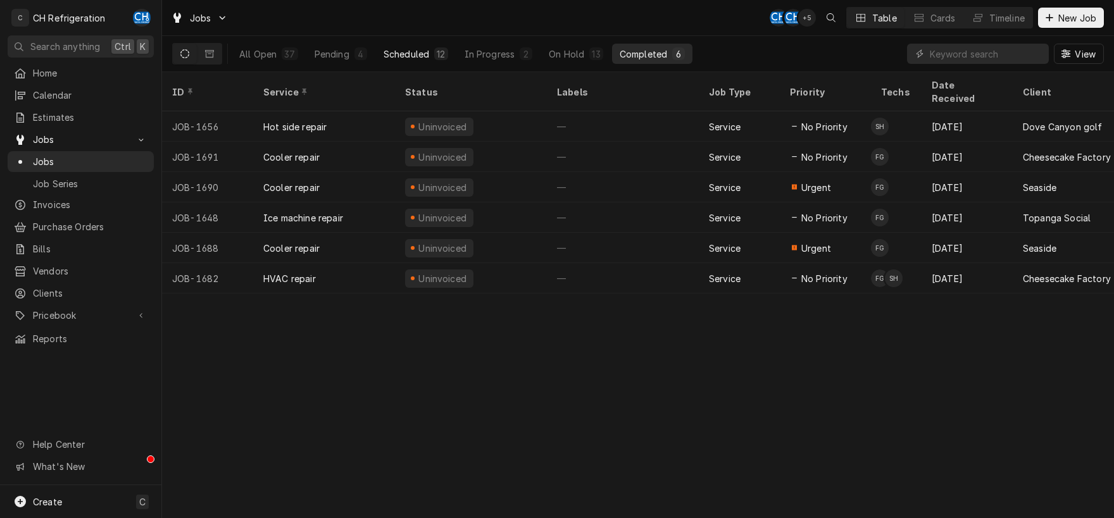
click at [408, 49] on div "Scheduled" at bounding box center [407, 53] width 46 height 13
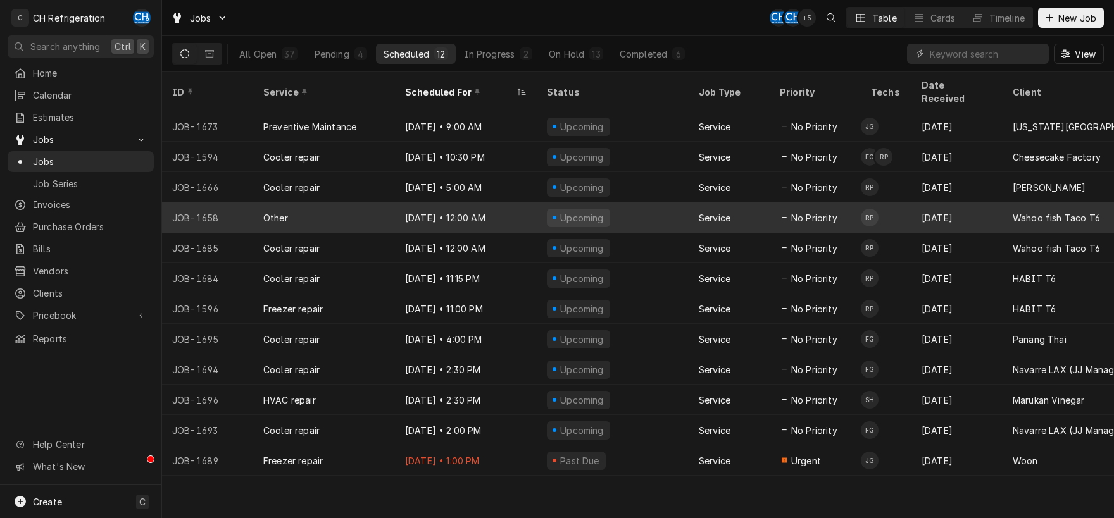
click at [633, 203] on div "Upcoming" at bounding box center [613, 218] width 152 height 30
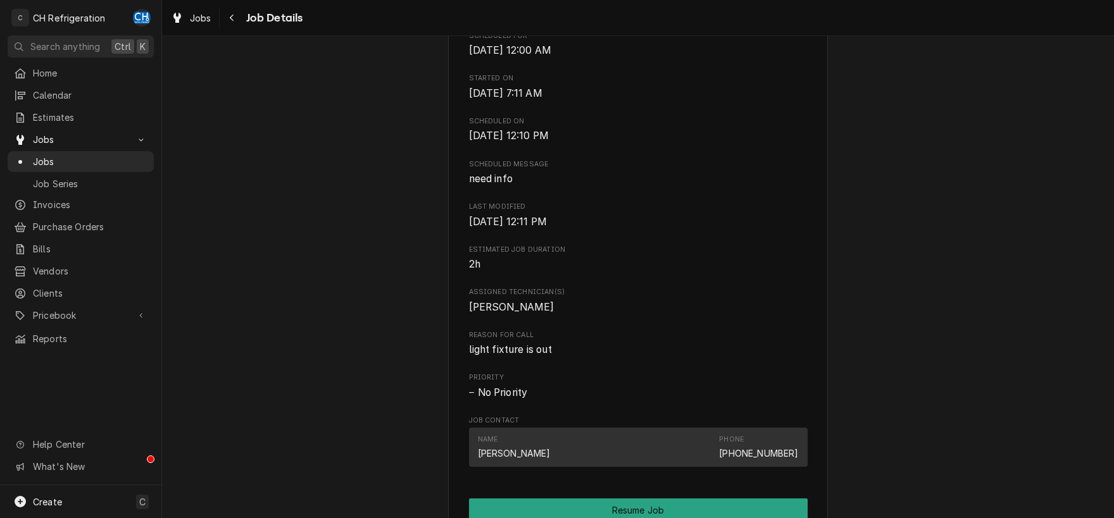
scroll to position [463, 0]
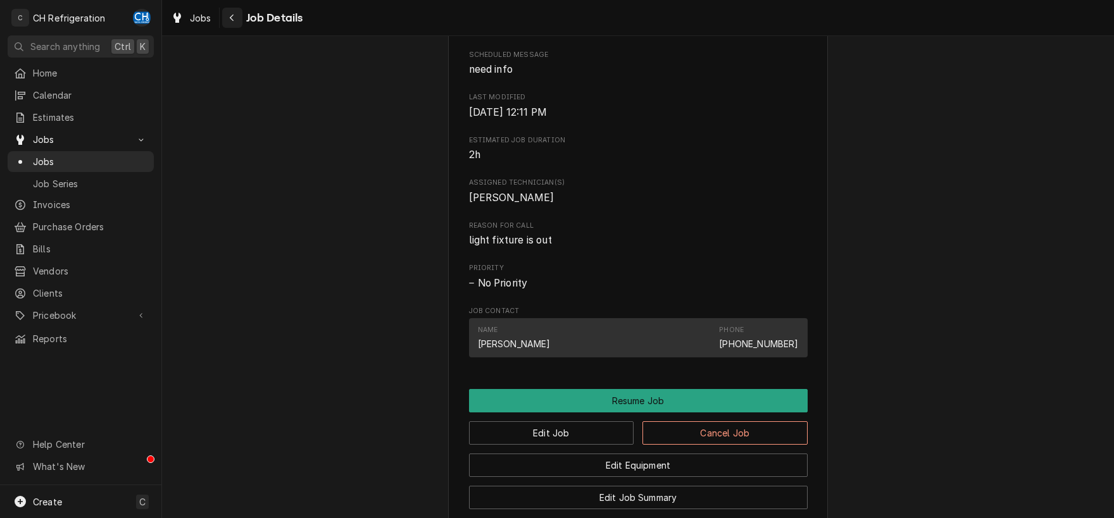
click at [229, 25] on button "Navigate back" at bounding box center [232, 18] width 20 height 20
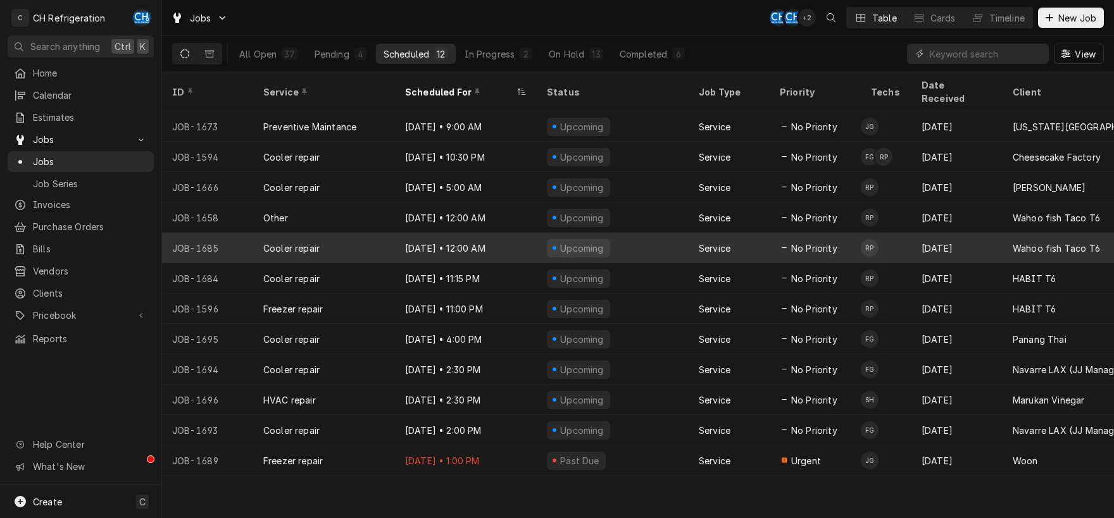
click at [551, 239] on div "Upcoming" at bounding box center [578, 248] width 63 height 18
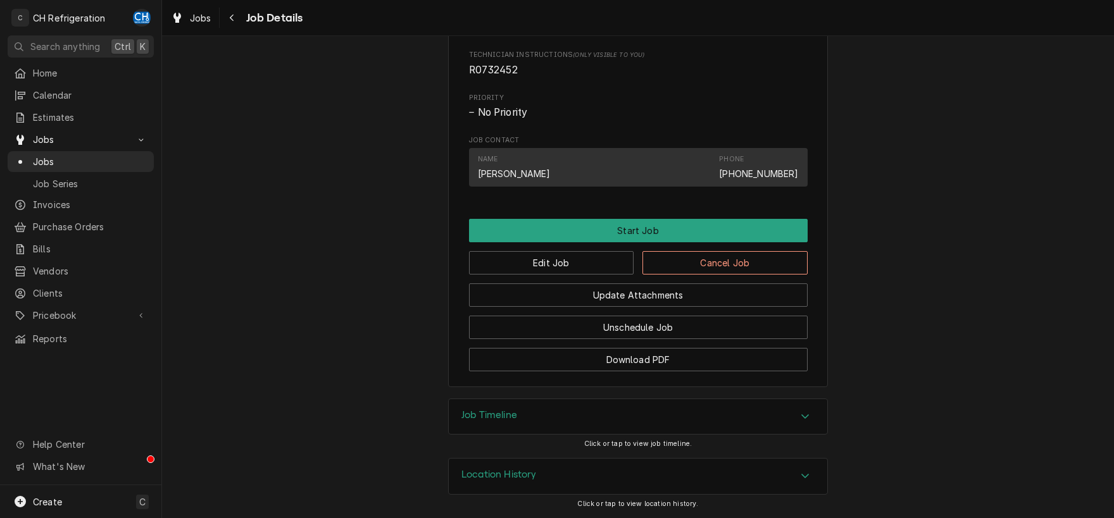
scroll to position [604, 0]
click at [802, 414] on icon "Accordion Header" at bounding box center [805, 416] width 9 height 10
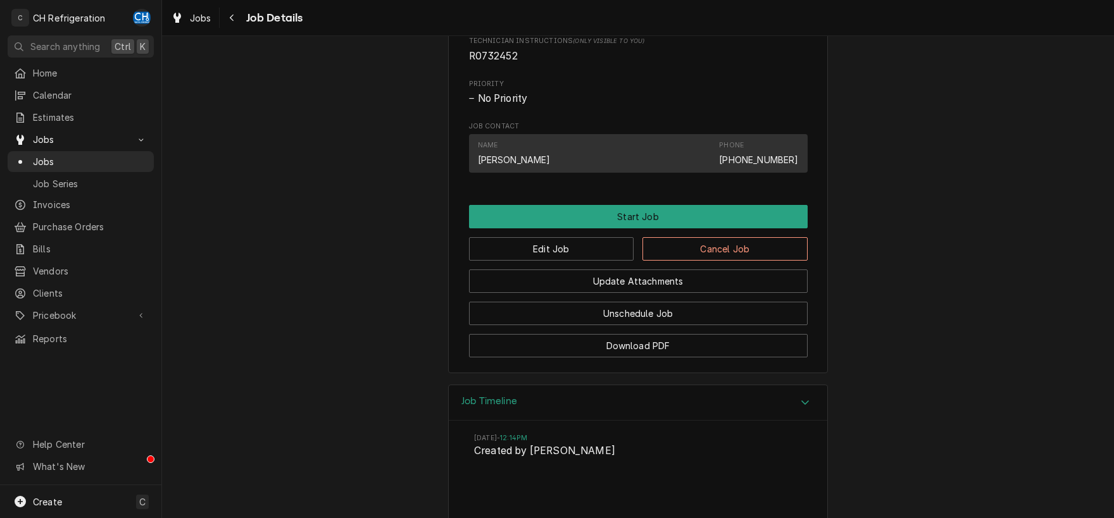
scroll to position [737, 0]
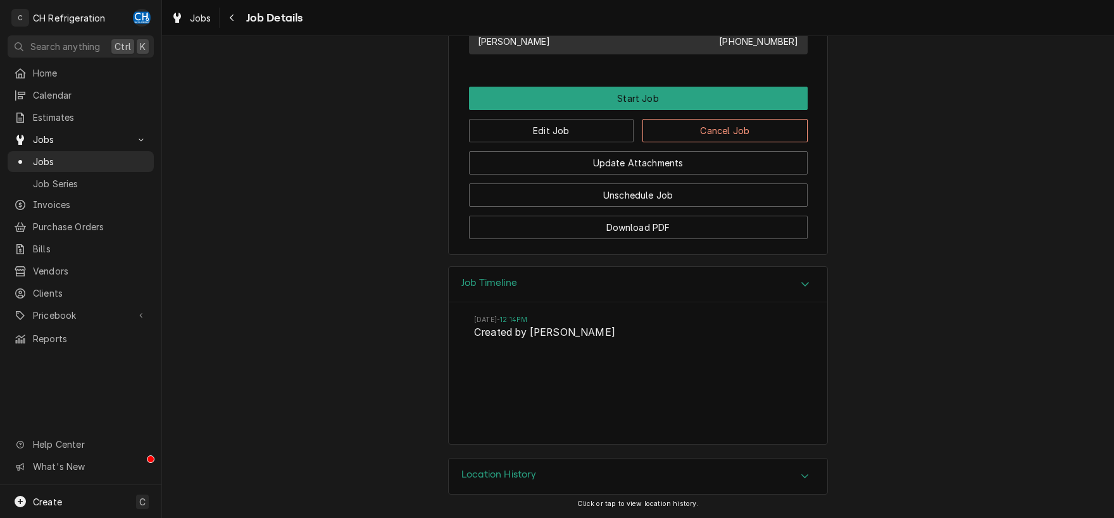
click at [799, 282] on div "Accordion Header" at bounding box center [804, 284] width 19 height 15
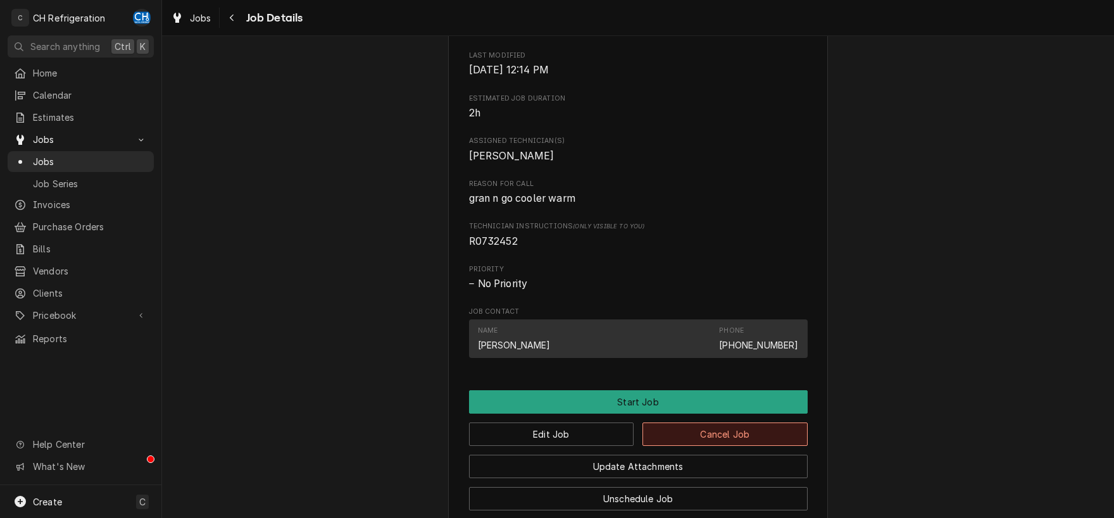
scroll to position [529, 0]
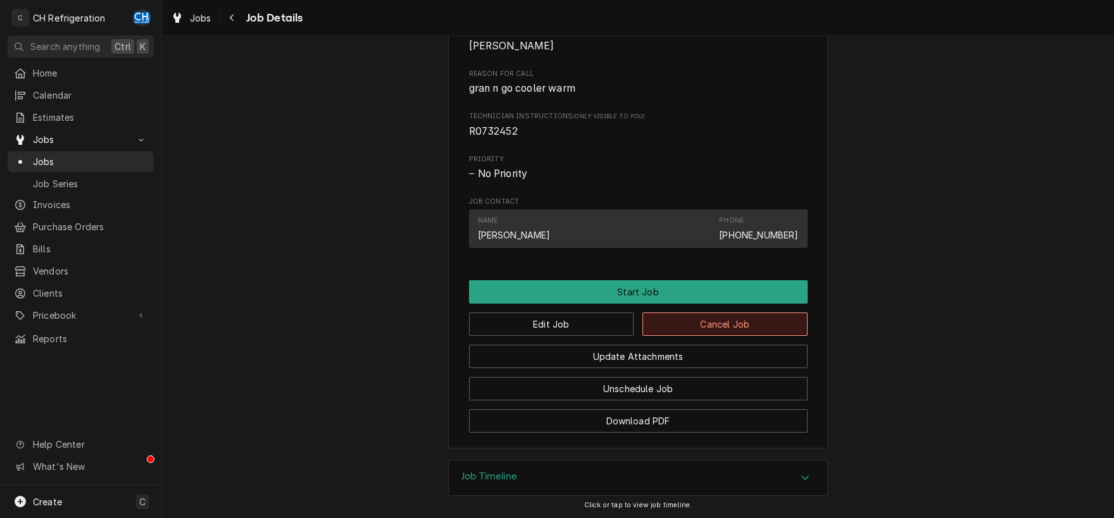
click at [743, 336] on button "Cancel Job" at bounding box center [724, 324] width 165 height 23
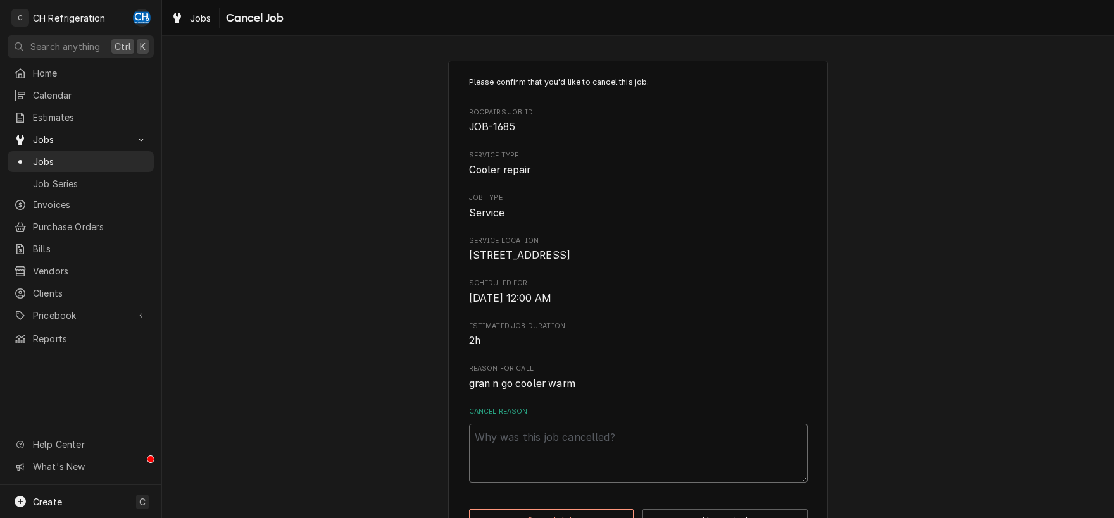
click at [614, 463] on textarea "Cancel Reason" at bounding box center [638, 453] width 339 height 59
type textarea "x"
type textarea "J"
type textarea "x"
type textarea "Jen"
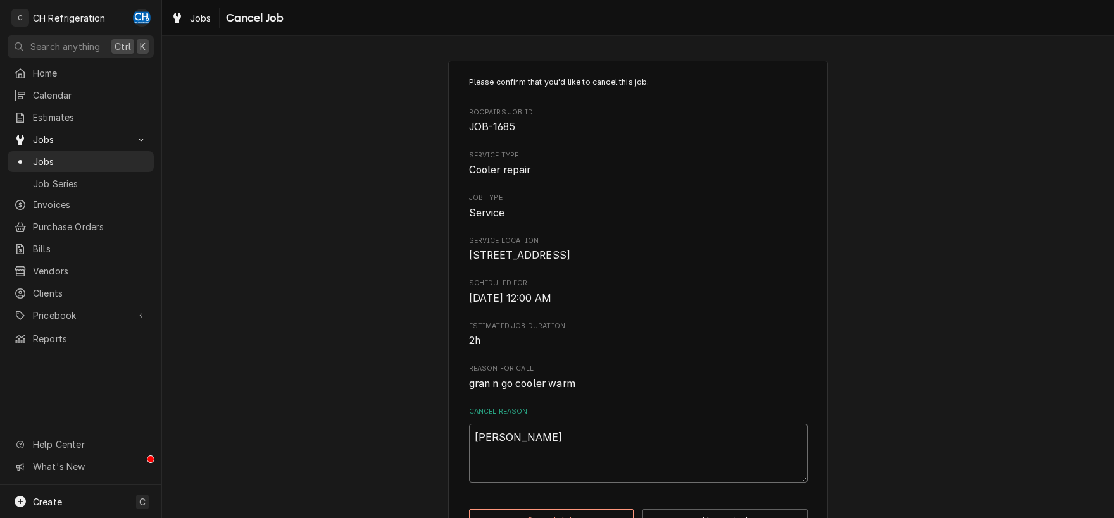
type textarea "x"
type textarea "Jenb"
type textarea "x"
type textarea "Jen"
type textarea "x"
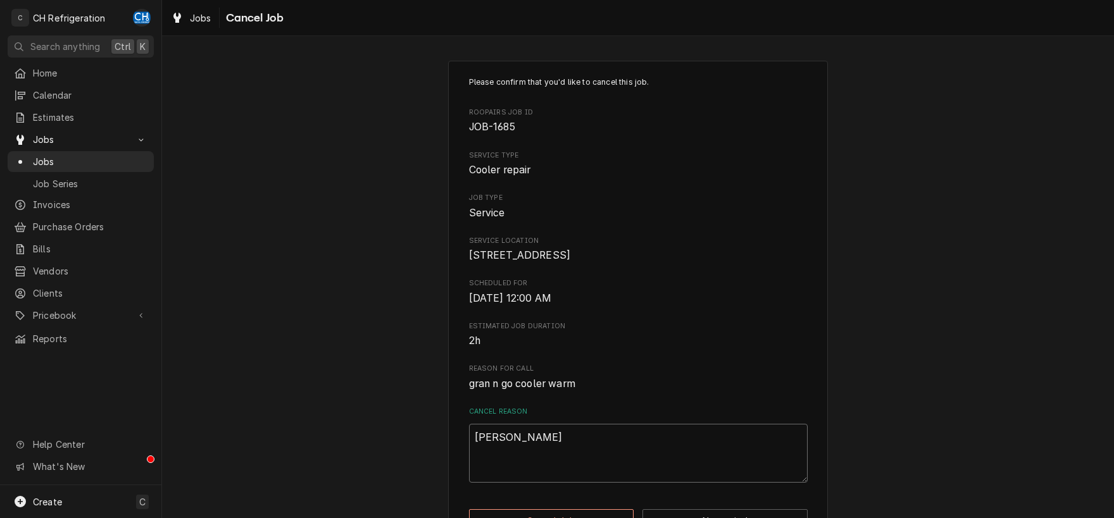
type textarea "Jen"
type textarea "x"
type textarea "Jen r"
type textarea "x"
type textarea "Jen re"
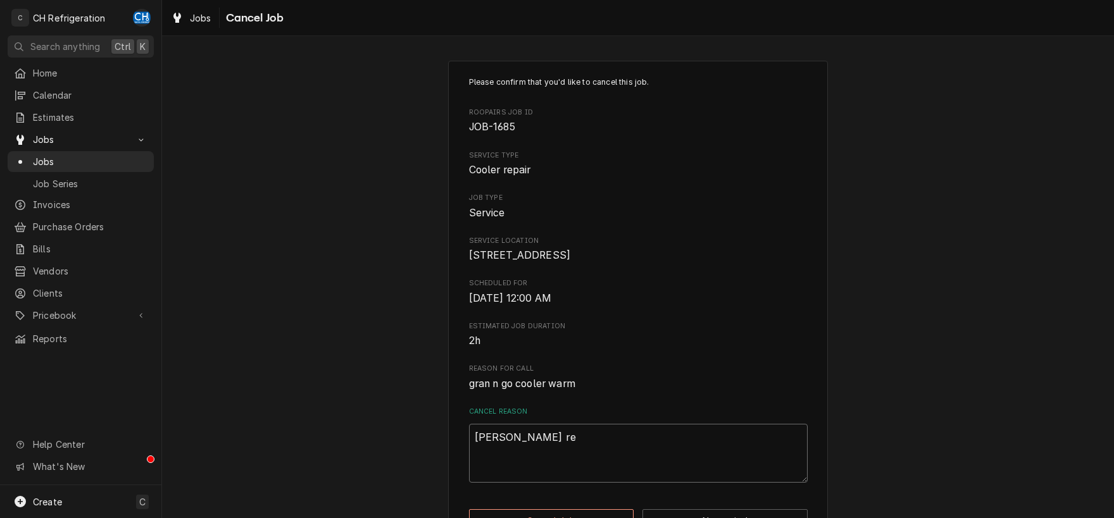
type textarea "x"
type textarea "Jen req"
type textarea "x"
type textarea "Jen requ"
type textarea "x"
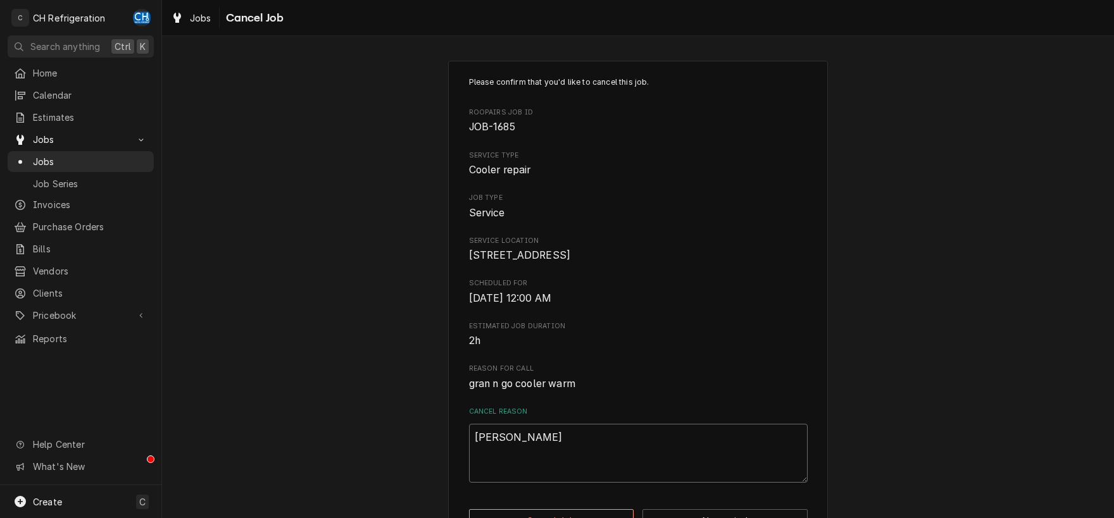
type textarea "Jen reque"
type textarea "x"
type textarea "Jen reques"
type textarea "x"
type textarea "Jen request"
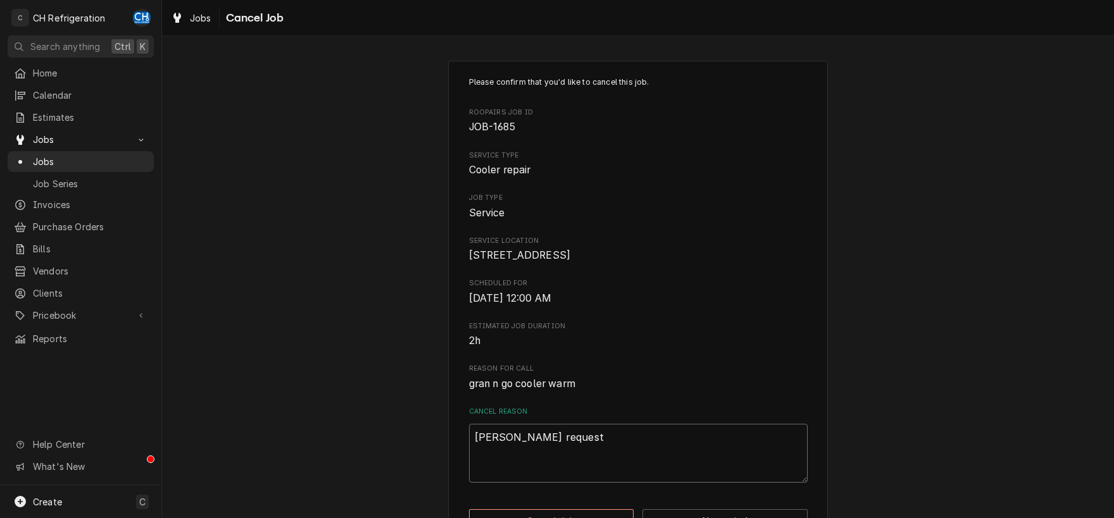
type textarea "x"
type textarea "Jen requesty"
type textarea "x"
type textarea "Jen requestye"
type textarea "x"
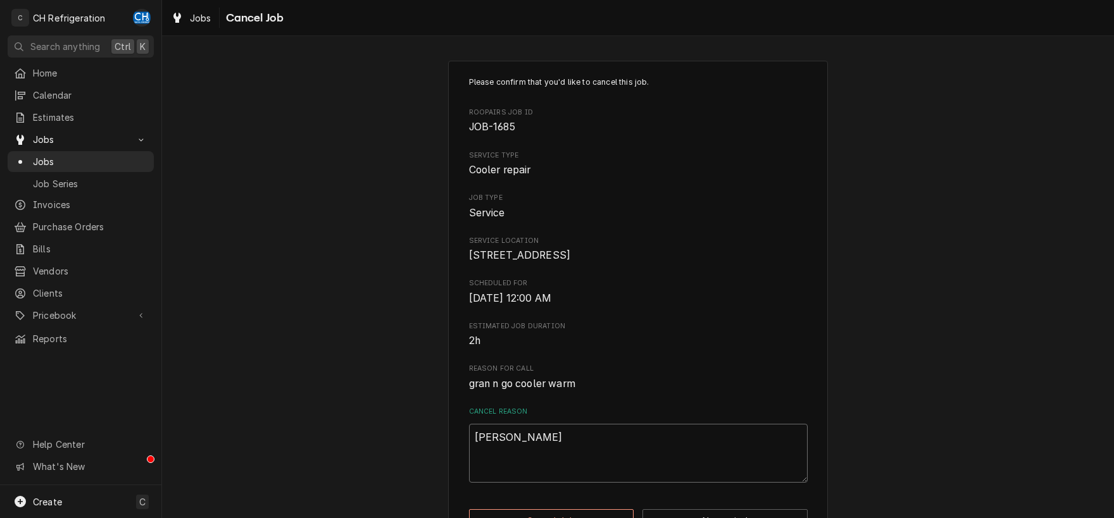
type textarea "Jen requestyed"
type textarea "x"
type textarea "Jen requestye"
type textarea "x"
type textarea "Jen requesty"
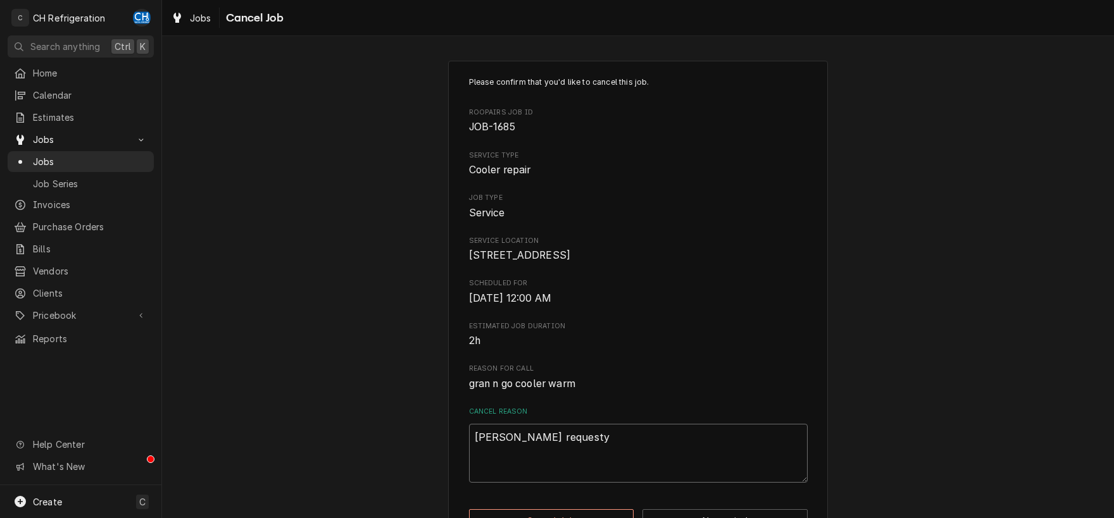
type textarea "x"
type textarea "Jen request"
type textarea "x"
type textarea "Jen requestd"
type textarea "x"
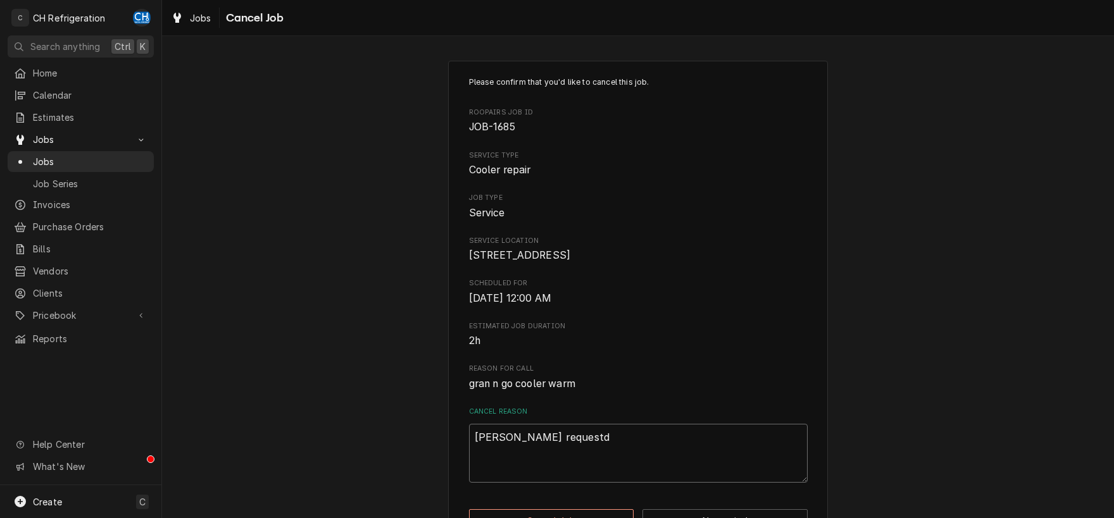
type textarea "Jen request"
type textarea "x"
type textarea "Jen requeste"
type textarea "x"
type textarea "Jen requested"
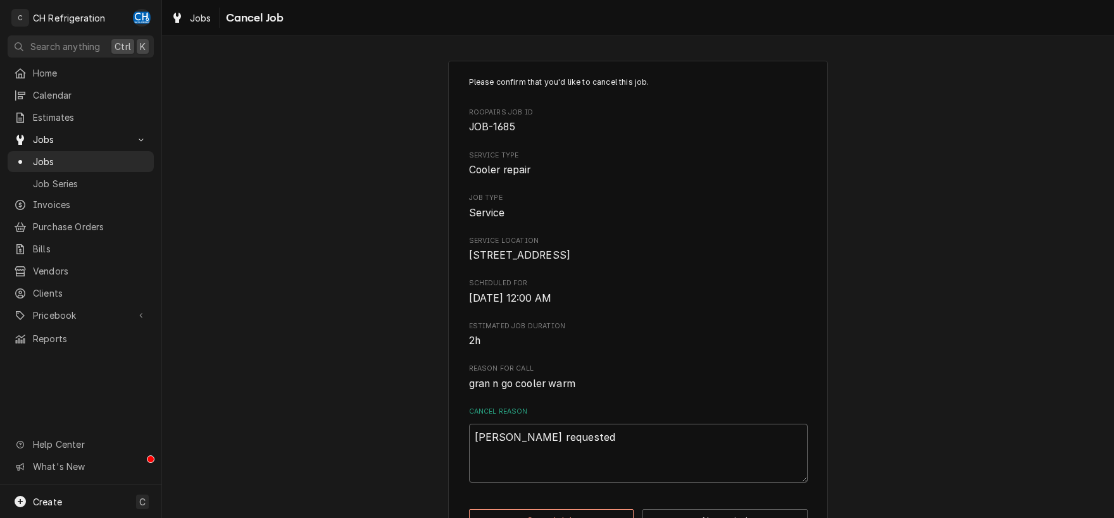
type textarea "x"
type textarea "Jen requested"
type textarea "x"
type textarea "Jen requested j"
type textarea "x"
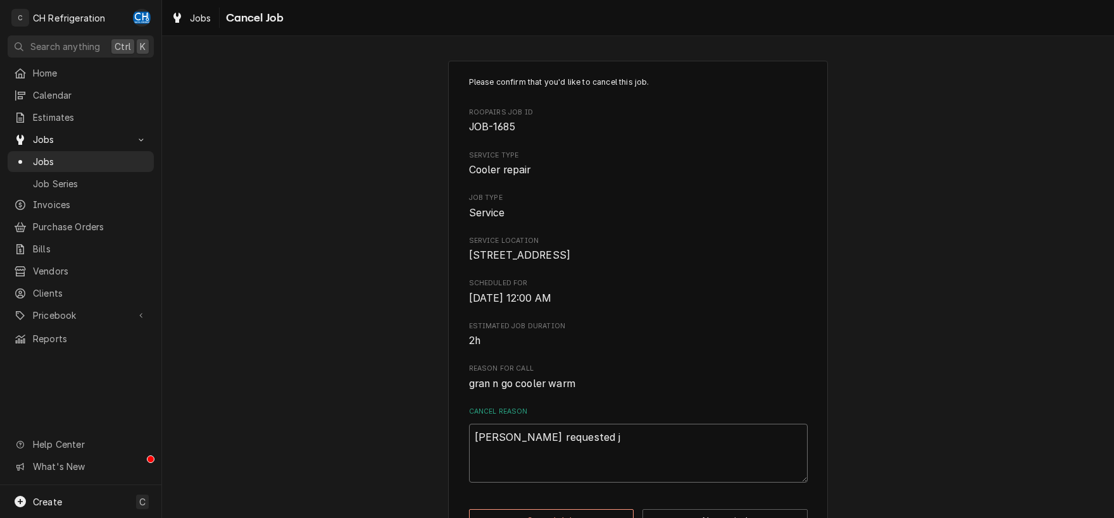
type textarea "Jen requested jo"
type textarea "x"
type textarea "Jen requested job"
type textarea "x"
type textarea "Jen requested job"
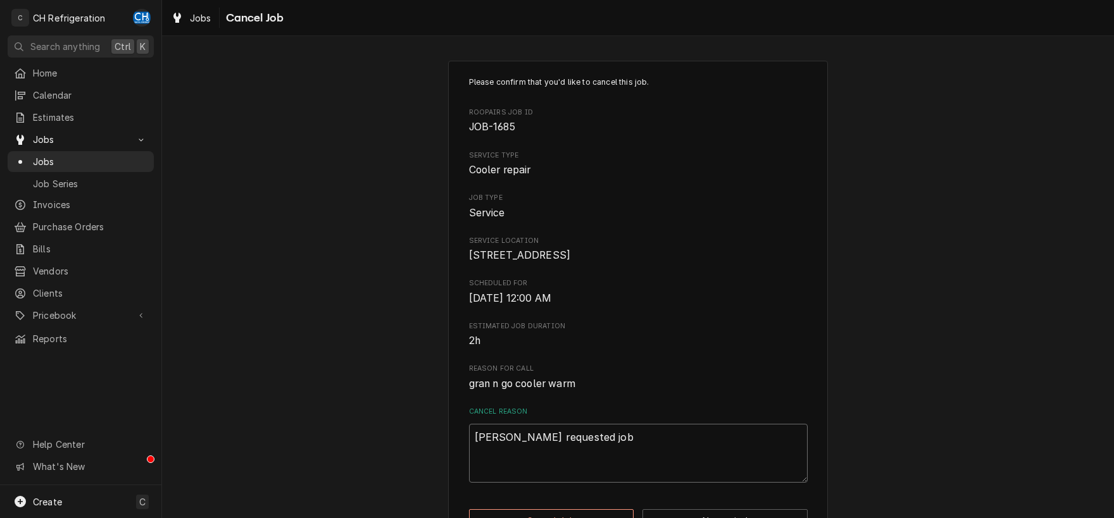
type textarea "x"
type textarea "Jen requested job c"
type textarea "x"
type textarea "Jen requested job ca"
type textarea "x"
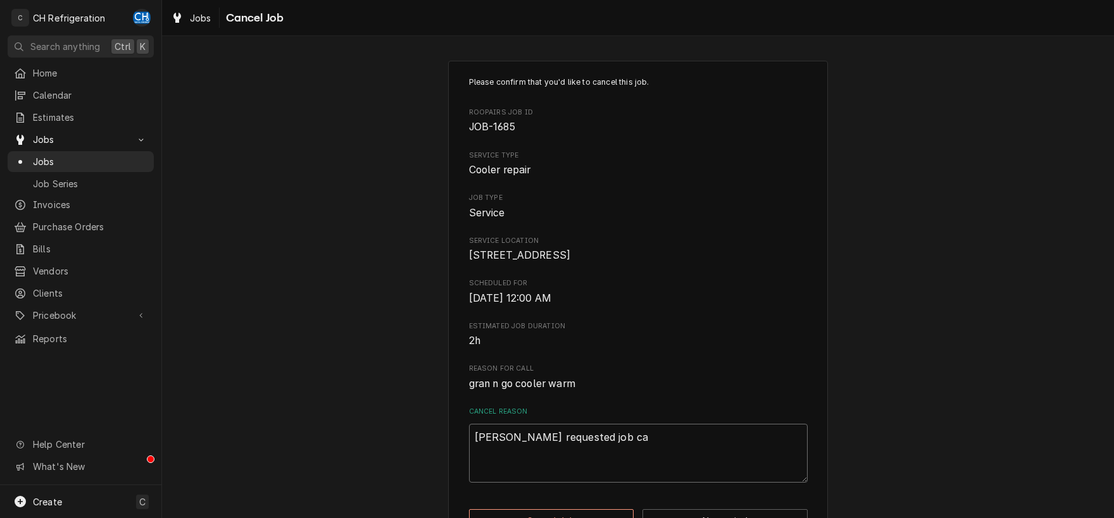
type textarea "Jen requested job can"
type textarea "x"
type textarea "Jen requested job canc"
type textarea "x"
type textarea "Jen requested job cance"
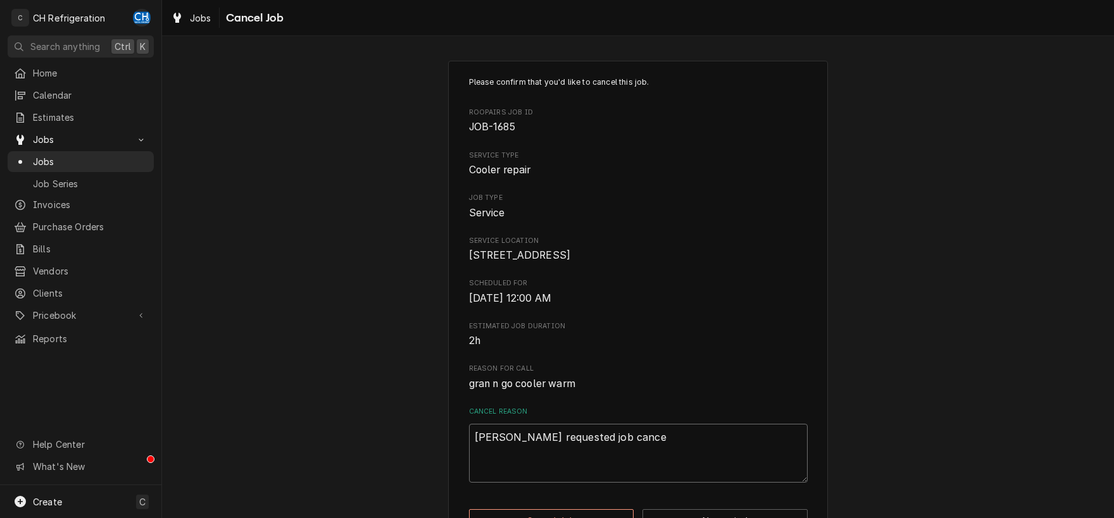
type textarea "x"
type textarea "Jen requested job cancel"
type textarea "x"
type textarea "Jen requested job cancele"
type textarea "x"
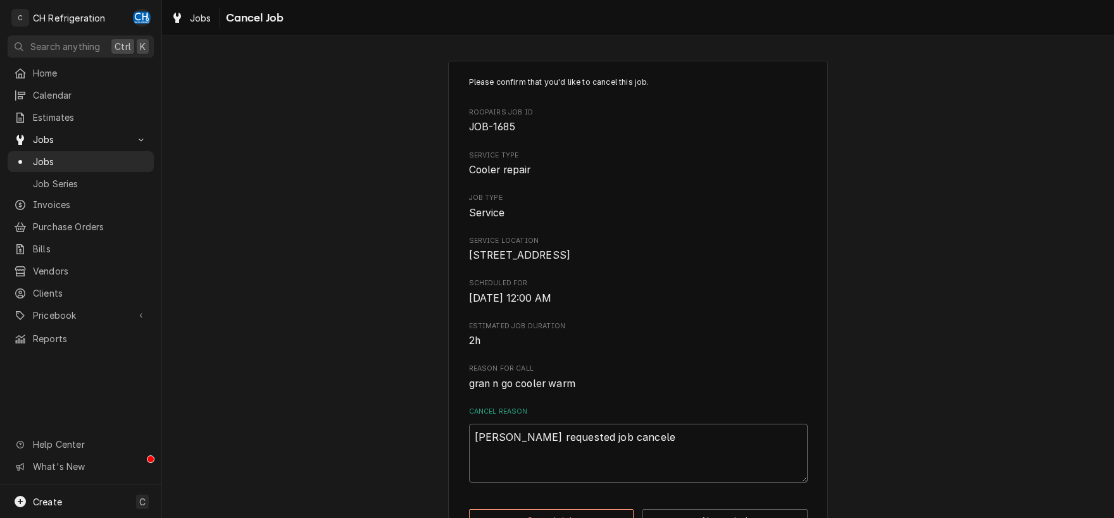
type textarea "Jen requested job canceled"
type textarea "x"
type textarea "Jen requested job canceled"
type textarea "x"
type textarea "Jen requested job canceled d"
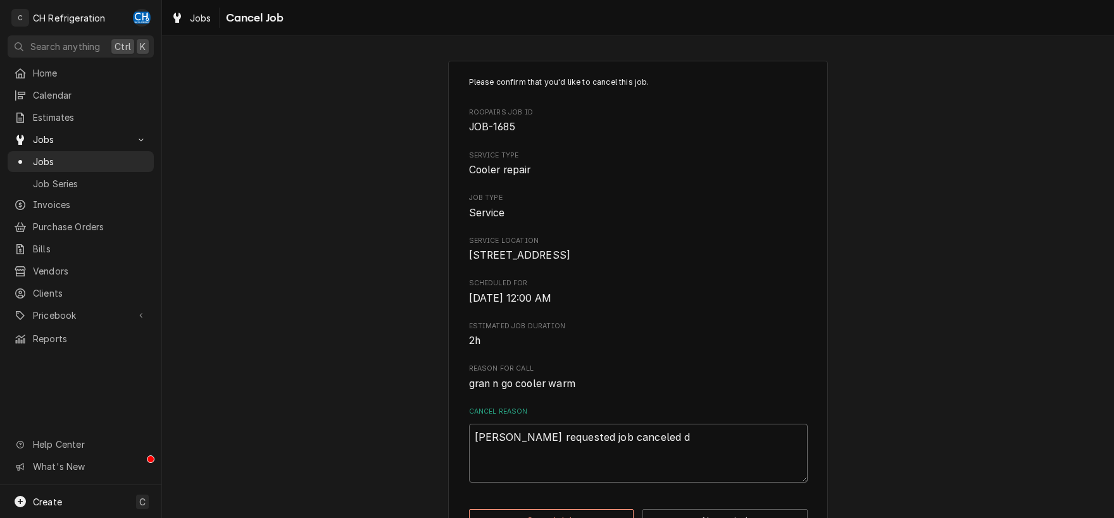
type textarea "x"
type textarea "Jen requested job canceled du"
type textarea "x"
type textarea "Jen requested job canceled due"
type textarea "x"
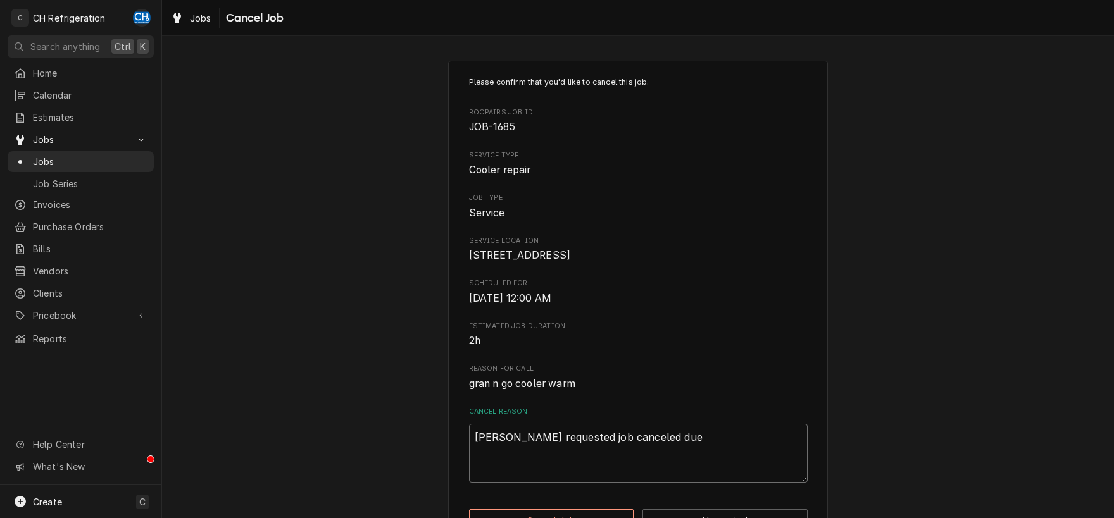
type textarea "Jen requested job canceled due"
type textarea "x"
type textarea "Jen requested job canceled due t"
type textarea "x"
type textarea "Jen requested job canceled due to"
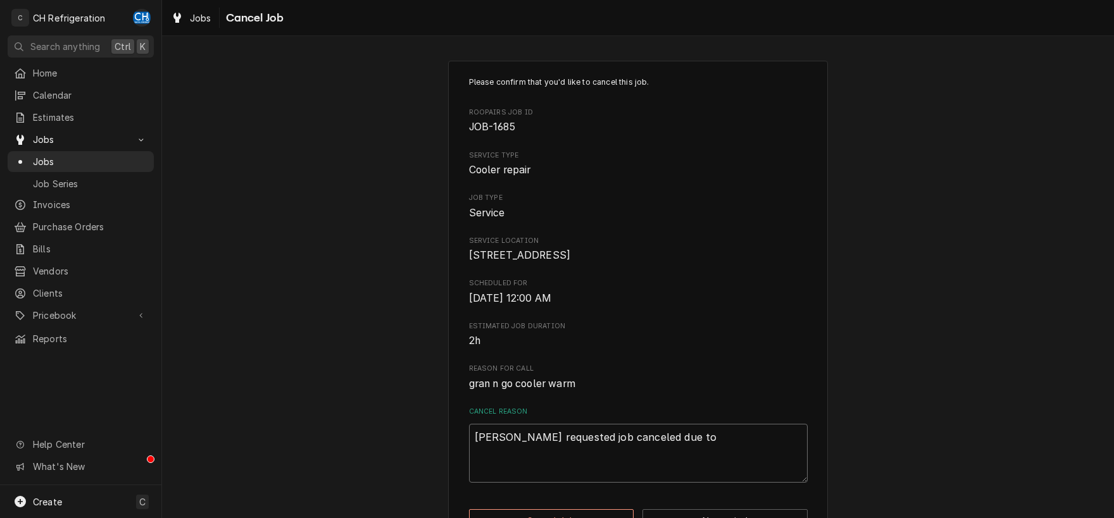
type textarea "x"
type textarea "Jen requested job canceled due to"
type textarea "x"
type textarea "Jen requested job canceled due to i"
type textarea "x"
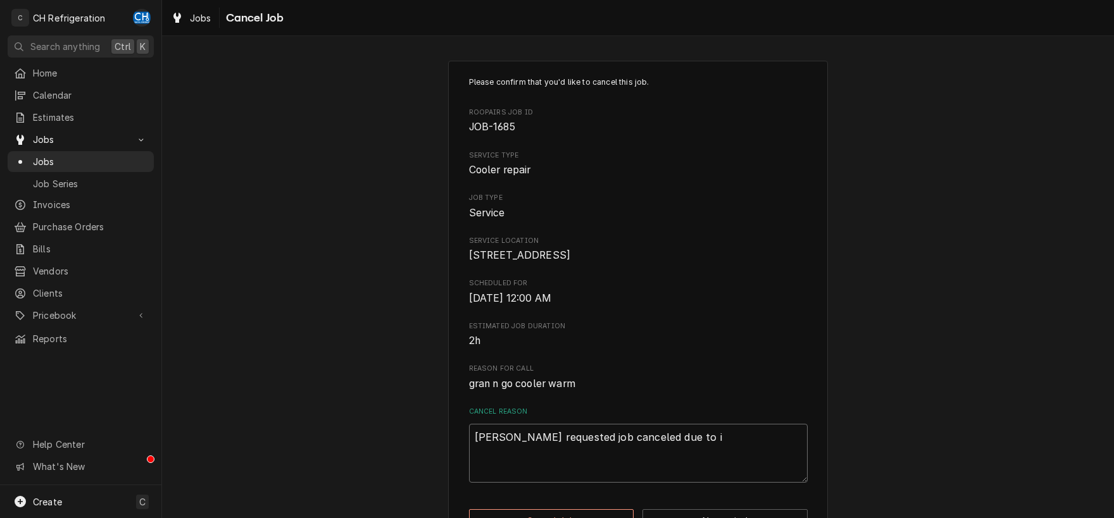
type textarea "Jen requested job canceled due to ii"
type textarea "x"
type textarea "Jen requested job canceled due to i"
type textarea "x"
type textarea "Jen requested job canceled due to is"
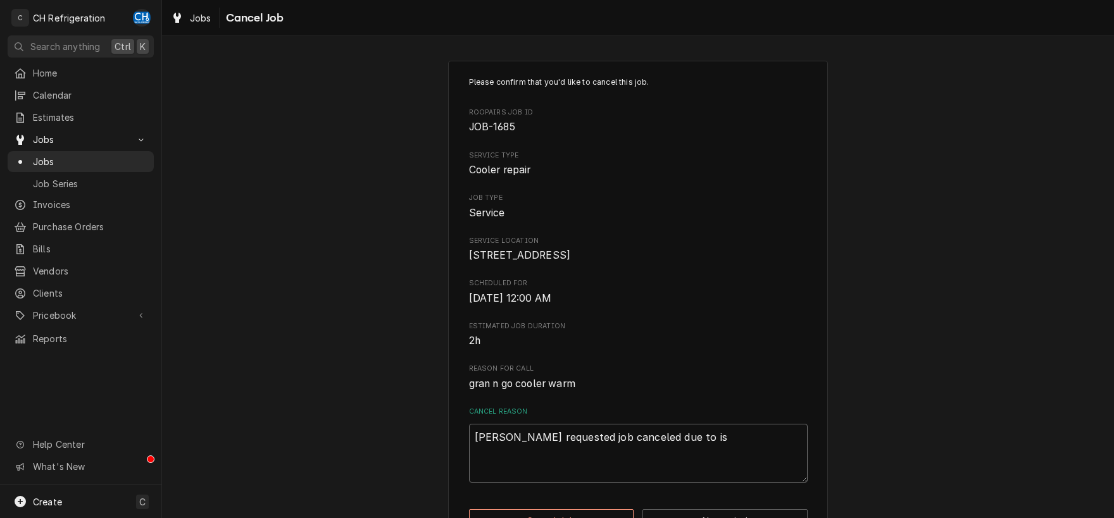
type textarea "x"
type textarea "Jen requested job canceled due to iss"
type textarea "x"
type textarea "Jen requested job canceled due to issu"
type textarea "x"
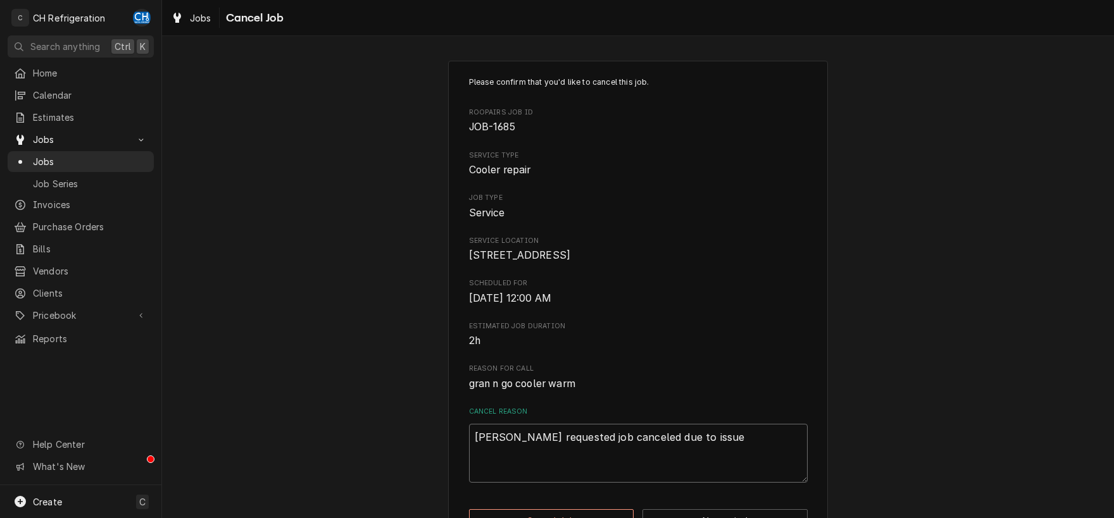
type textarea "Jen requested job canceled due to issue"
type textarea "x"
type textarea "Jen requested job canceled due to issue r"
type textarea "x"
type textarea "Jen requested job canceled due to issue re"
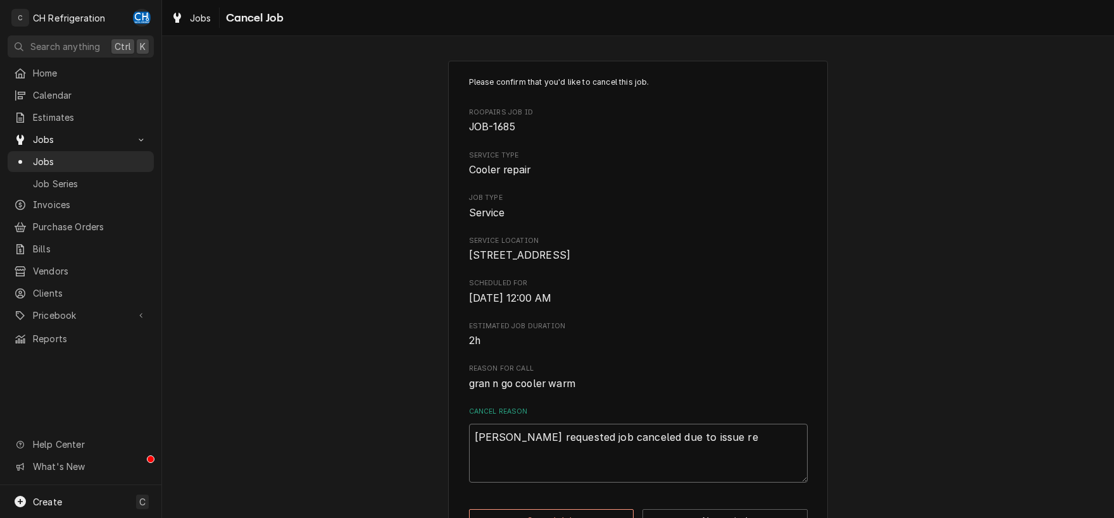
type textarea "x"
type textarea "Jen requested job canceled due to issue res"
type textarea "x"
type textarea "Jen requested job canceled due to issue reso"
type textarea "x"
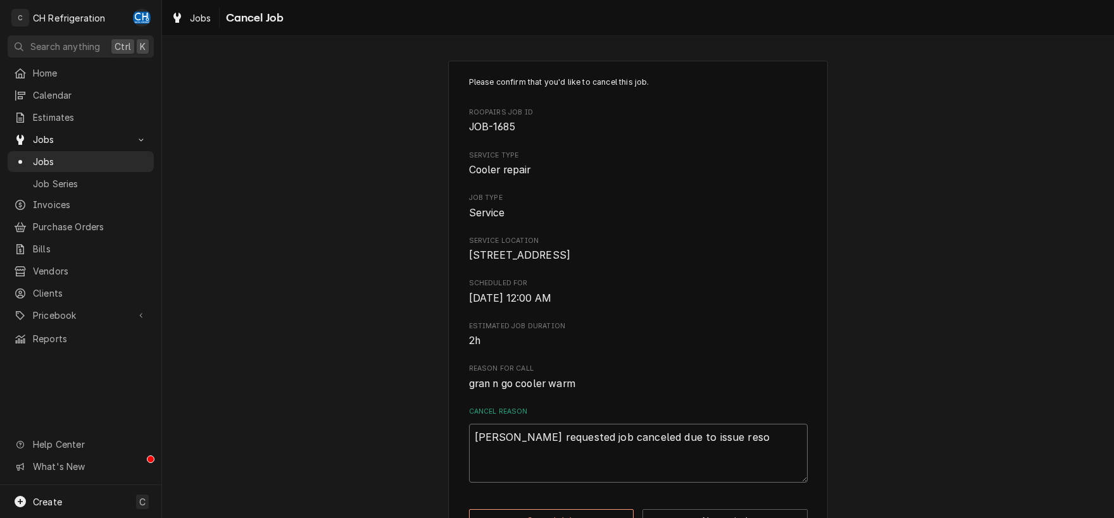
type textarea "Jen requested job canceled due to issue resol"
type textarea "x"
type textarea "Jen requested job canceled due to issue resolv"
type textarea "x"
type textarea "Jen requested job canceled due to issue resolve"
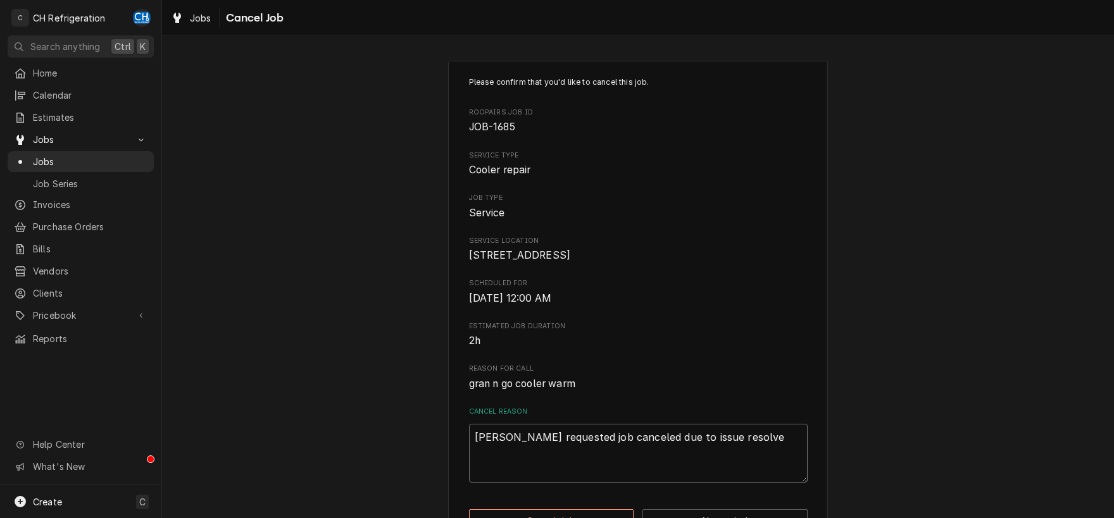
type textarea "x"
type textarea "Jen requested job canceled due to issue resolved"
type textarea "x"
type textarea "Jen requested job canceled due to issue resolved"
type textarea "x"
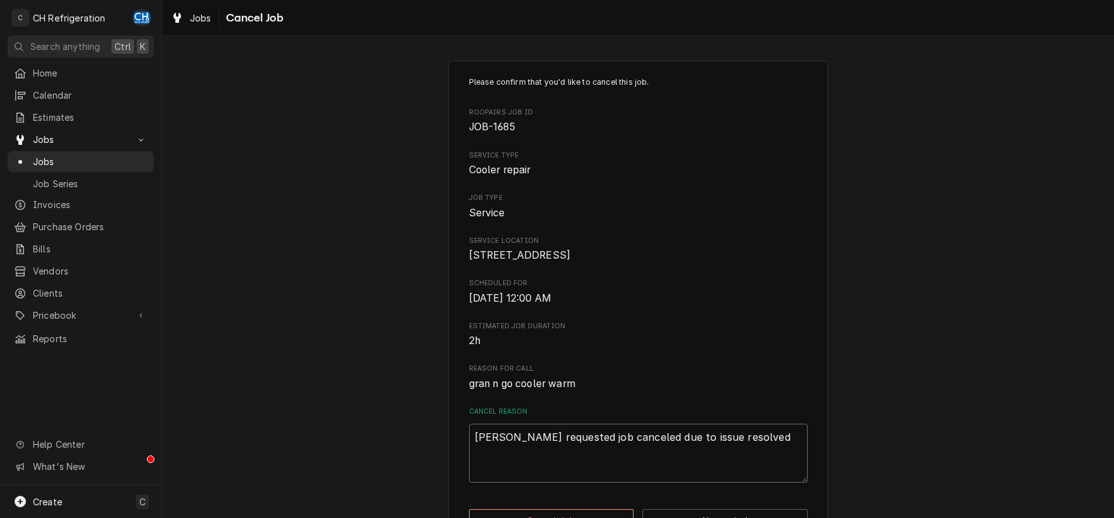
type textarea "Jen requested job canceled due to issue resolved p"
type textarea "x"
type textarea "Jen requested job canceled due to issue resolved pr"
type textarea "x"
type textarea "Jen requested job canceled due to issue resolved pri"
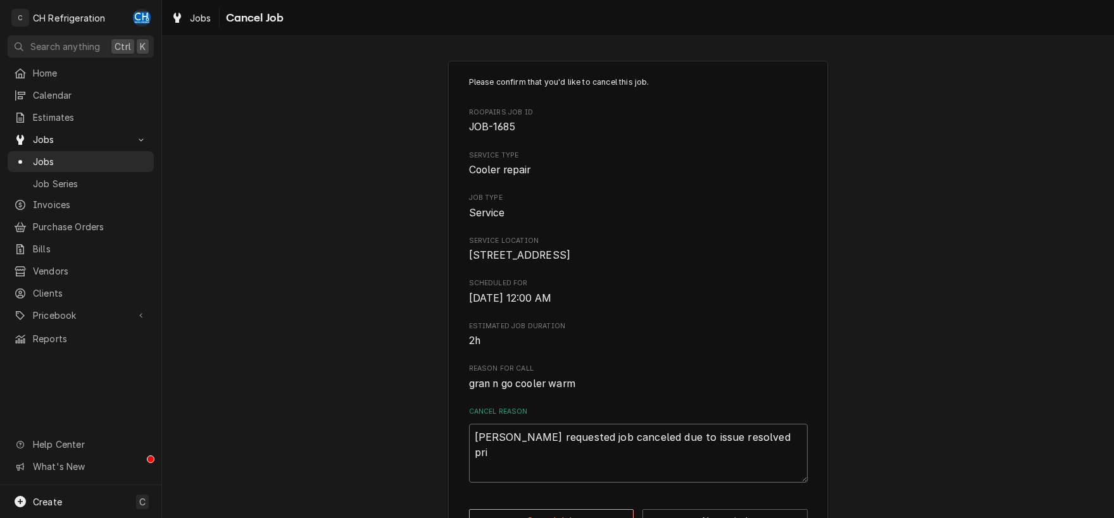
type textarea "x"
type textarea "Jen requested job canceled due to issue resolved prio"
type textarea "x"
type textarea "Jen requested job canceled due to issue resolved prior"
type textarea "x"
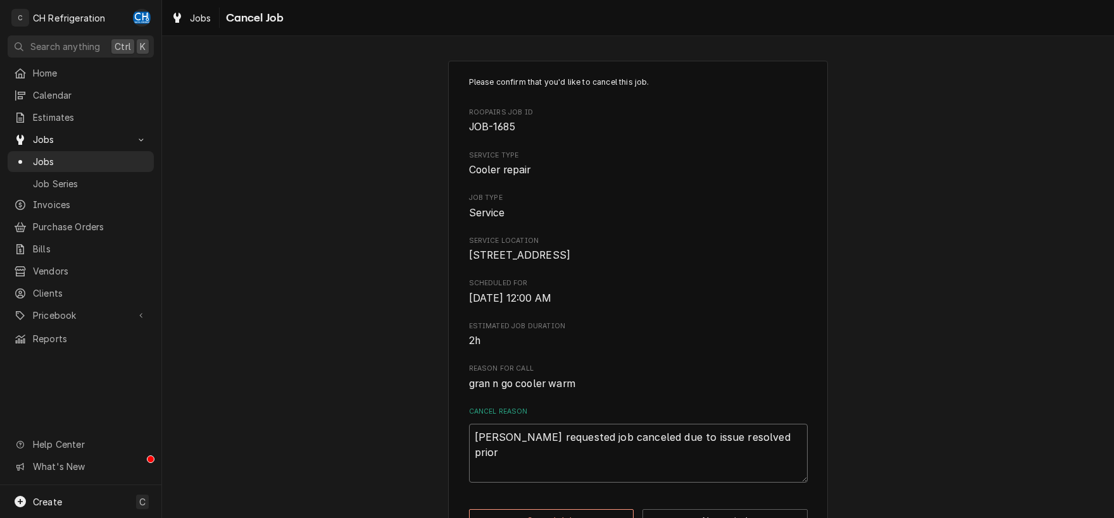
type textarea "Jen requested job canceled due to issue resolved prio"
type textarea "x"
type textarea "Jen requested job canceled due to issue resolved pri"
type textarea "x"
type textarea "Jen requested job canceled due to issue resolved pr"
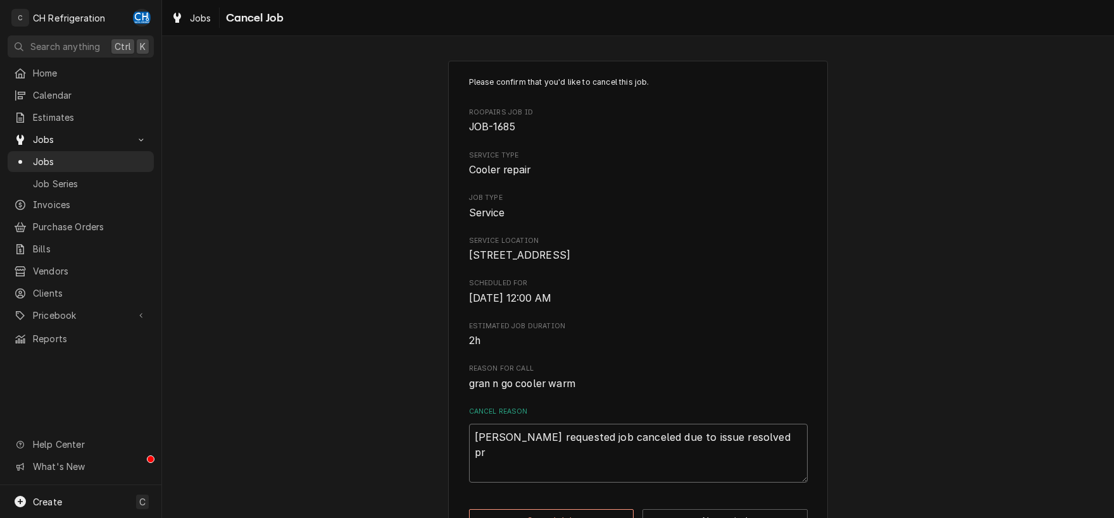
type textarea "x"
type textarea "Jen requested job canceled due to issue resolved p"
type textarea "x"
type textarea "Jen requested job canceled due to issue resolved"
type textarea "x"
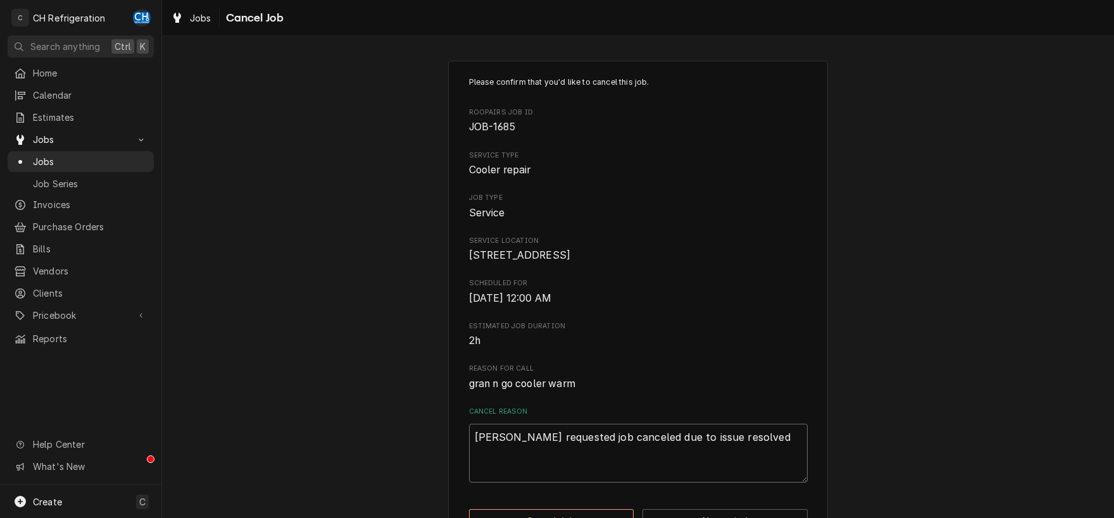
type textarea "Jen requested job canceled due to issue resolved"
type textarea "x"
type textarea "Jen requested job canceled due to issue resolve"
type textarea "x"
type textarea "Jen requested job canceled due to issue resolv"
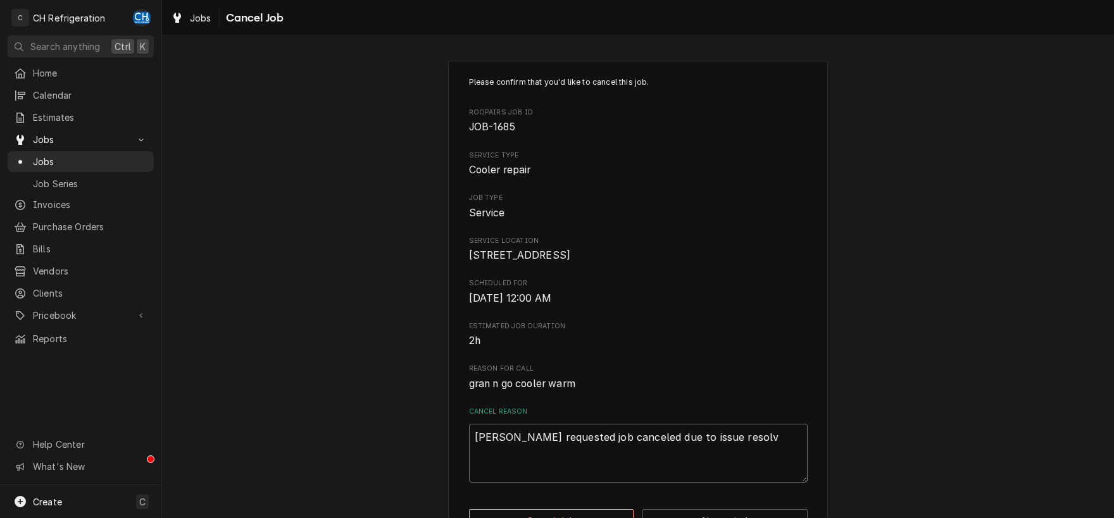
type textarea "x"
type textarea "Jen requested job canceled due to issue resol"
type textarea "x"
type textarea "Jen requested job canceled due to issue reso"
type textarea "x"
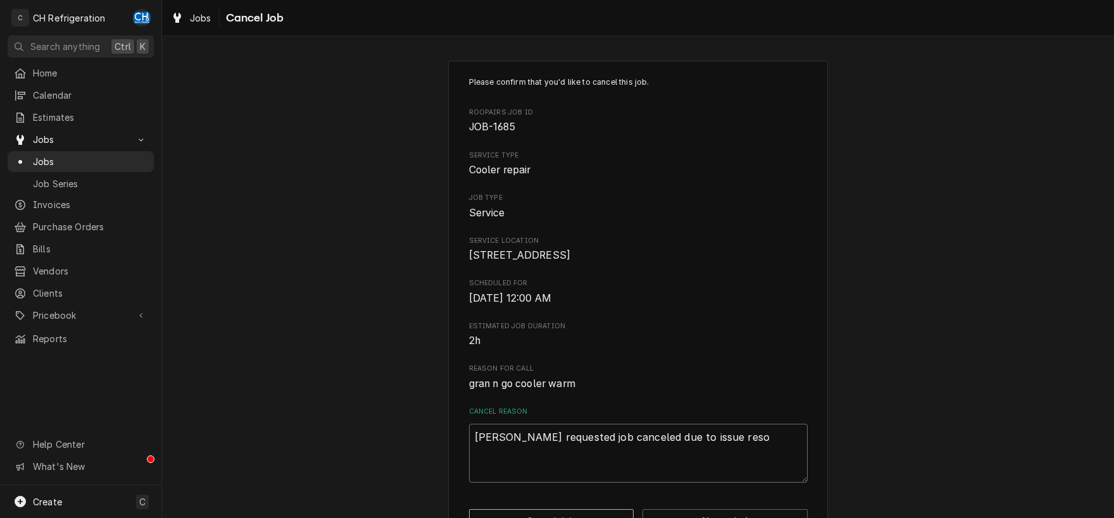
type textarea "Jen requested job canceled due to issue res"
type textarea "x"
type textarea "Jen requested job canceled due to issue re"
type textarea "x"
type textarea "Jen requested job canceled due to issue r"
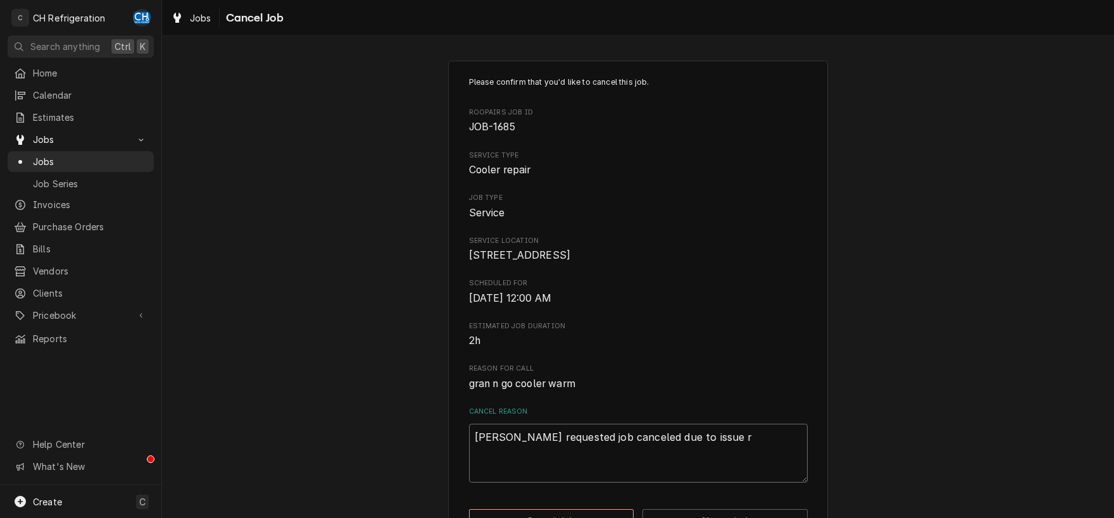
type textarea "x"
type textarea "Jen requested job canceled due to issue"
type textarea "x"
type textarea "Jen requested job canceled due to issue"
type textarea "x"
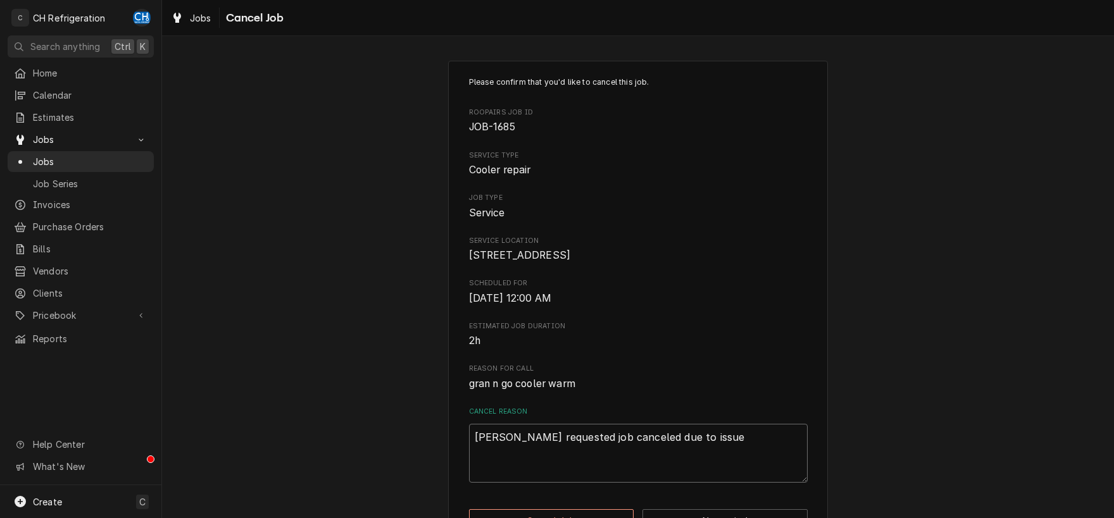
type textarea "Jen requested job canceled due to issu"
type textarea "x"
type textarea "Jen requested job canceled due to iss"
type textarea "x"
type textarea "Jen requested job canceled due to is"
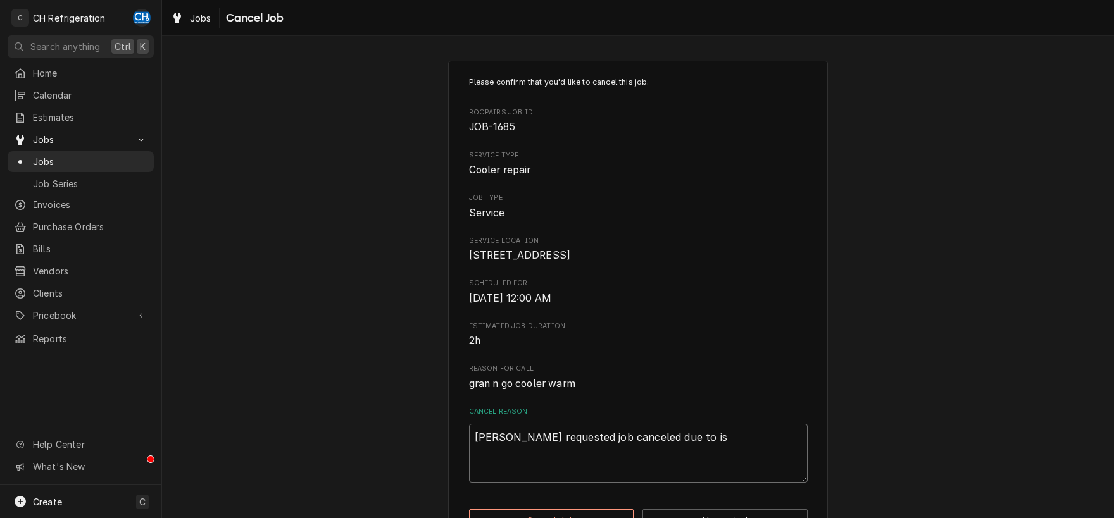
type textarea "x"
type textarea "Jen requested job canceled due to i"
type textarea "x"
type textarea "Jen requested job canceled due to"
type textarea "x"
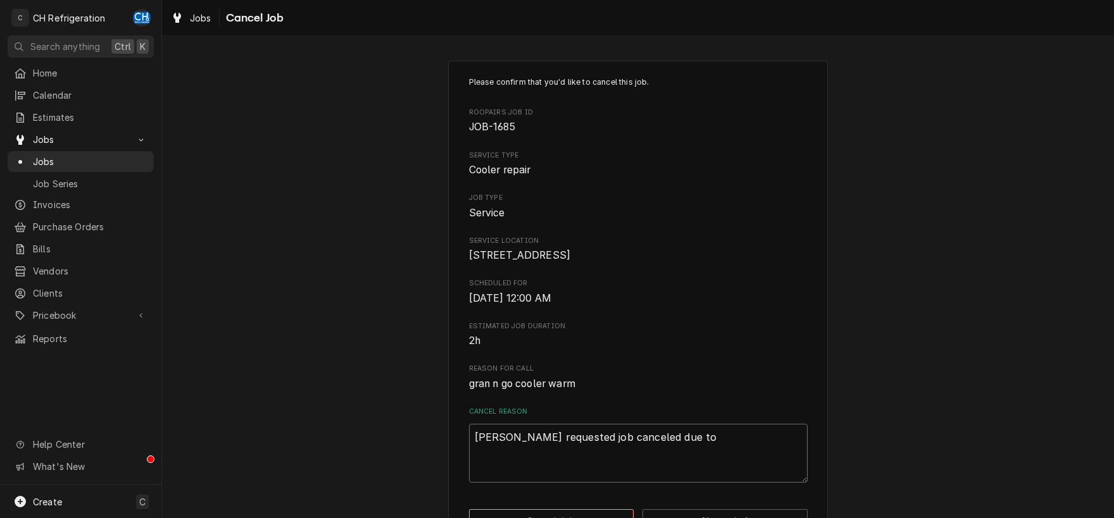
type textarea "Jen requested job canceled due to"
type textarea "x"
type textarea "Jen requested job canceled due t"
type textarea "x"
type textarea "Jen requested job canceled due"
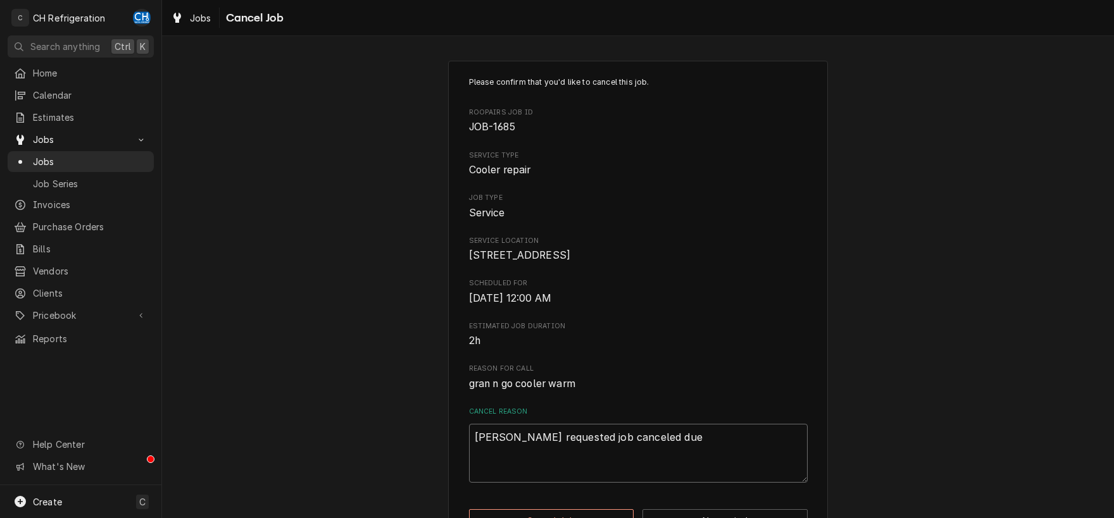
type textarea "x"
type textarea "Jen requested job canceled due"
type textarea "x"
type textarea "Jen requested job canceled du"
type textarea "x"
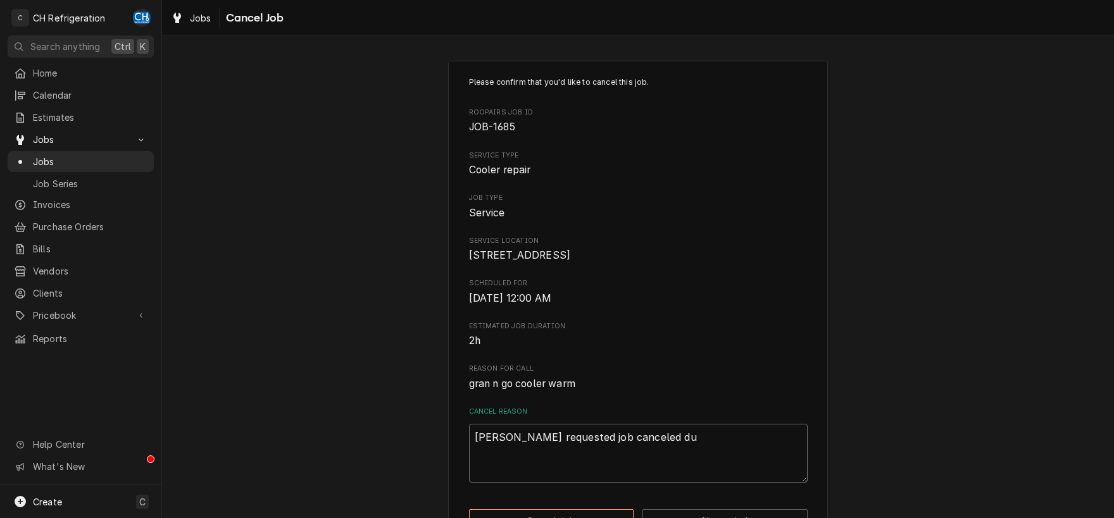
type textarea "Jen requested job canceled d"
type textarea "x"
type textarea "Jen requested job canceled"
type textarea "x"
type textarea "Jen requested job canceled"
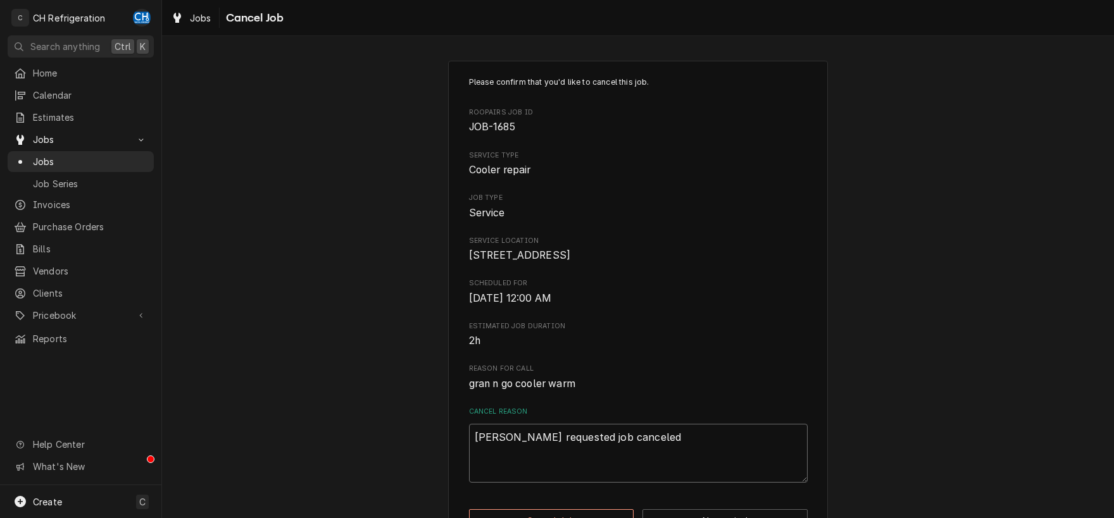
type textarea "x"
type textarea "Jen requested job canceled'"
type textarea "x"
type textarea "Jen requested job canceled"
type textarea "x"
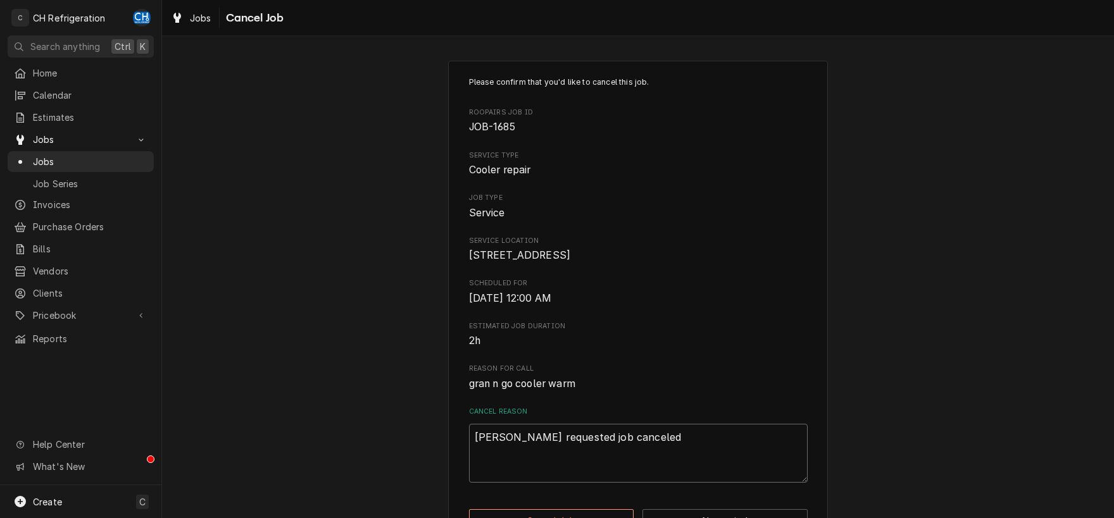
type textarea "Jen requested job canceled;"
type textarea "x"
type textarea "Jen requested job canceled;"
type textarea "x"
type textarea "Jen requested job canceled; i"
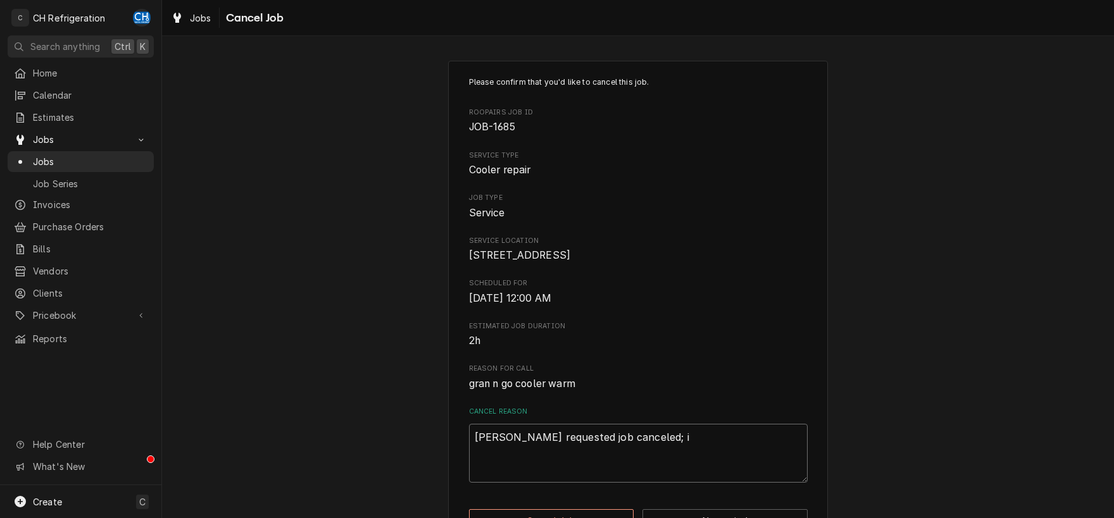
type textarea "x"
type textarea "Jen requested job canceled; is"
type textarea "x"
type textarea "Jen requested job canceled; iss"
type textarea "x"
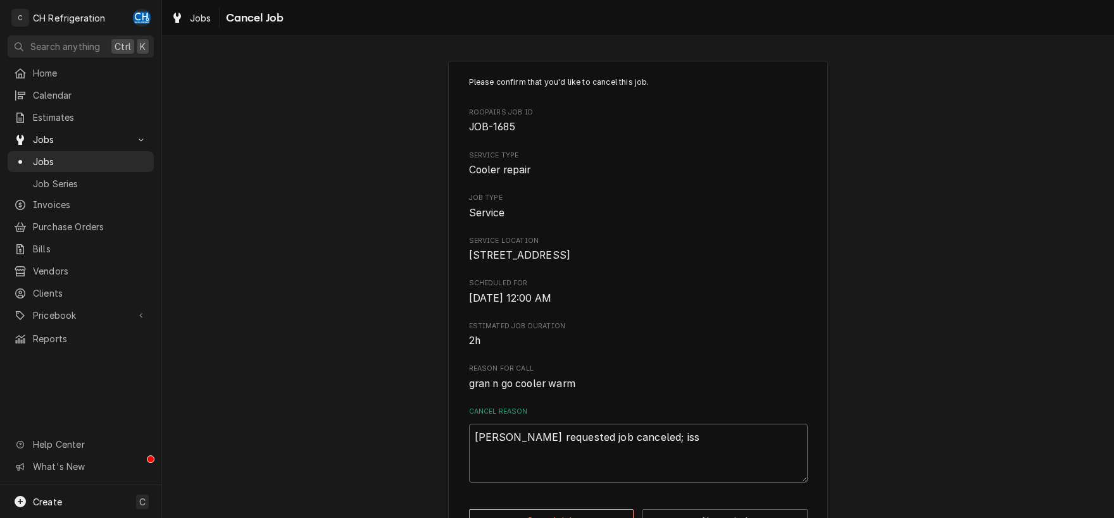
type textarea "Jen requested job canceled; issu"
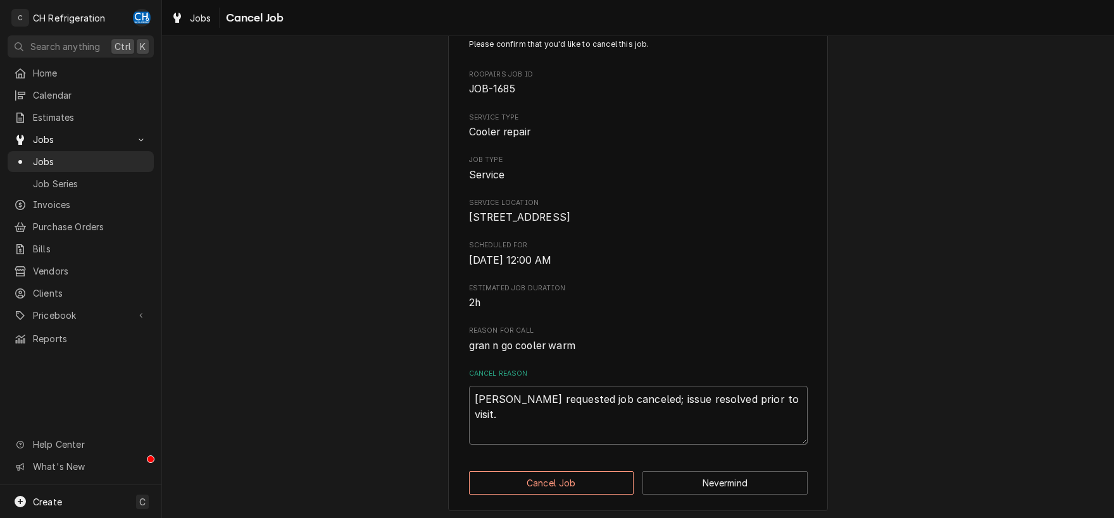
scroll to position [56, 0]
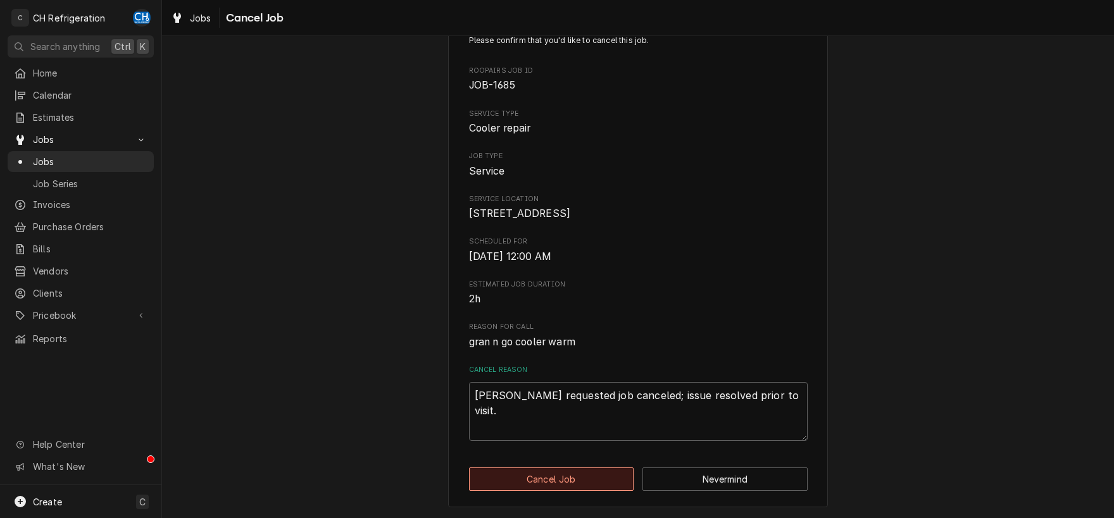
click at [576, 486] on button "Cancel Job" at bounding box center [551, 479] width 165 height 23
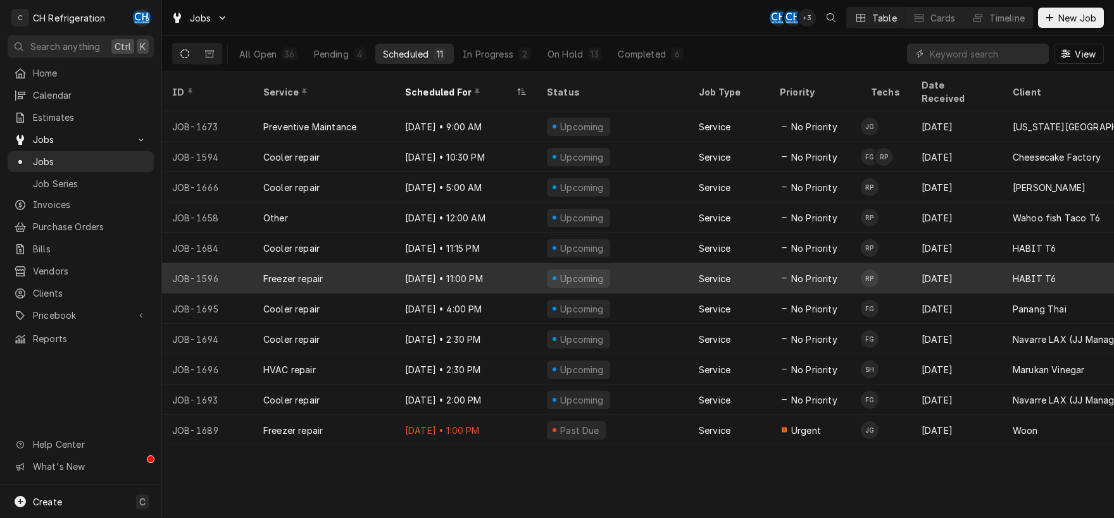
click at [646, 263] on div "Upcoming" at bounding box center [613, 278] width 152 height 30
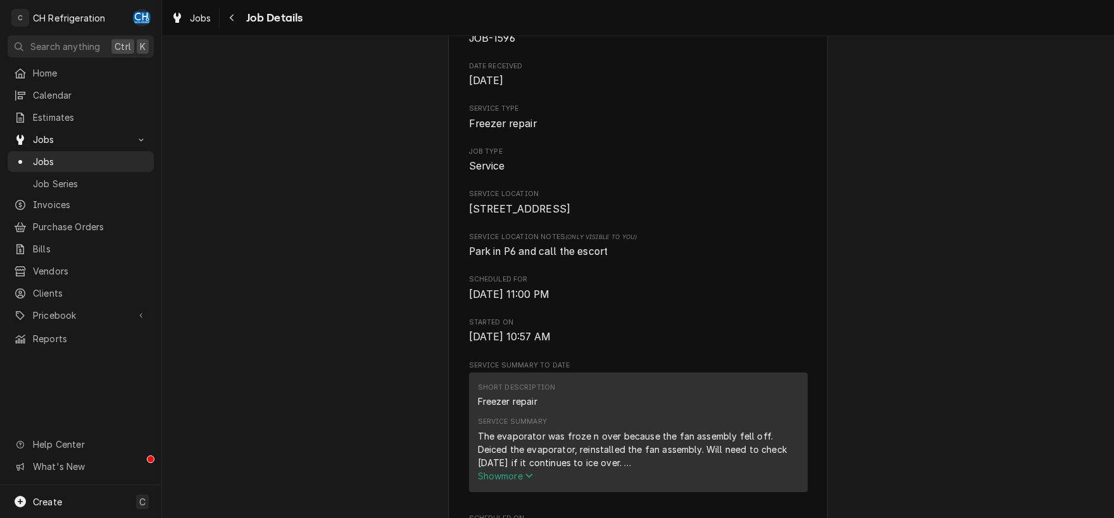
scroll to position [20, 0]
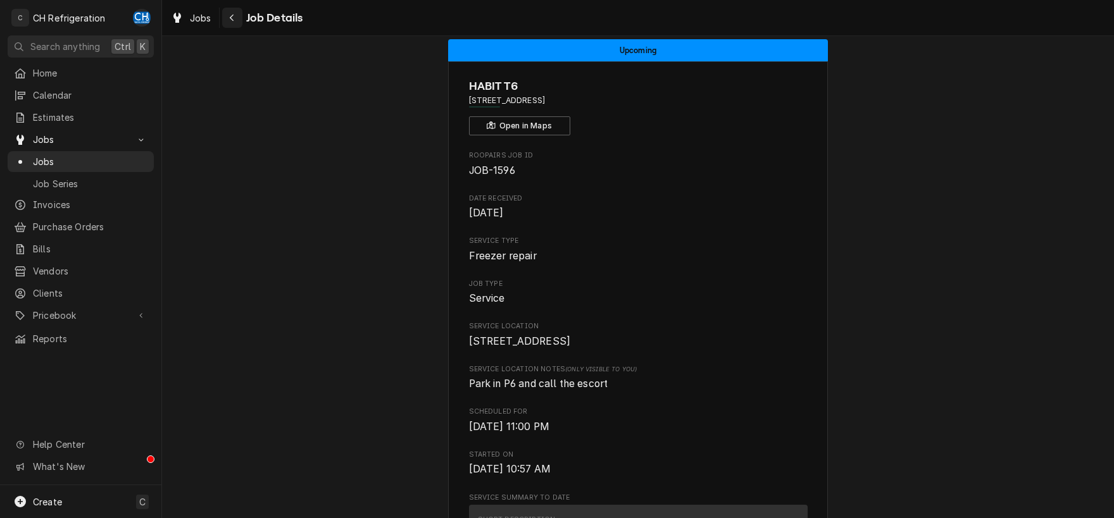
click at [228, 23] on div "Navigate back" at bounding box center [232, 17] width 13 height 13
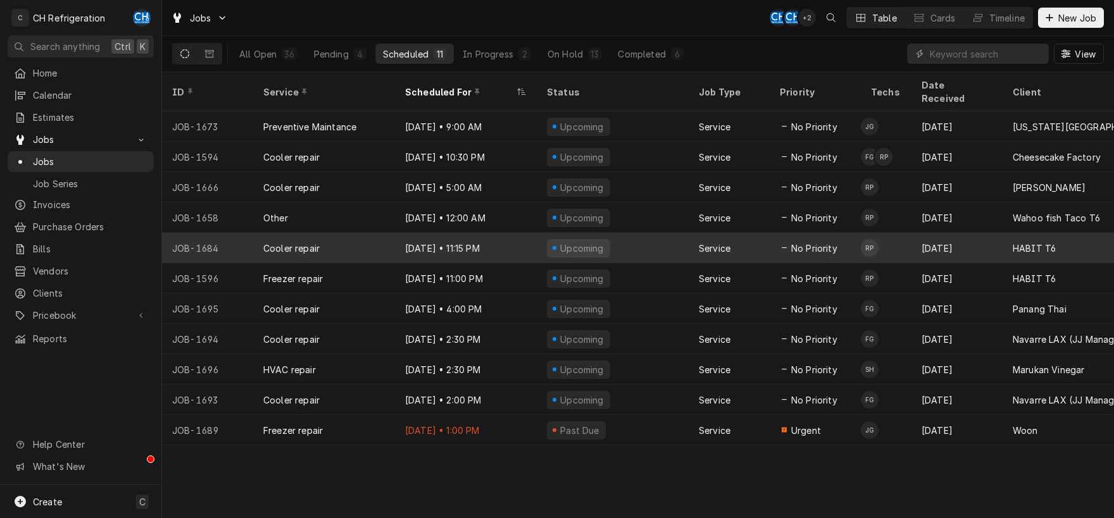
click at [502, 233] on div "Aug 11 • 11:15 PM" at bounding box center [466, 248] width 142 height 30
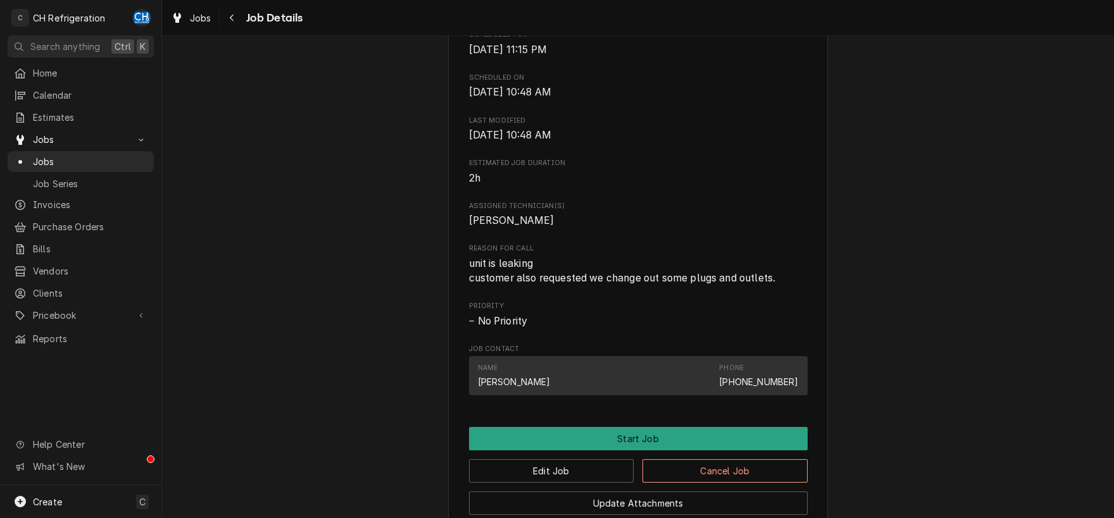
scroll to position [620, 0]
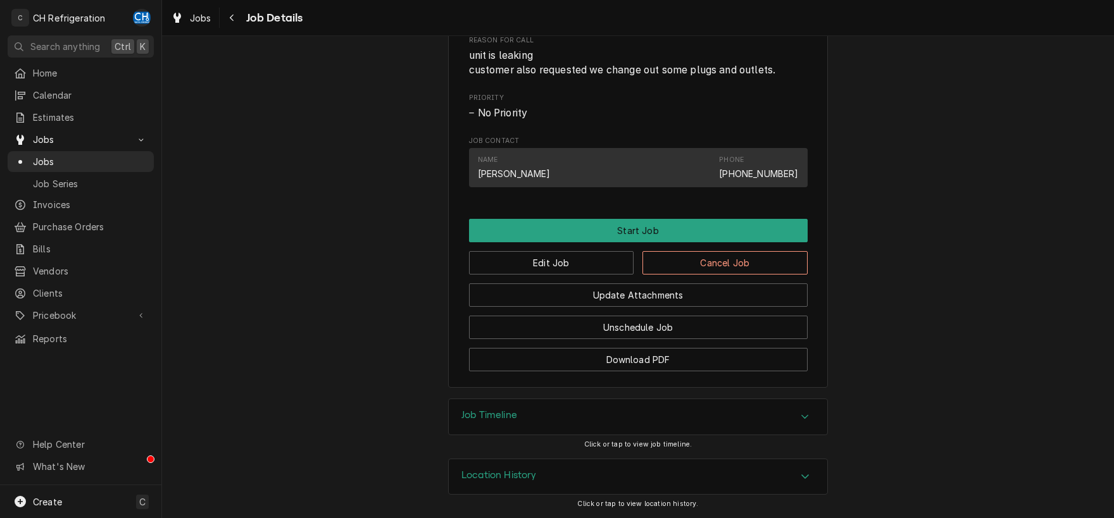
click at [802, 417] on icon "Accordion Header" at bounding box center [805, 417] width 9 height 10
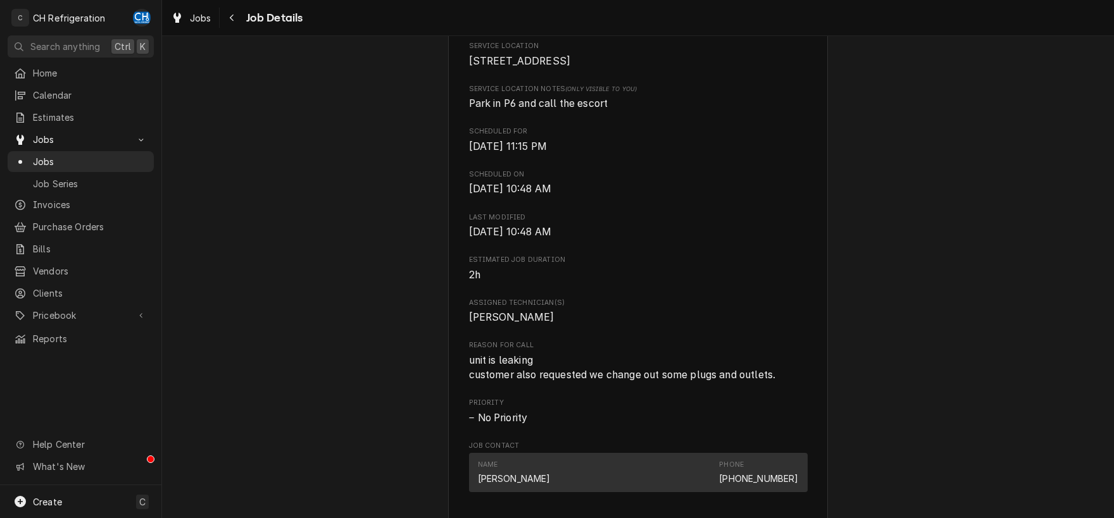
scroll to position [330, 0]
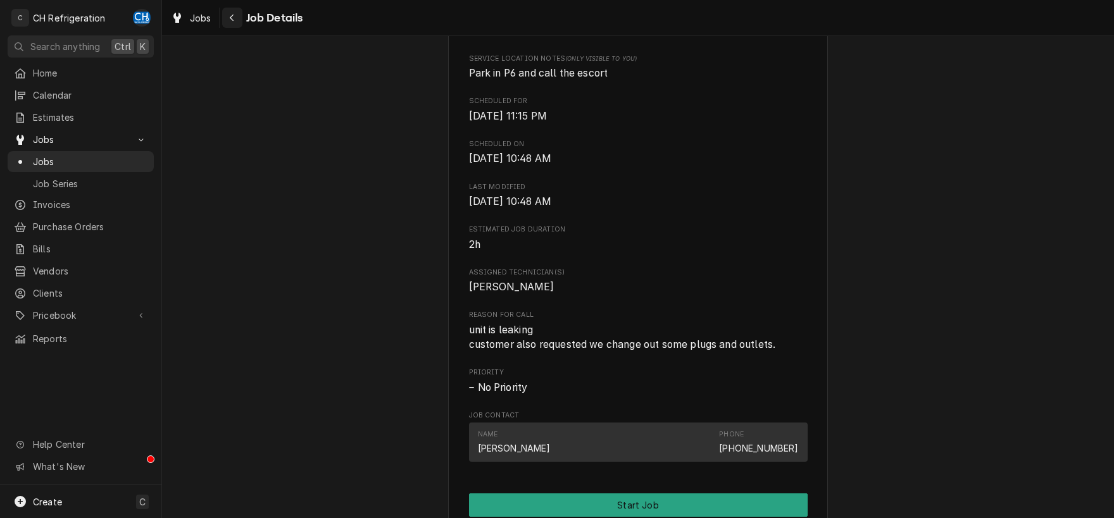
click at [236, 16] on div "Navigate back" at bounding box center [232, 17] width 13 height 13
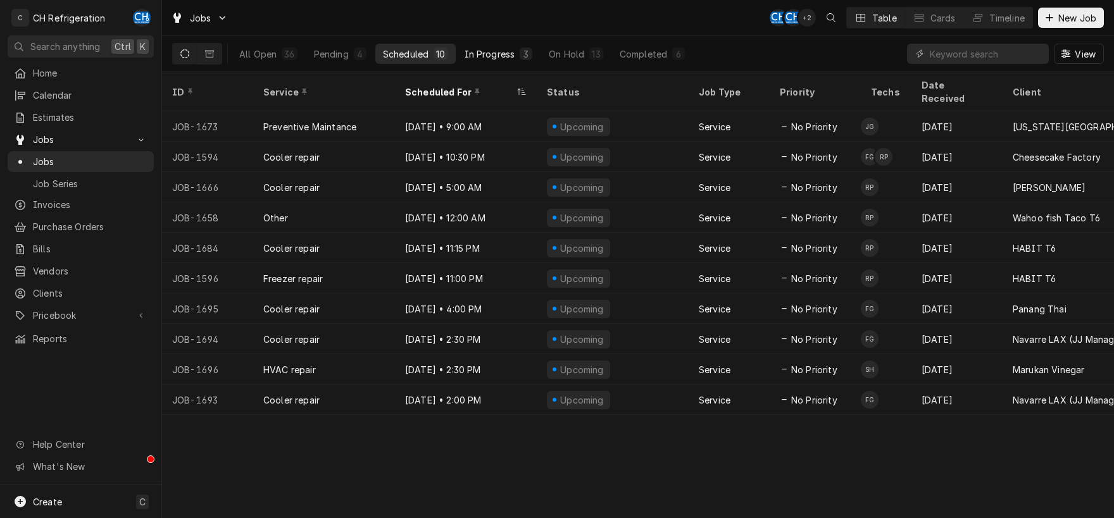
click at [510, 60] on button "In Progress 3" at bounding box center [499, 54] width 84 height 20
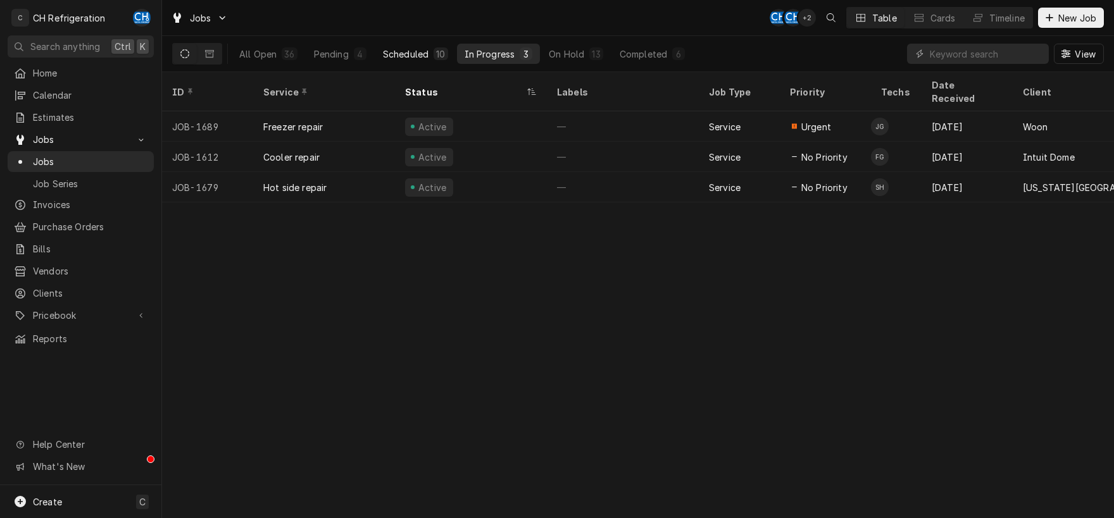
click at [415, 54] on div "Scheduled" at bounding box center [406, 53] width 46 height 13
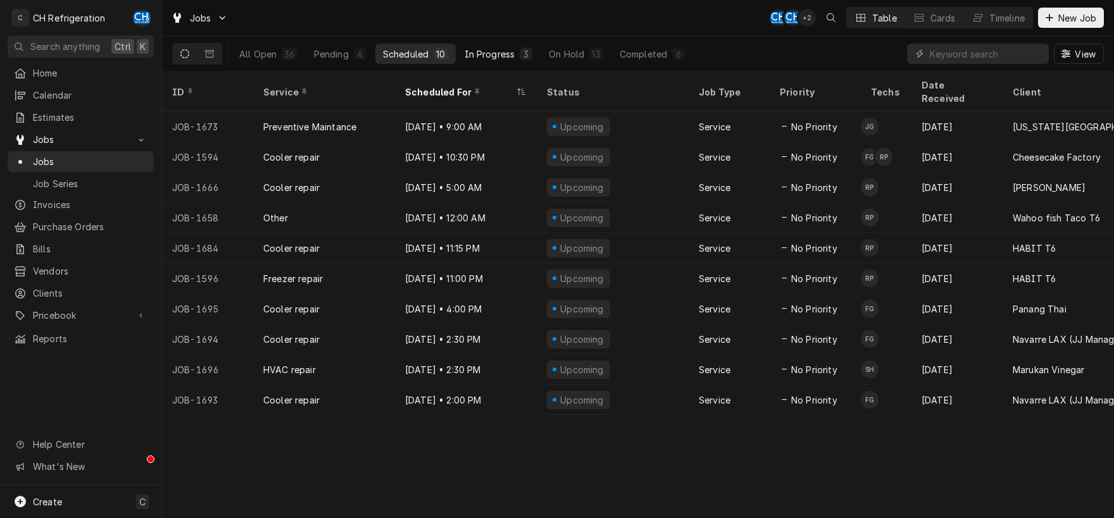
click at [477, 58] on div "In Progress" at bounding box center [490, 53] width 51 height 13
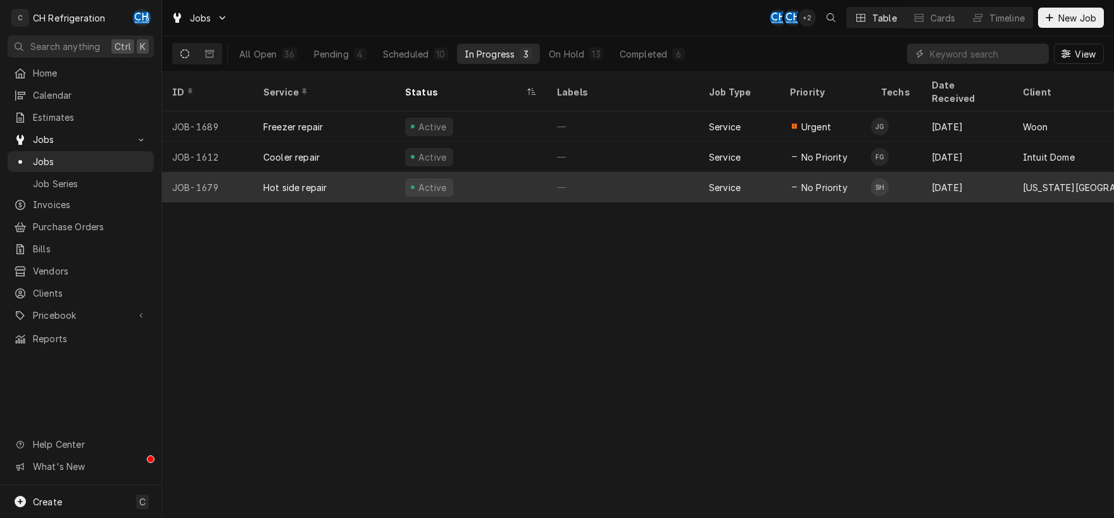
click at [613, 172] on div "—" at bounding box center [623, 187] width 152 height 30
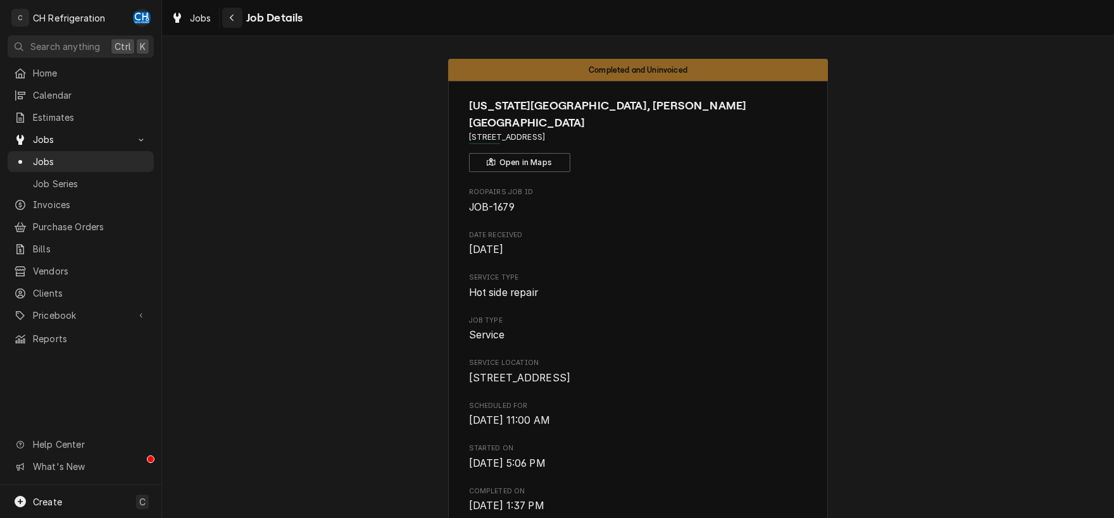
click at [230, 20] on icon "Navigate back" at bounding box center [232, 17] width 6 height 9
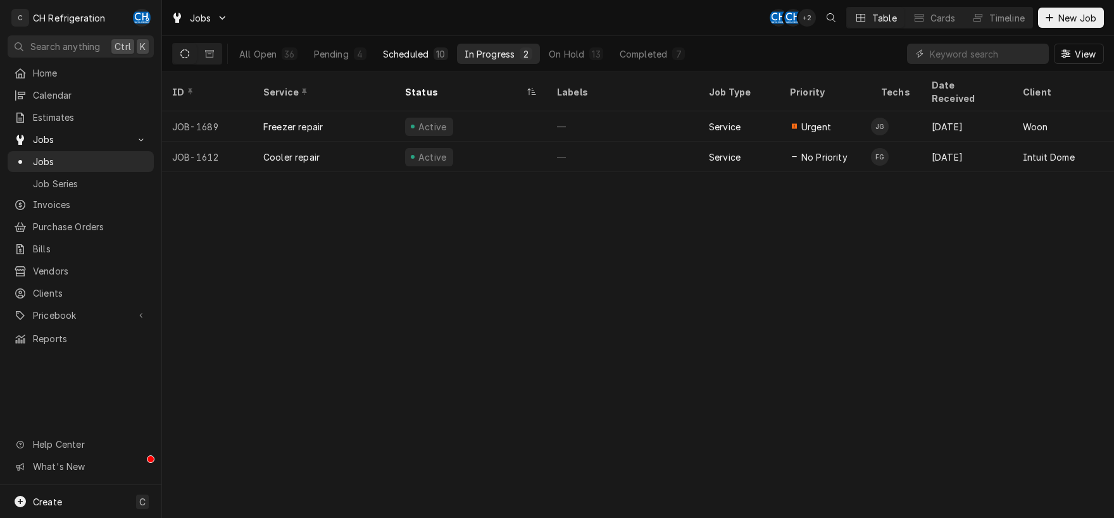
click at [415, 57] on div "Scheduled" at bounding box center [406, 53] width 46 height 13
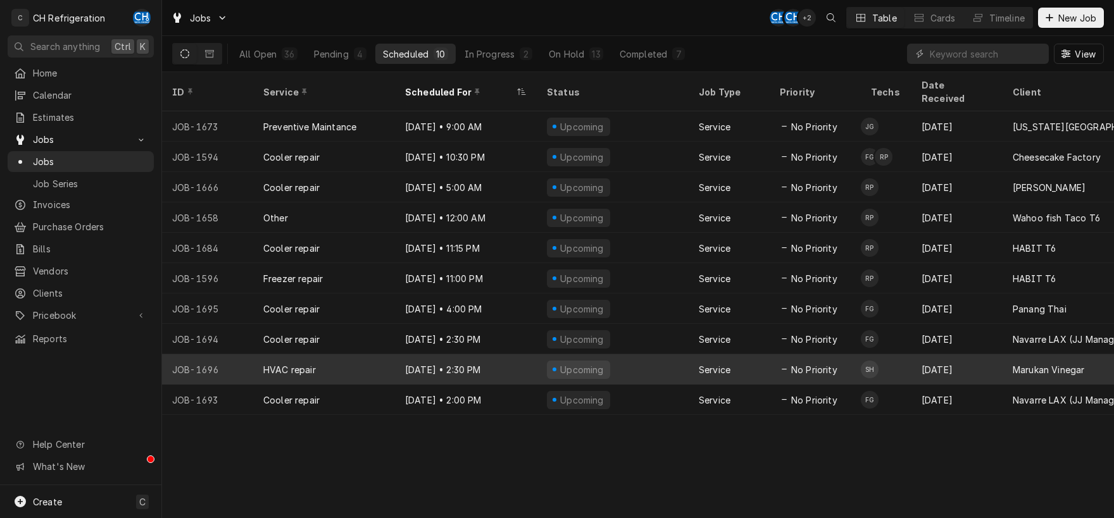
click at [672, 354] on div "Upcoming" at bounding box center [613, 369] width 152 height 30
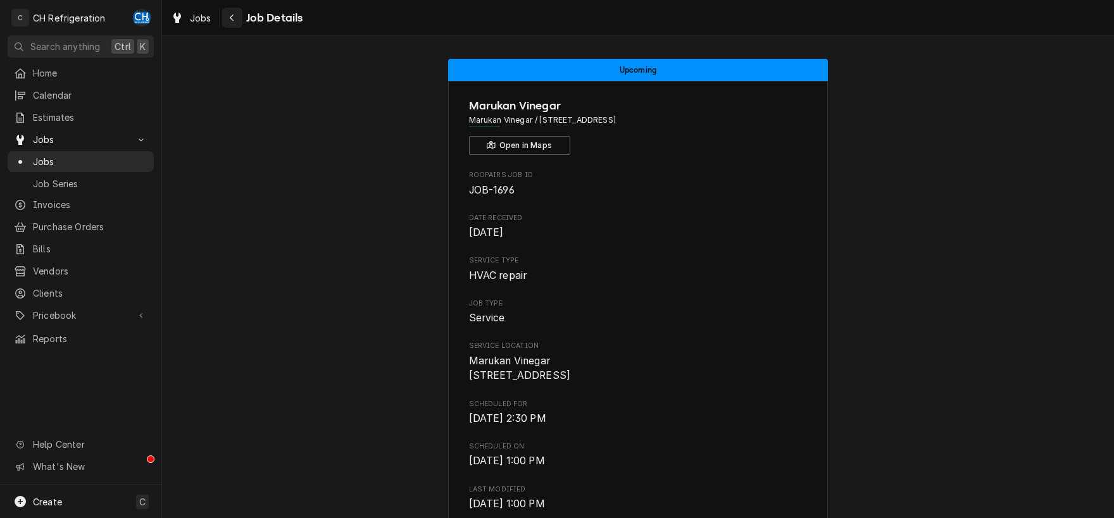
click at [239, 21] on button "Navigate back" at bounding box center [232, 18] width 20 height 20
click at [232, 25] on button "Navigate back" at bounding box center [232, 18] width 20 height 20
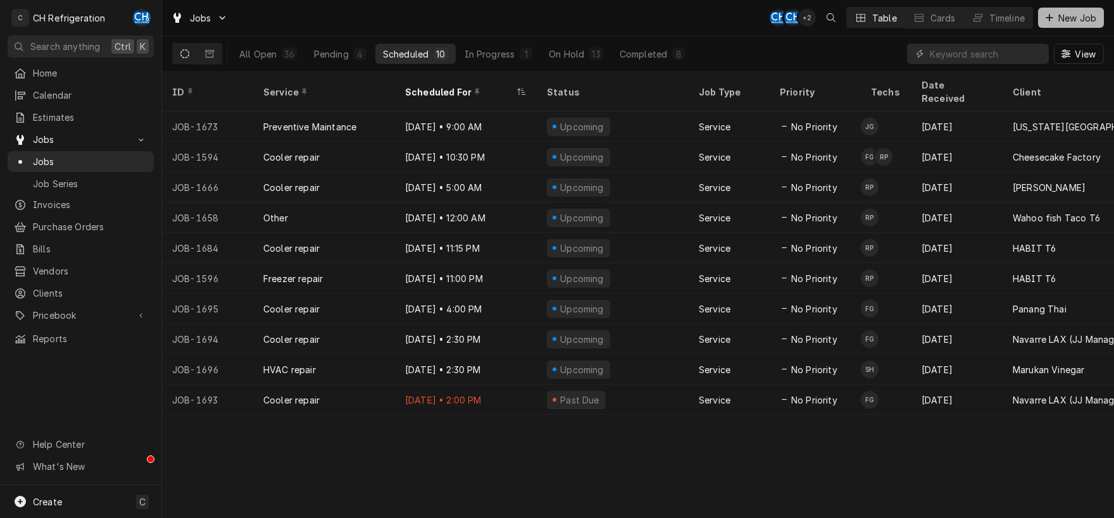
click at [1042, 15] on button "New Job" at bounding box center [1071, 18] width 66 height 20
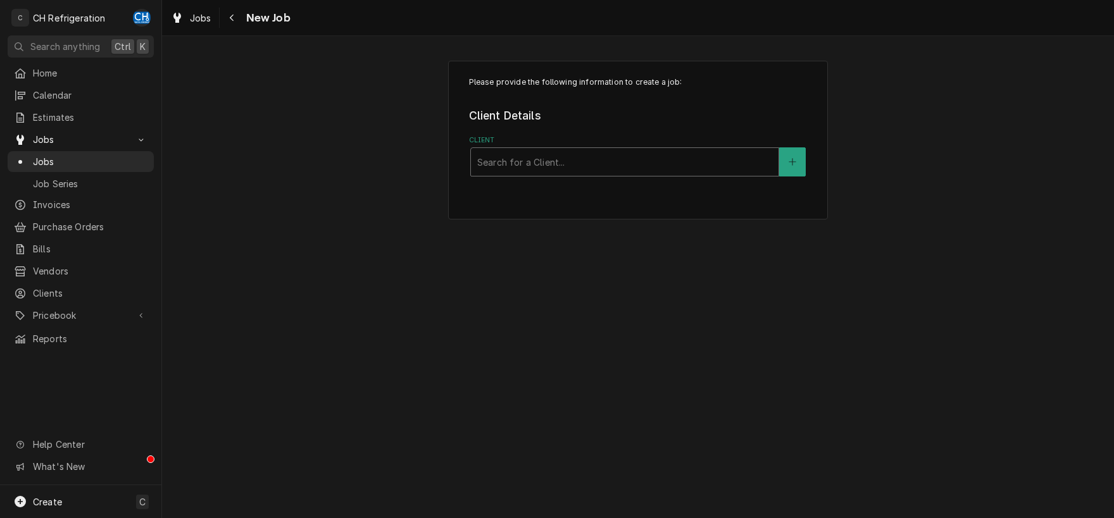
click at [583, 161] on div "Client" at bounding box center [624, 162] width 295 height 23
type input "com"
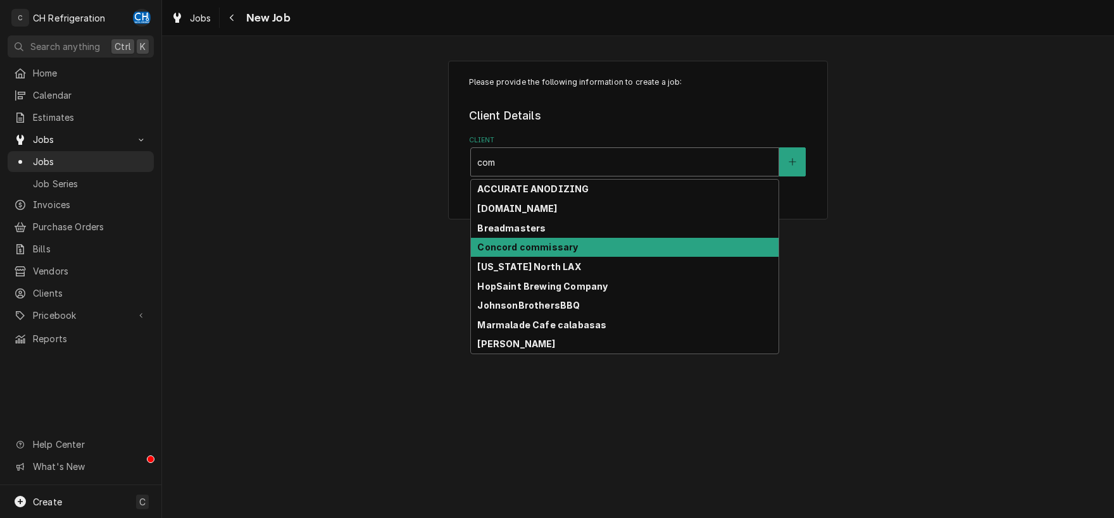
click at [549, 249] on strong "Concord commissary" at bounding box center [527, 247] width 101 height 11
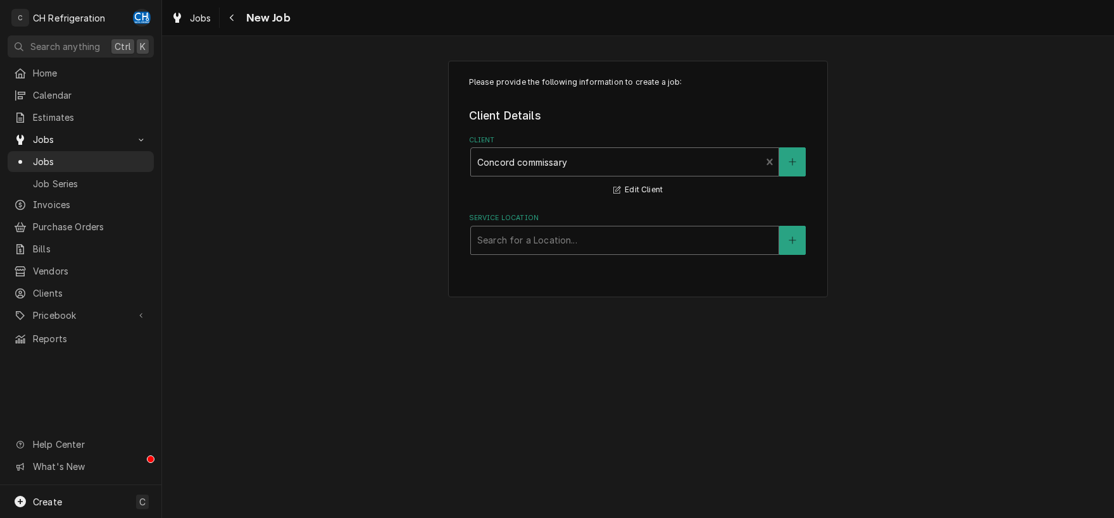
click at [644, 237] on div "Service Location" at bounding box center [624, 240] width 295 height 23
drag, startPoint x: 643, startPoint y: 240, endPoint x: 654, endPoint y: 173, distance: 67.9
click at [643, 239] on div "Service Location" at bounding box center [624, 240] width 295 height 23
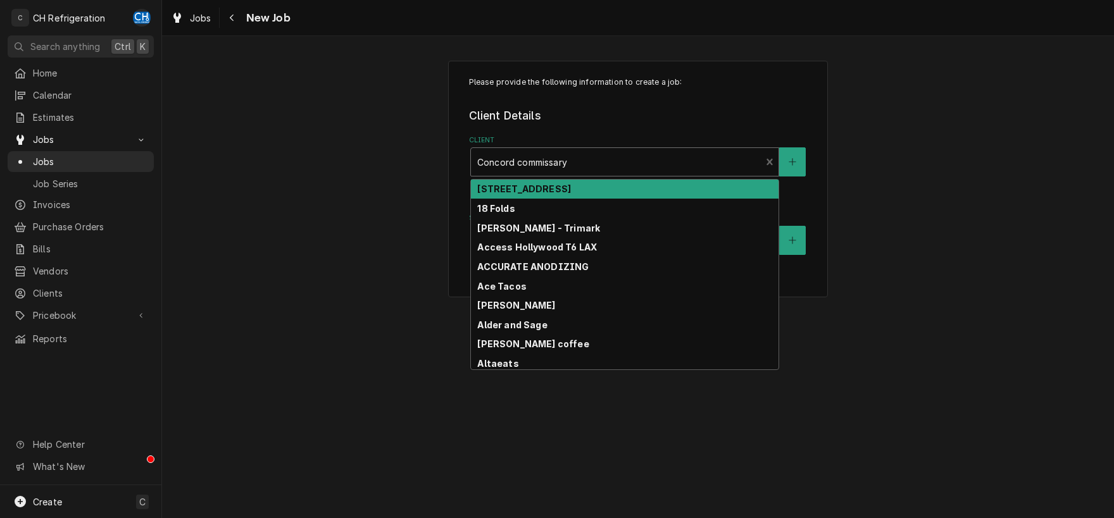
click at [650, 156] on div "Client" at bounding box center [616, 162] width 278 height 23
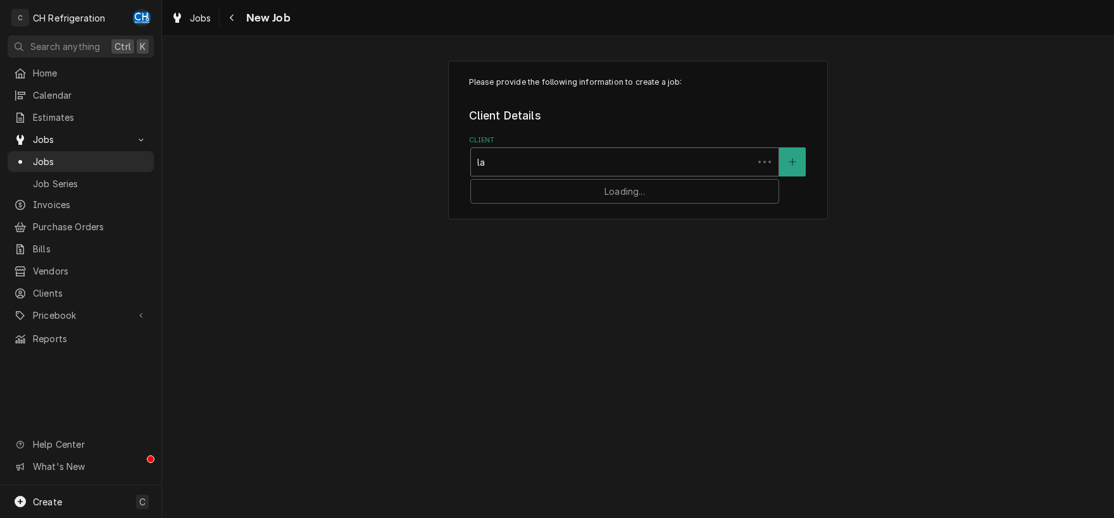
type input "lax"
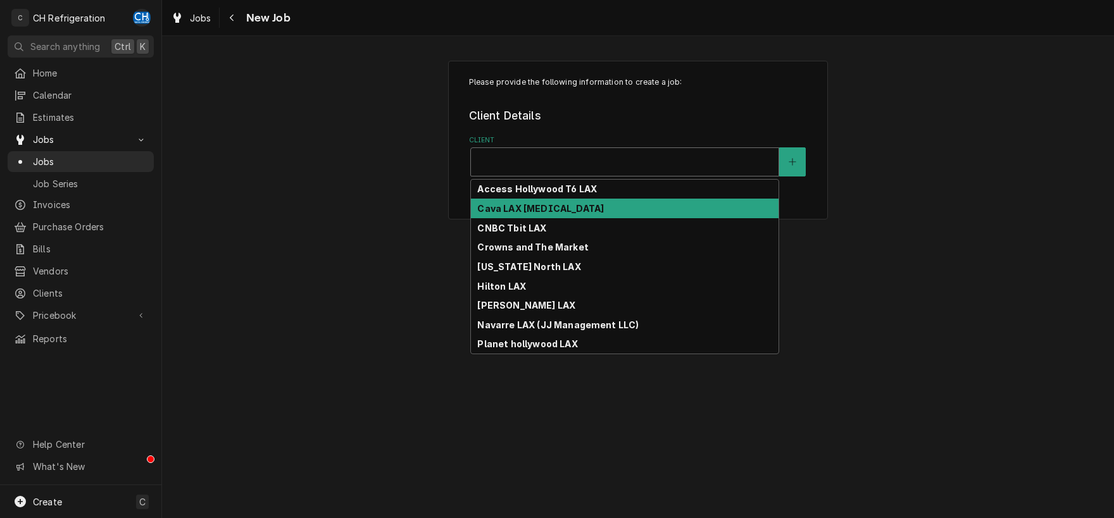
click at [512, 164] on div "Client" at bounding box center [624, 162] width 295 height 23
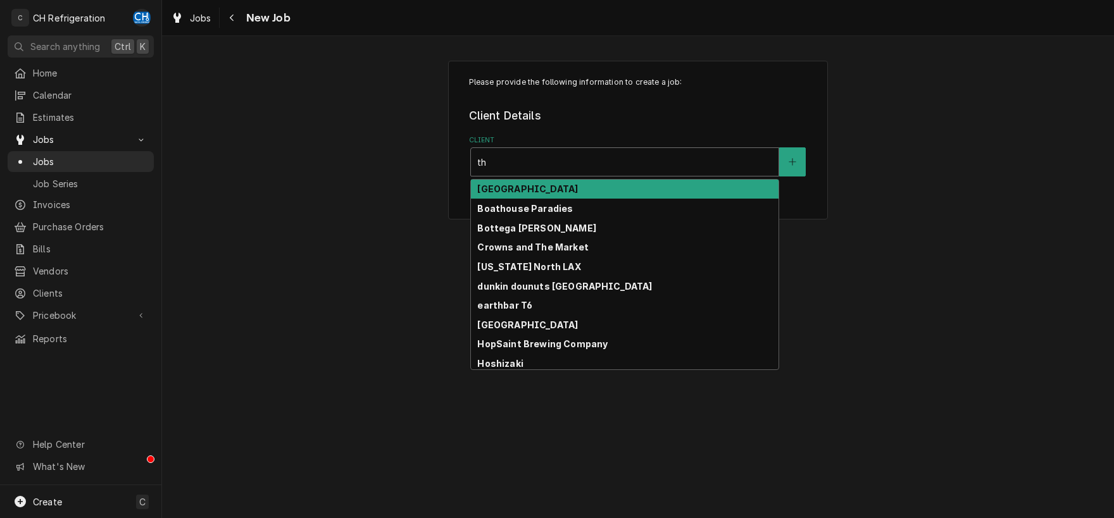
type input "t"
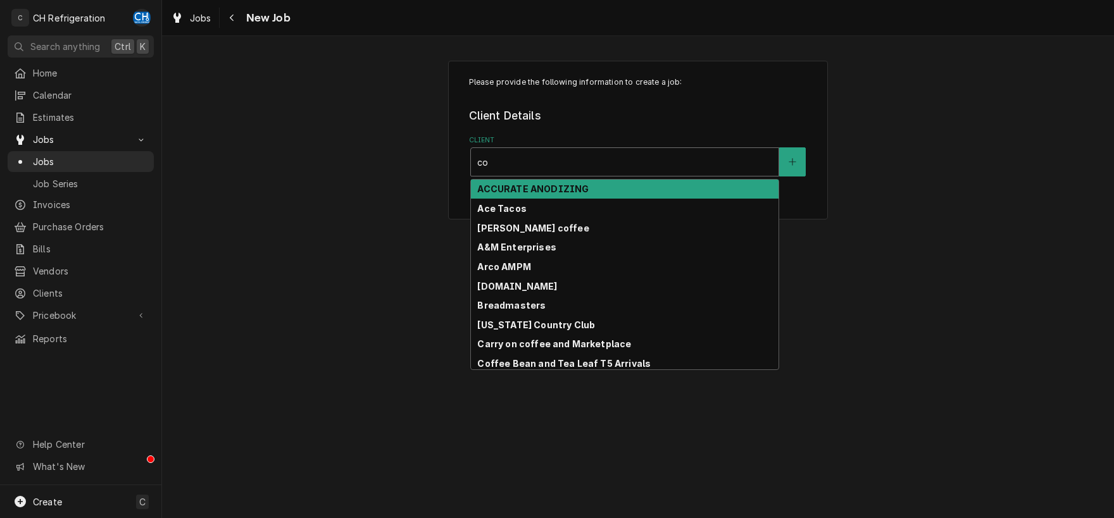
type input "com"
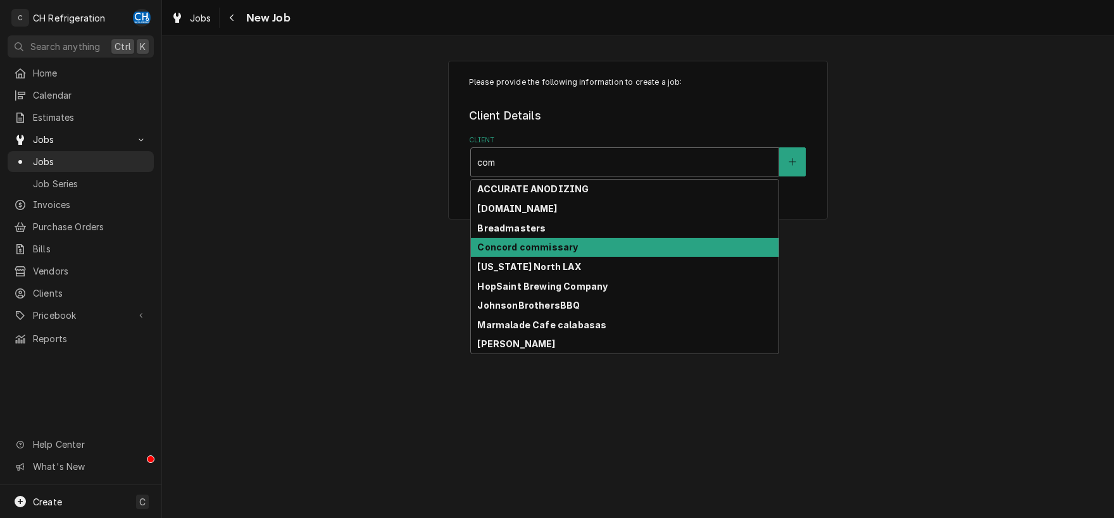
click at [569, 252] on strong "Concord commissary" at bounding box center [527, 247] width 101 height 11
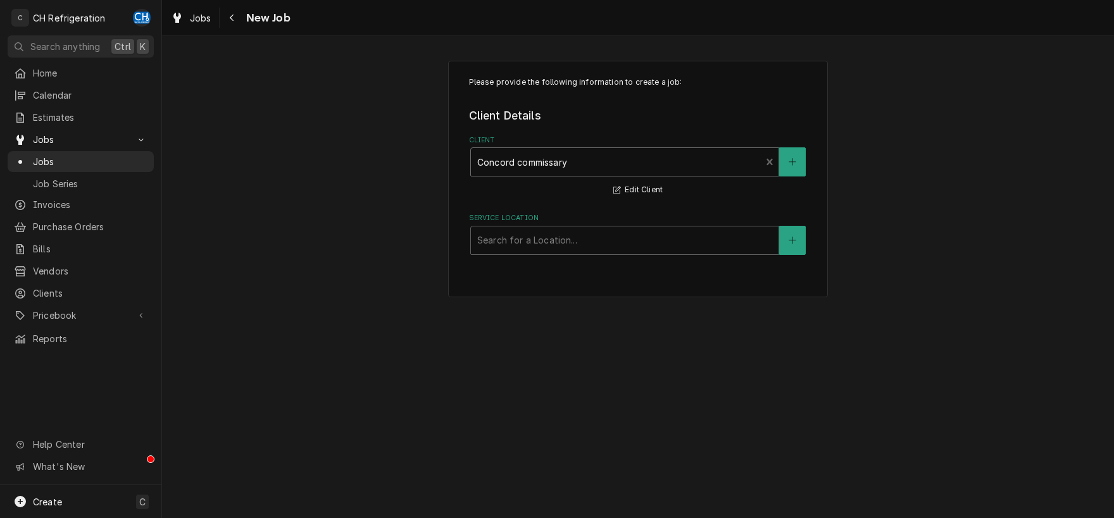
click at [569, 252] on div "Search for a Location..." at bounding box center [625, 241] width 308 height 28
click at [689, 339] on div "Please provide the following information to create a job: Client Details Client…" at bounding box center [638, 277] width 952 height 482
click at [627, 234] on div "Service Location" at bounding box center [624, 240] width 295 height 23
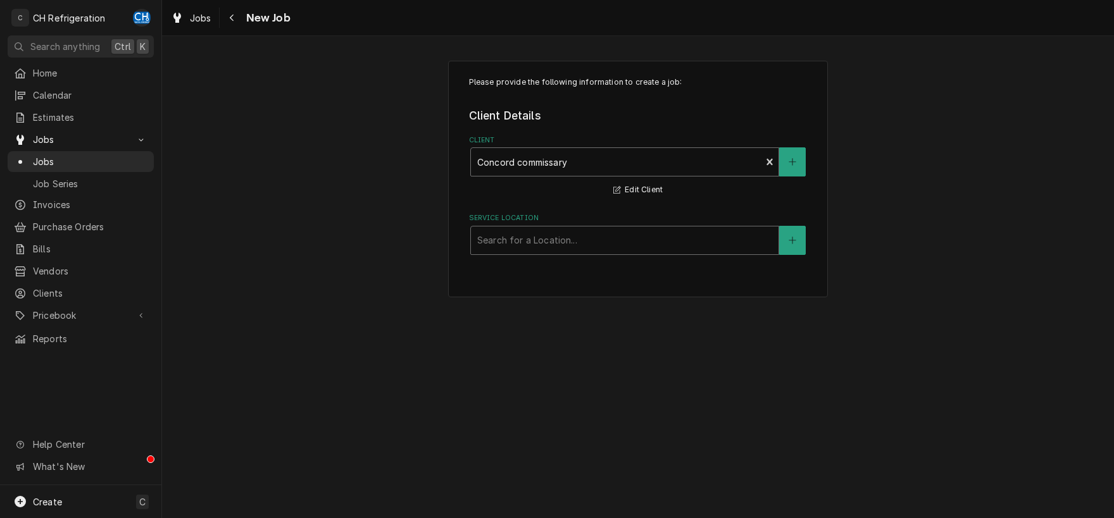
click at [597, 159] on div "Client" at bounding box center [616, 162] width 278 height 23
click at [240, 18] on button "Navigate back" at bounding box center [232, 18] width 20 height 20
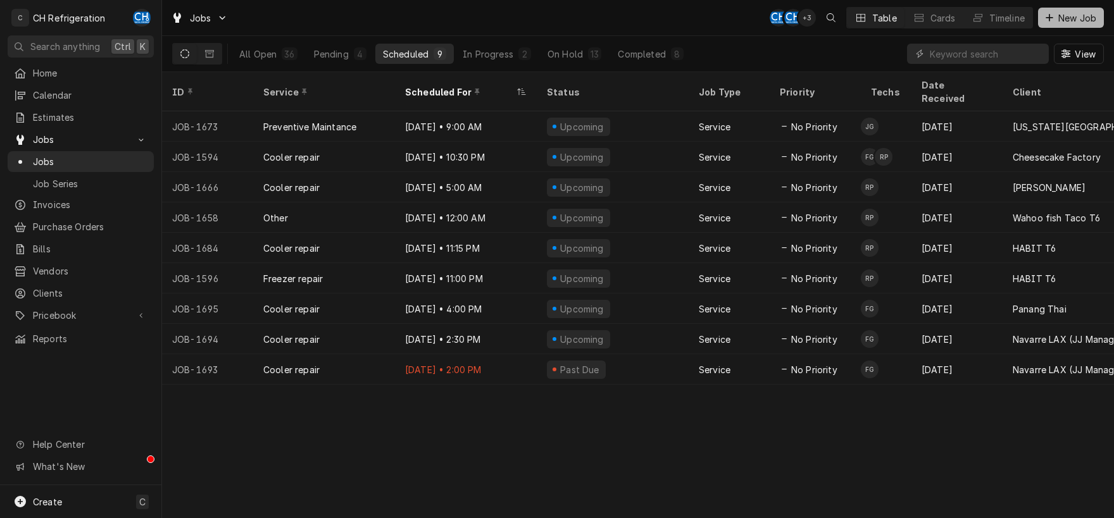
click at [1054, 9] on button "New Job" at bounding box center [1071, 18] width 66 height 20
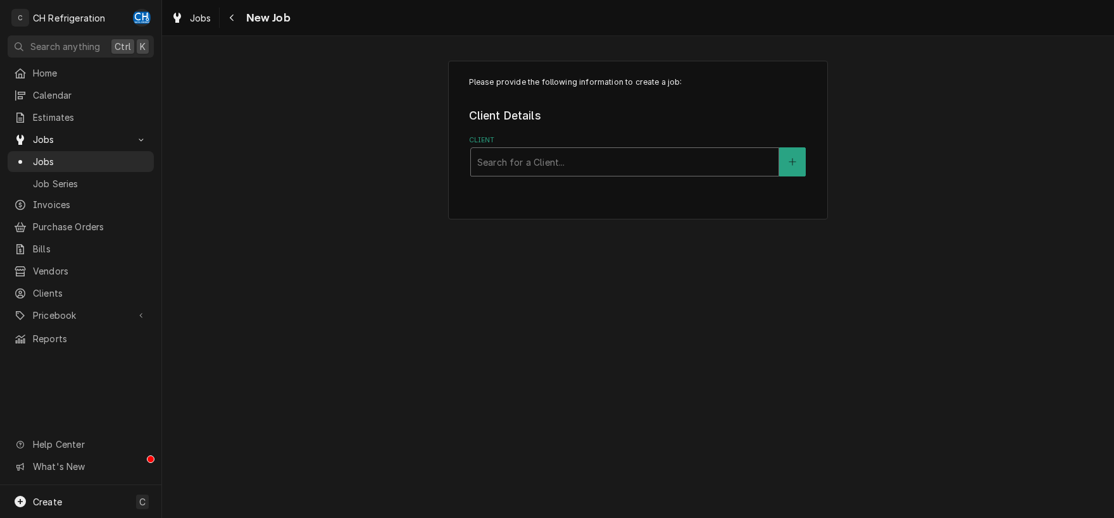
click at [514, 155] on div "Client" at bounding box center [624, 162] width 295 height 23
type input "lax"
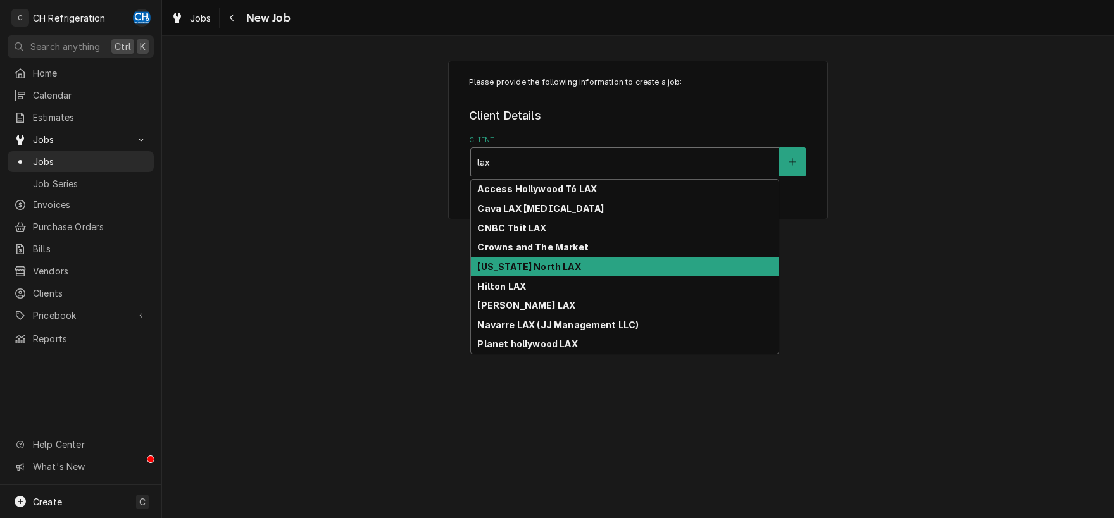
click at [542, 268] on strong "[US_STATE] North LAX" at bounding box center [528, 266] width 103 height 11
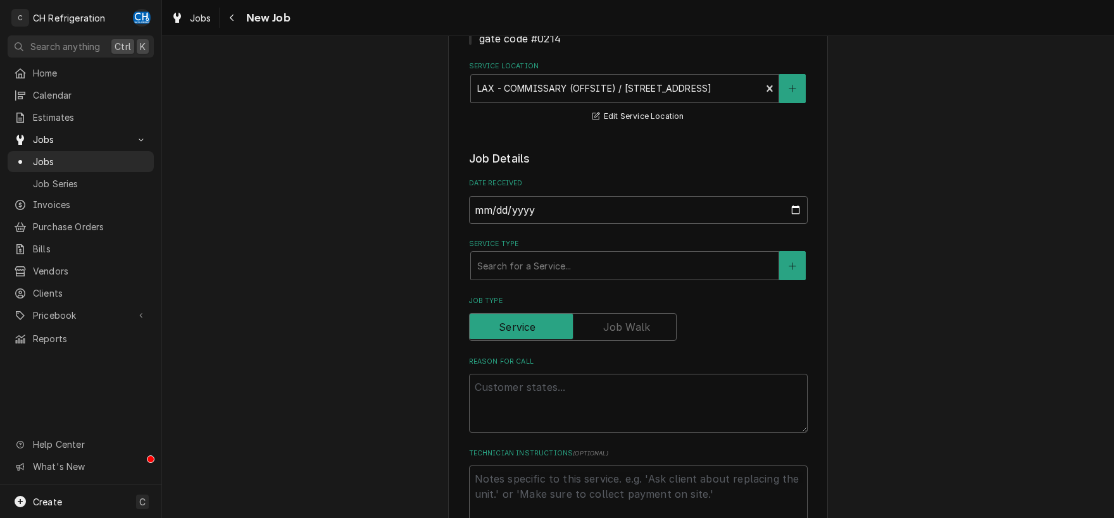
scroll to position [198, 0]
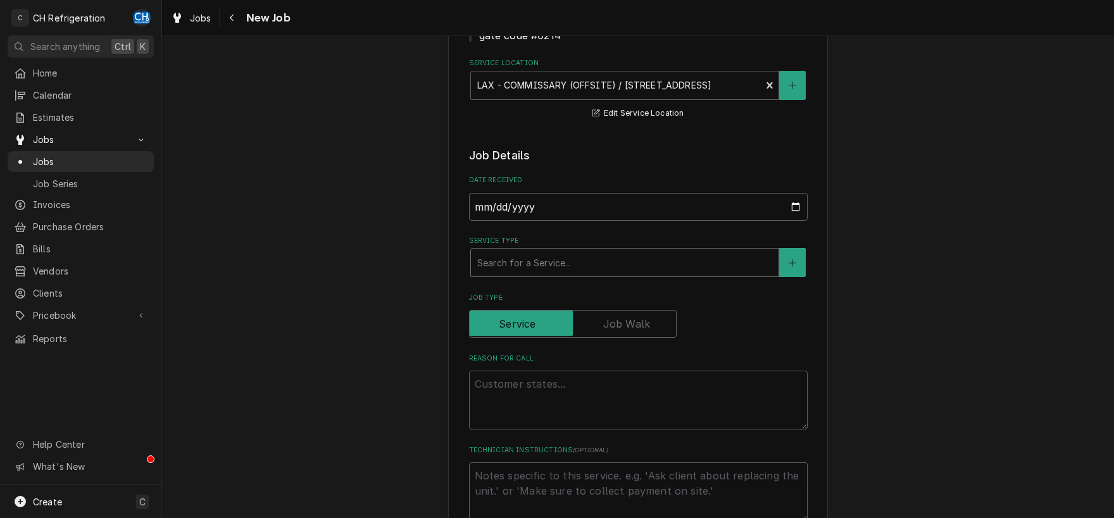
click at [689, 261] on div "Service Type" at bounding box center [624, 262] width 295 height 23
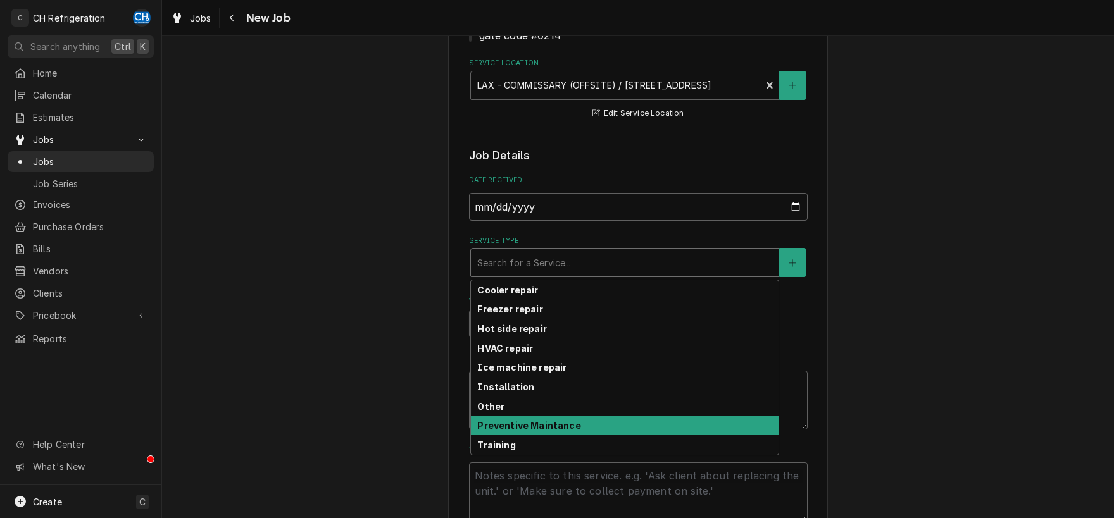
click at [613, 419] on div "Preventive Maintance" at bounding box center [625, 426] width 308 height 20
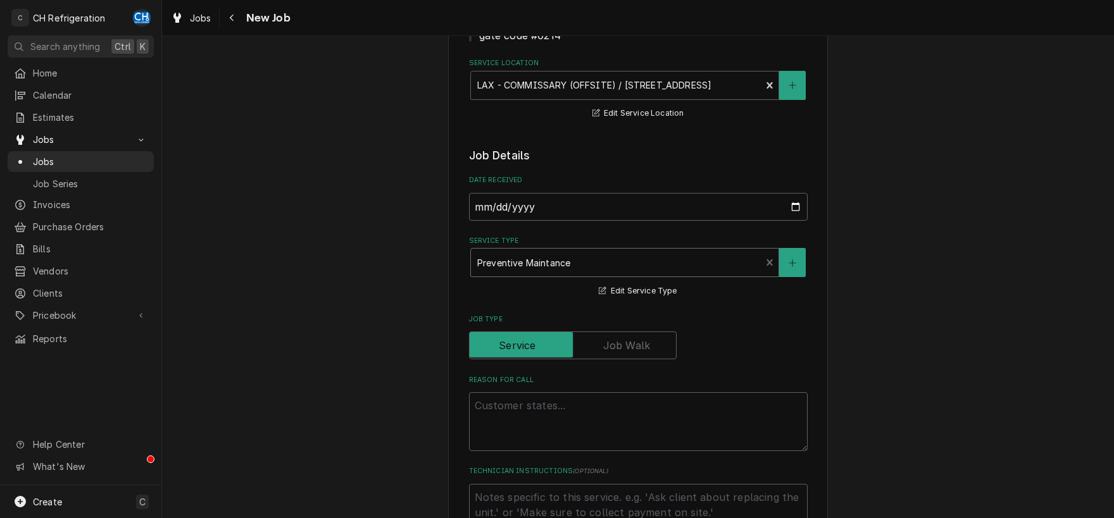
click at [656, 258] on div "Service Type" at bounding box center [616, 262] width 278 height 23
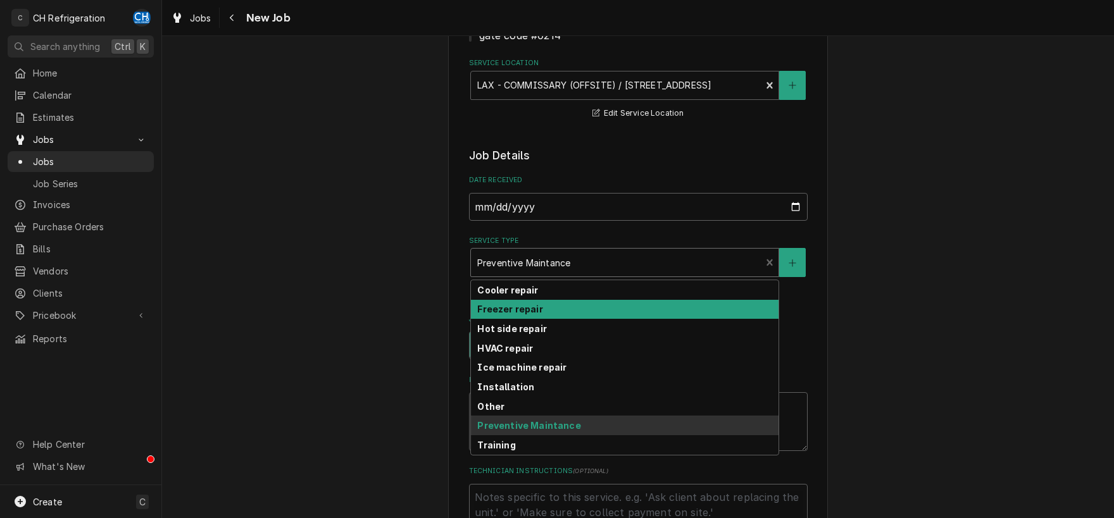
click at [537, 308] on strong "Freezer repair" at bounding box center [509, 309] width 65 height 11
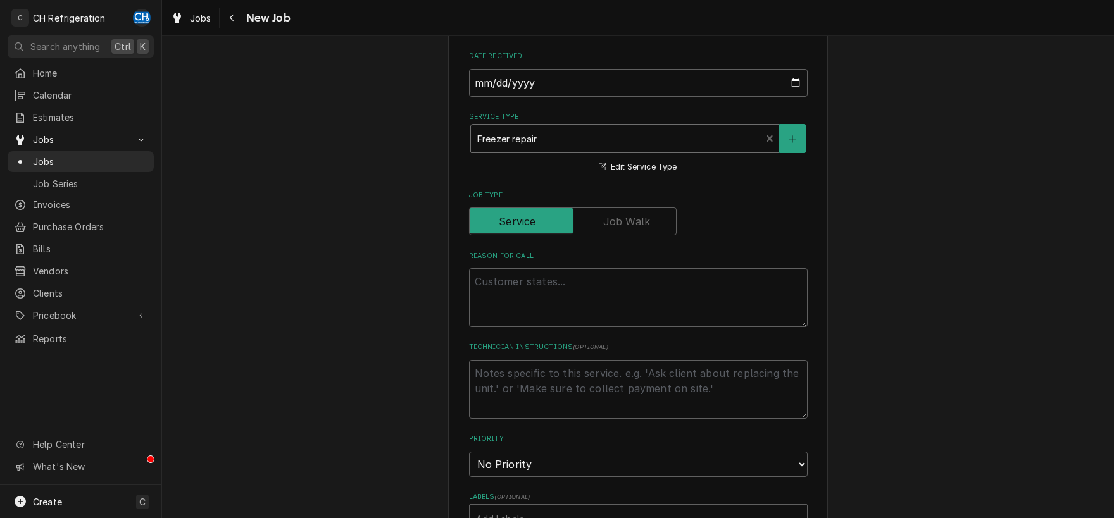
scroll to position [330, 0]
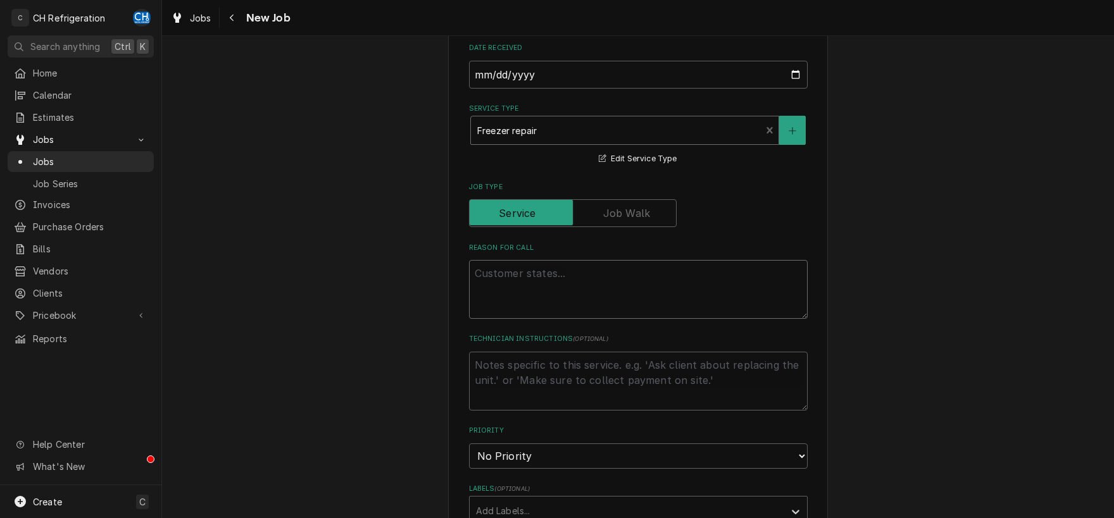
click at [623, 270] on textarea "Reason For Call" at bounding box center [638, 289] width 339 height 59
type textarea "x"
type textarea "F"
type textarea "x"
type textarea "Fre"
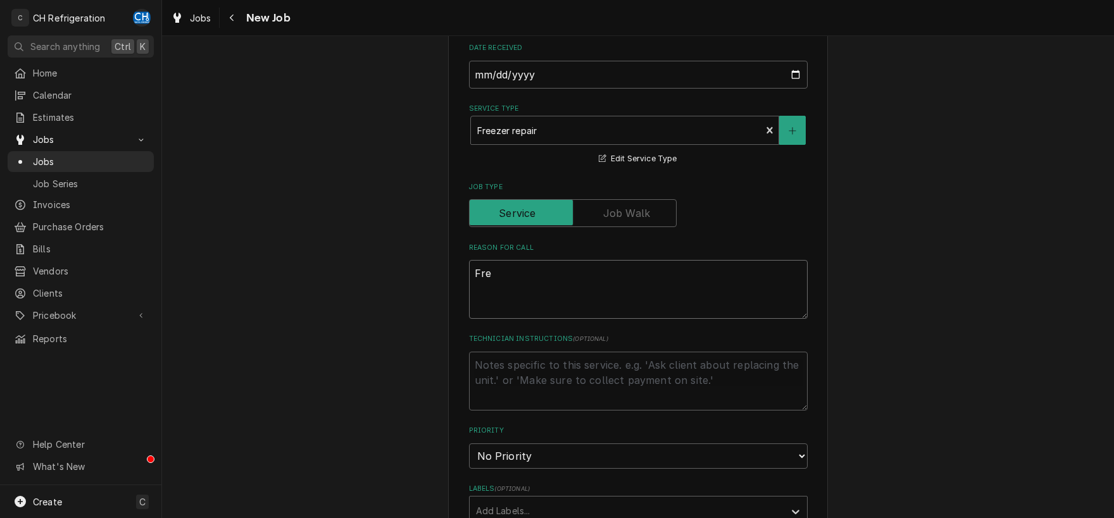
type textarea "x"
type textarea "Free"
type textarea "x"
type textarea "Fre"
type textarea "x"
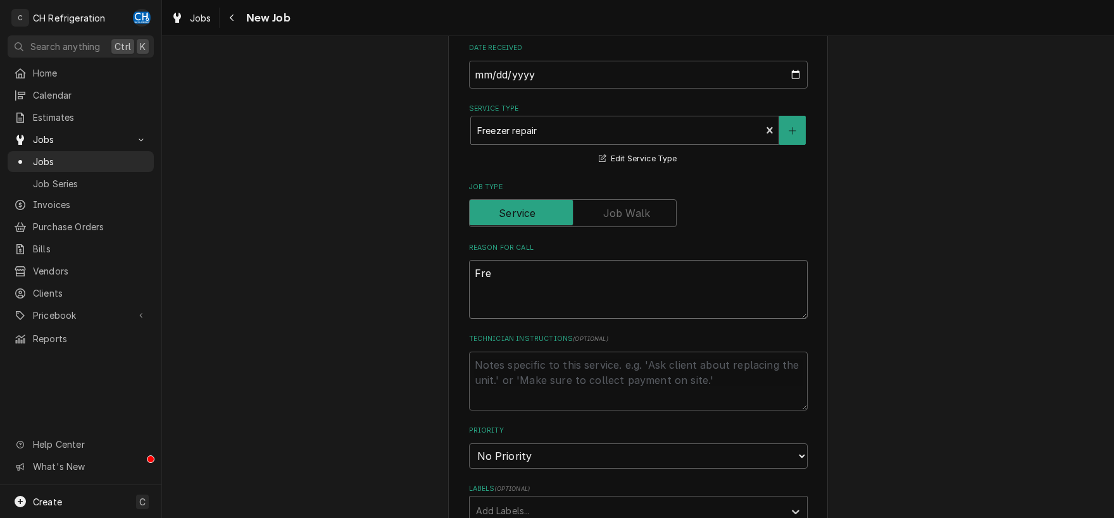
type textarea "Free"
type textarea "x"
type textarea "Freez"
type textarea "x"
type textarea "Freeze"
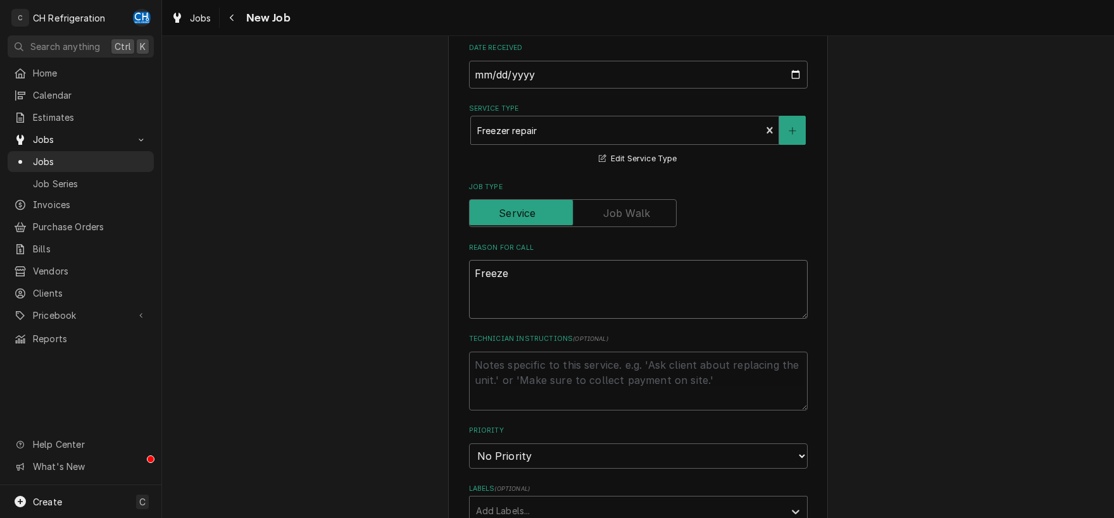
type textarea "x"
type textarea "Freezer"
type textarea "x"
type textarea "Freezer"
type textarea "x"
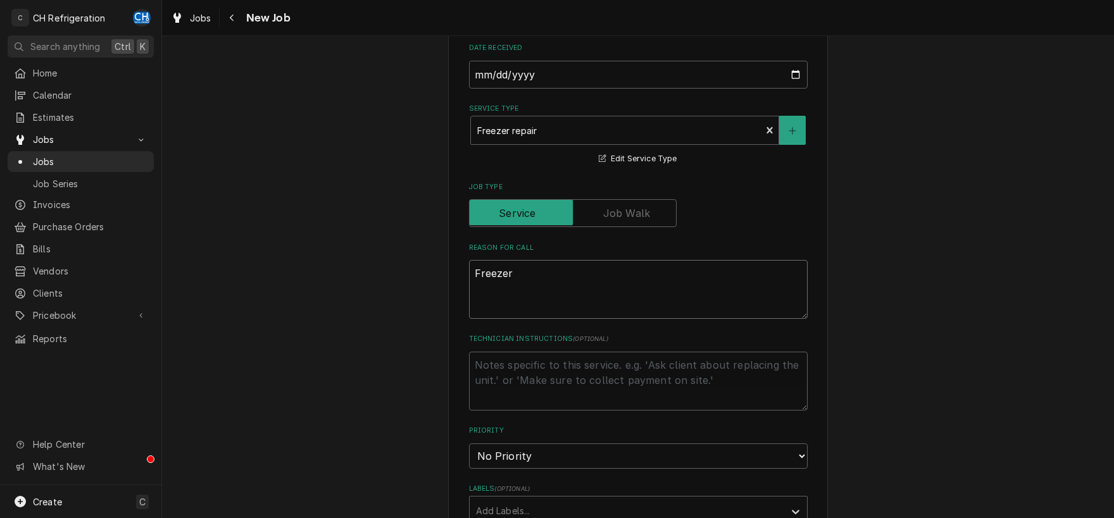
type textarea "Freezer n"
type textarea "x"
type textarea "Freezer no"
type textarea "x"
type textarea "Freezer not"
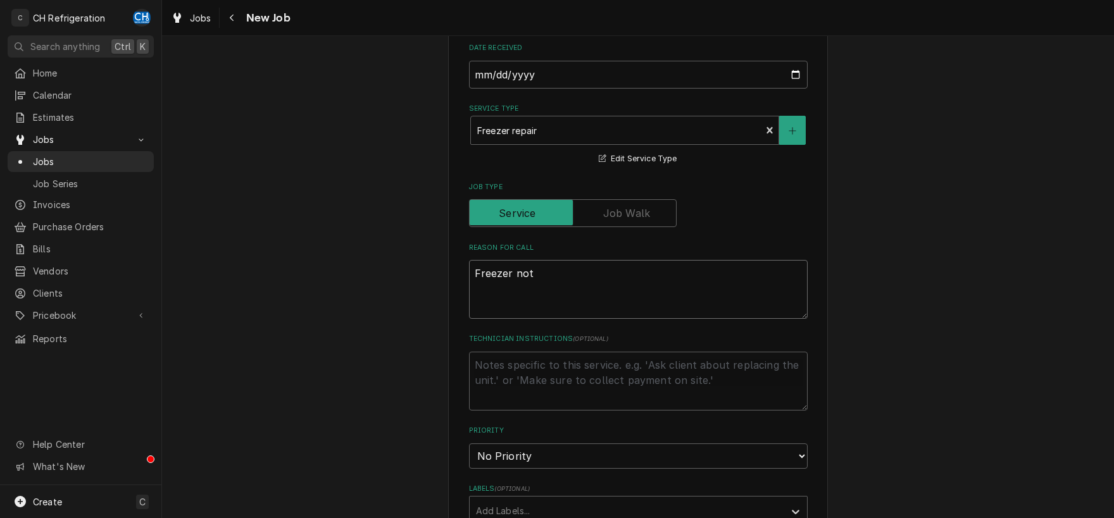
type textarea "x"
type textarea "Freezer not"
type textarea "x"
type textarea "Freezer not df"
type textarea "x"
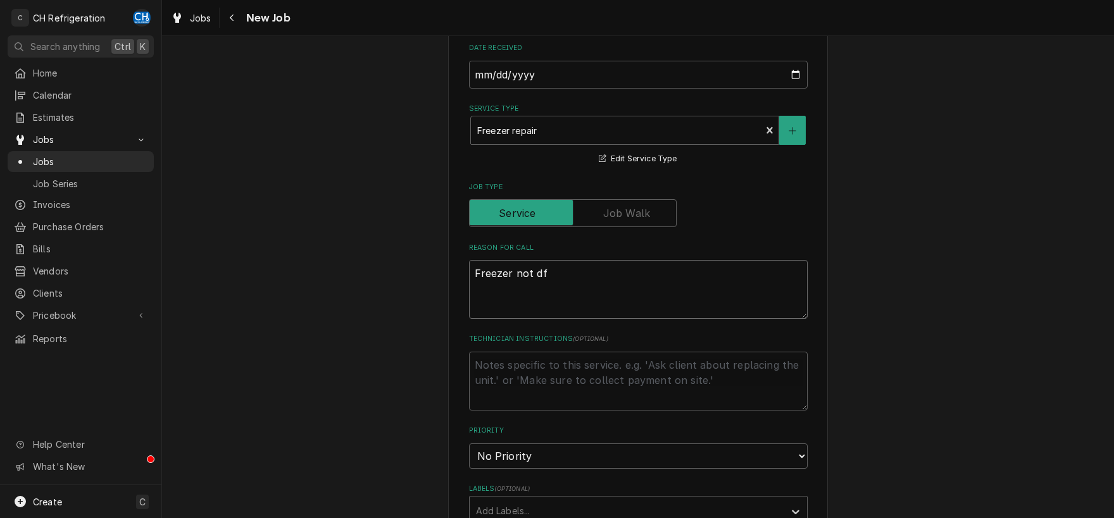
type textarea "Freezer not dfr"
type textarea "x"
type textarea "Freezer not df"
type textarea "x"
type textarea "Freezer not d"
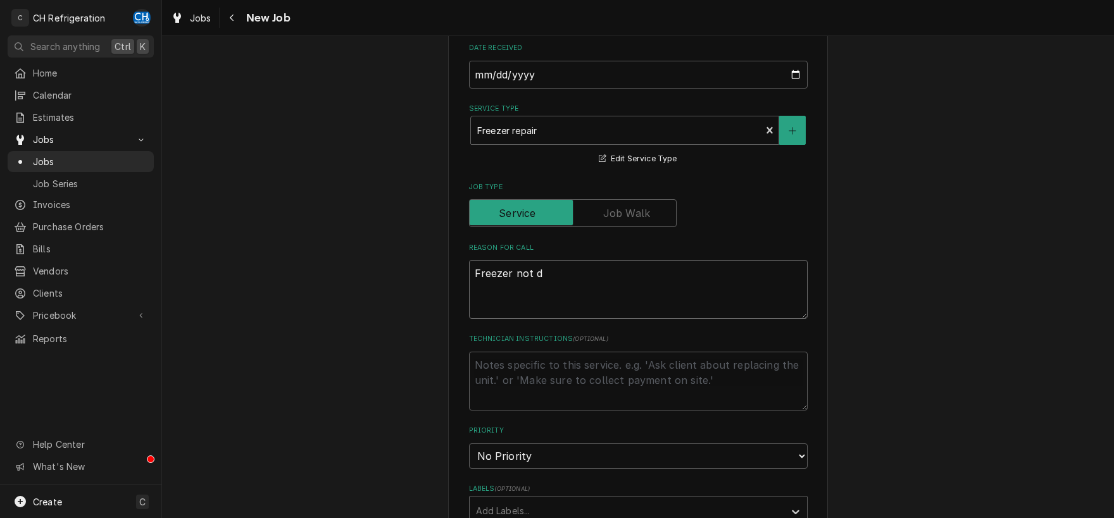
type textarea "x"
type textarea "Freezer not dr"
type textarea "x"
type textarea "Freezer not dro"
type textarea "x"
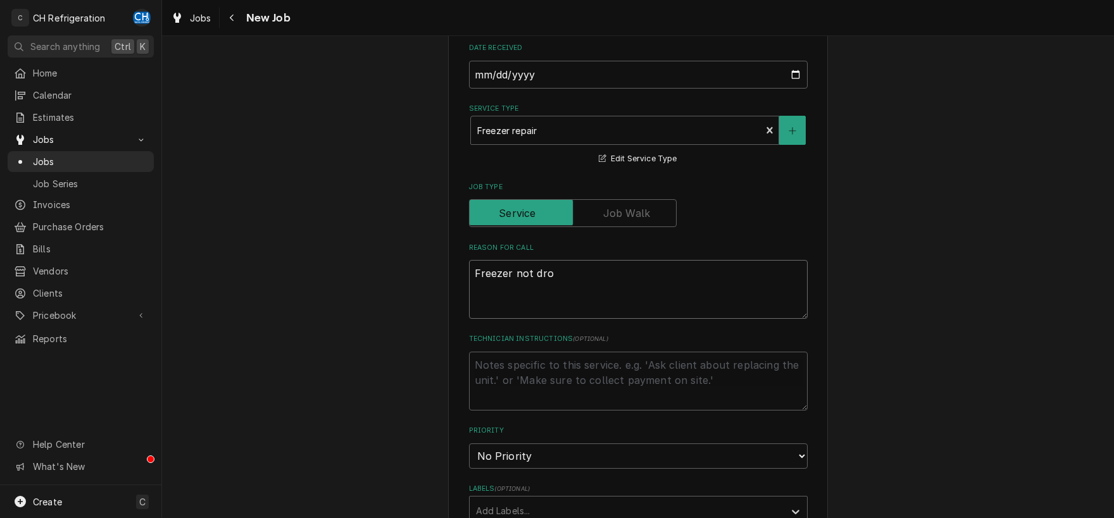
type textarea "Freezer not drop"
type textarea "x"
type textarea "Freezer not dropp"
type textarea "x"
type textarea "Freezer not droppi"
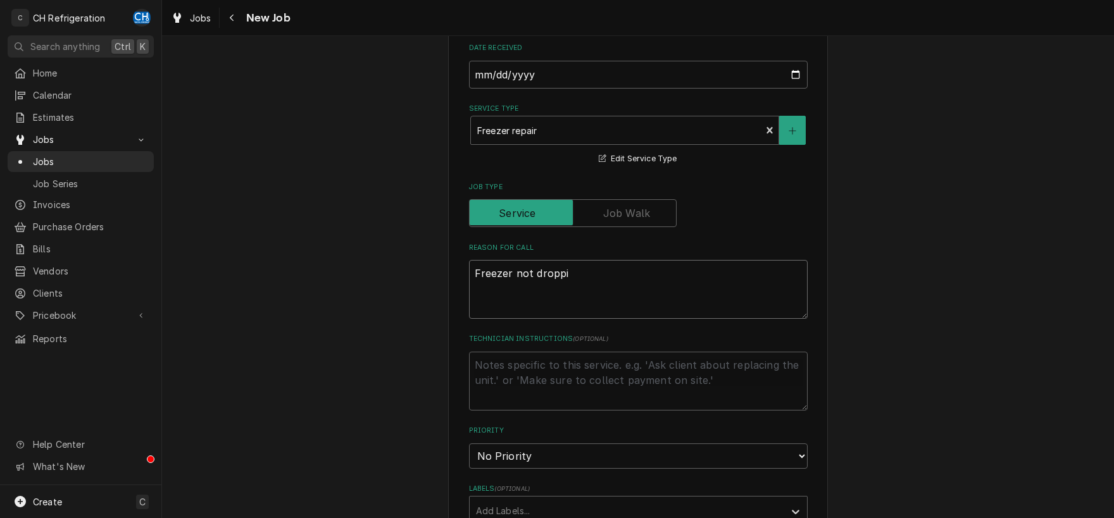
type textarea "x"
type textarea "Freezer not droppin"
type textarea "x"
type textarea "Freezer not dropping"
type textarea "x"
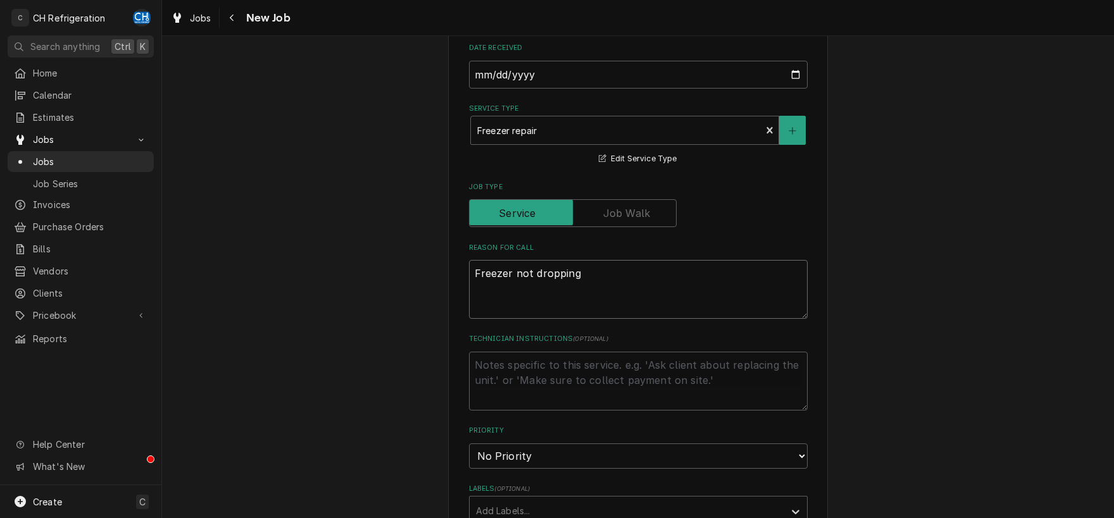
type textarea "Freezer not dropping"
click at [613, 385] on textarea "Technician Instructions ( optional )" at bounding box center [638, 381] width 339 height 59
type textarea "x"
type textarea "A"
type textarea "x"
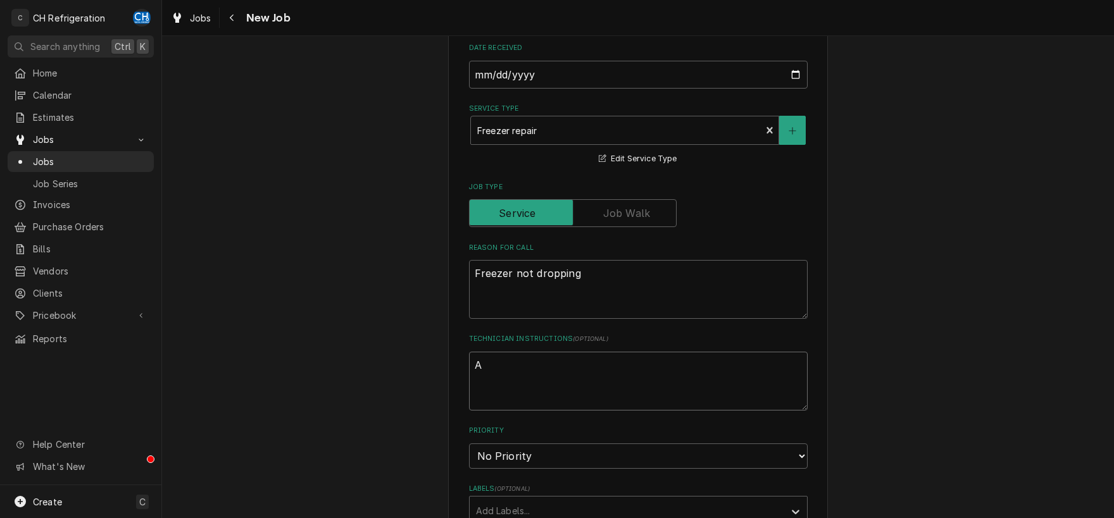
type textarea "Al"
type textarea "x"
type textarea "Als"
type textarea "x"
type textarea "Also"
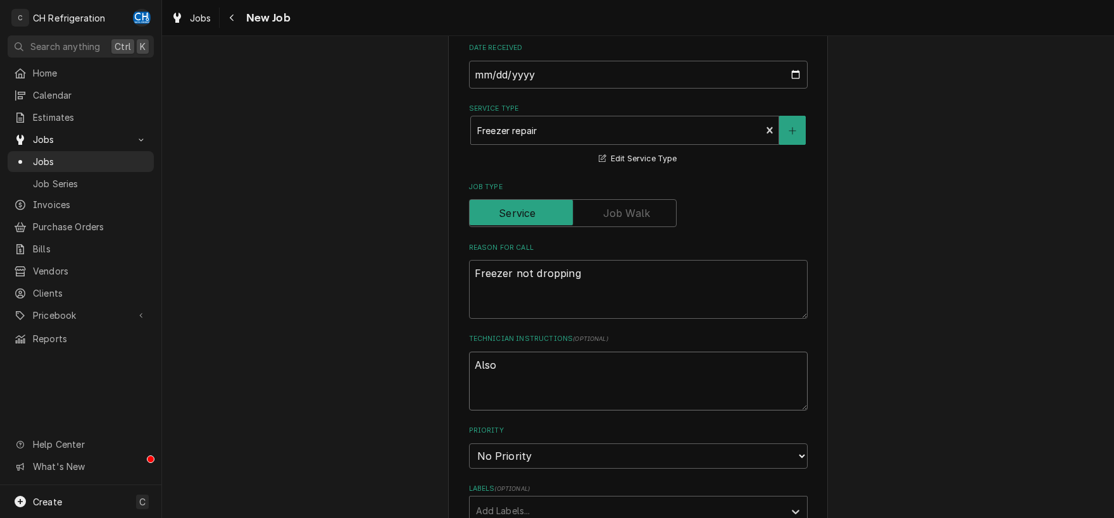
type textarea "x"
type textarea "Also"
type textarea "x"
type textarea "Also a"
type textarea "x"
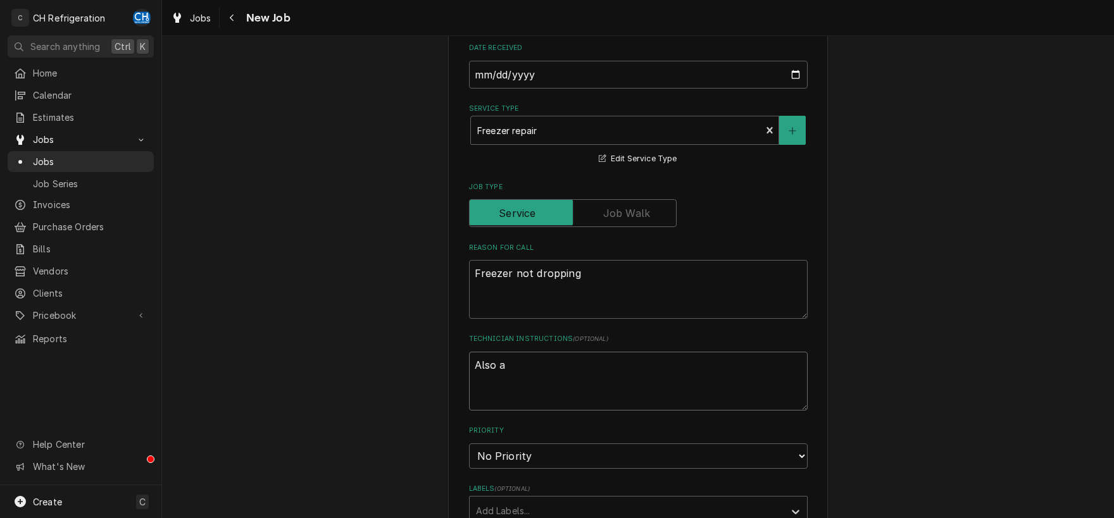
type textarea "Also as"
type textarea "x"
type textarea "Also ass"
type textarea "x"
type textarea "Also asse"
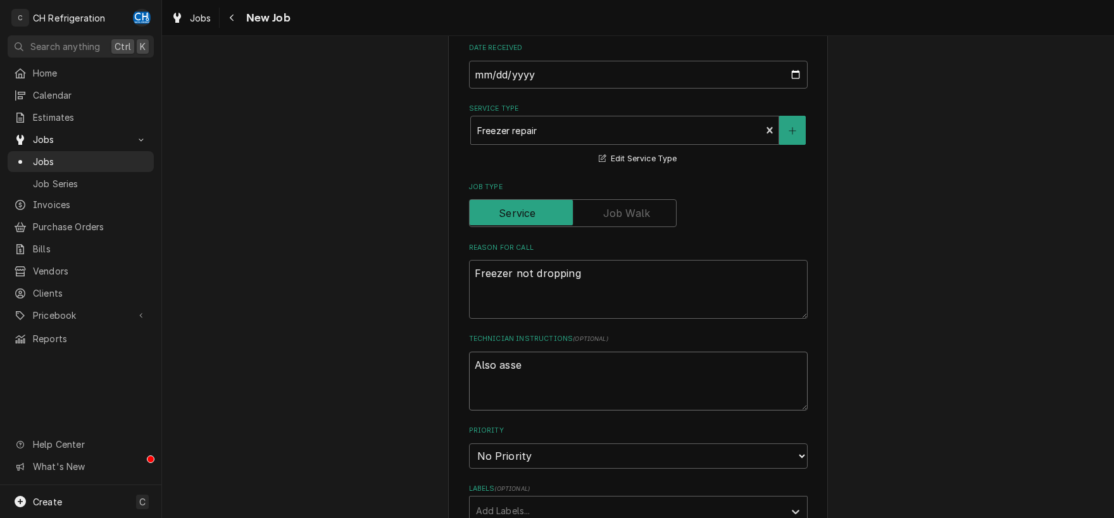
type textarea "x"
type textarea "Also asses"
type textarea "x"
type textarea "Also assess"
type textarea "x"
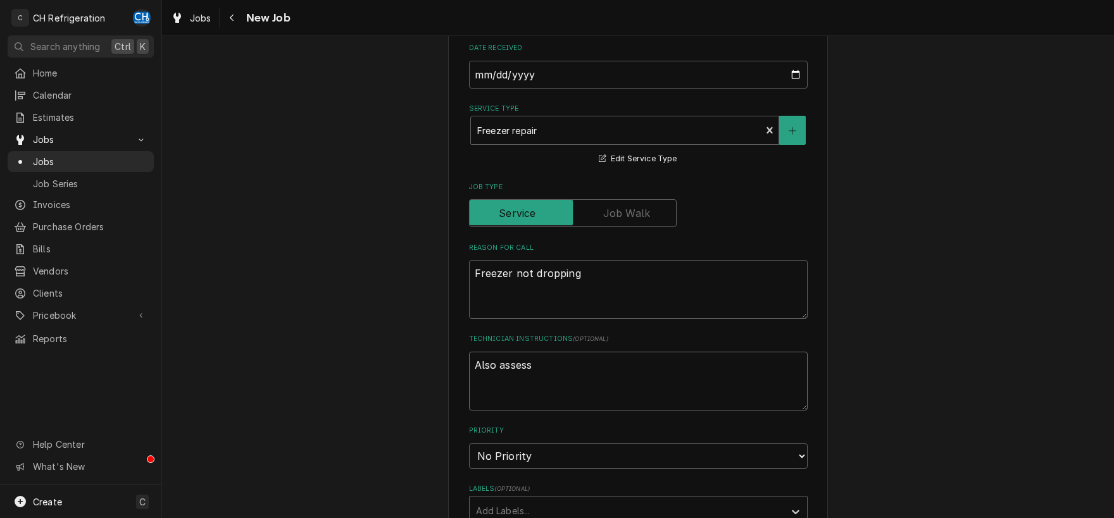
type textarea "Also assess"
type textarea "x"
type textarea "Also assess P"
type textarea "x"
type textarea "Also assess"
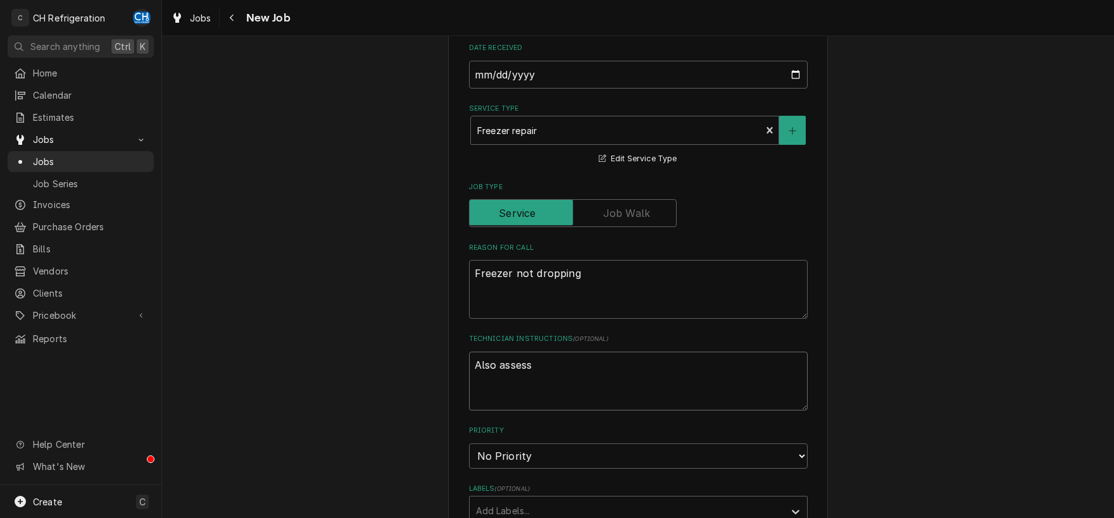
type textarea "x"
type textarea "Also assess n"
type textarea "x"
type textarea "Also assess ne"
type textarea "x"
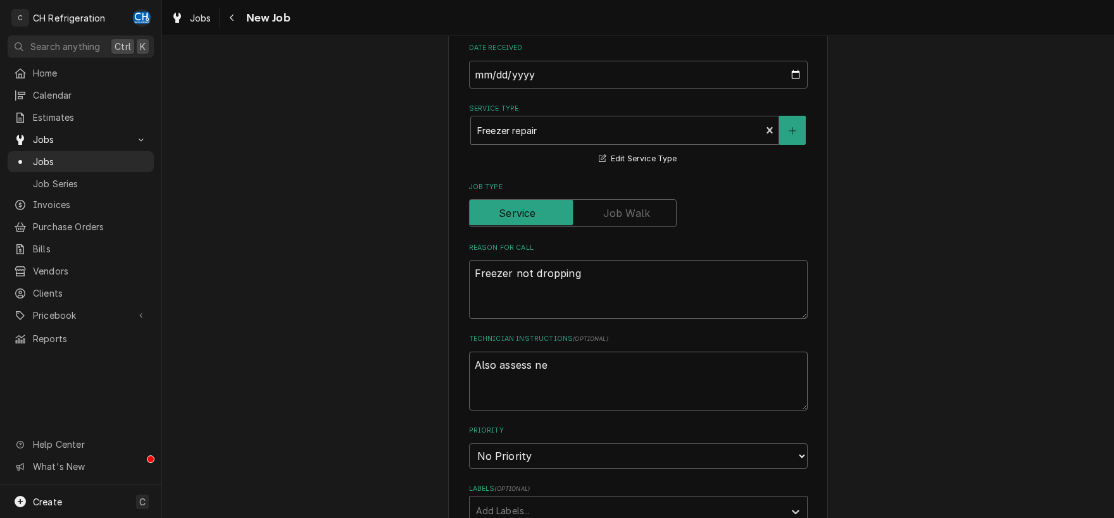
type textarea "Also assess nee"
type textarea "x"
type textarea "Also assess need"
type textarea "x"
type textarea "Also assess need"
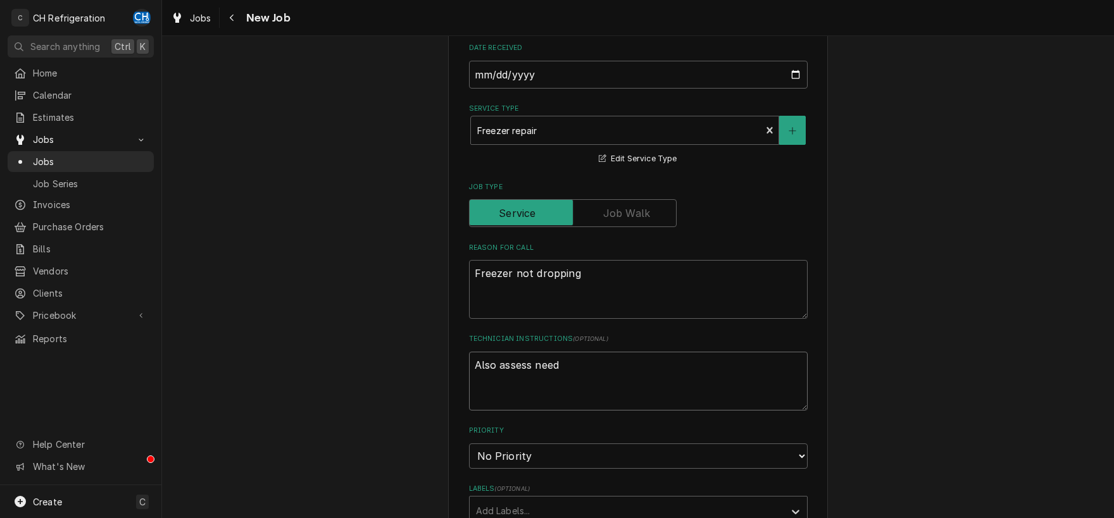
type textarea "x"
type textarea "Also assess need f"
type textarea "x"
type textarea "Also assess need fo"
type textarea "x"
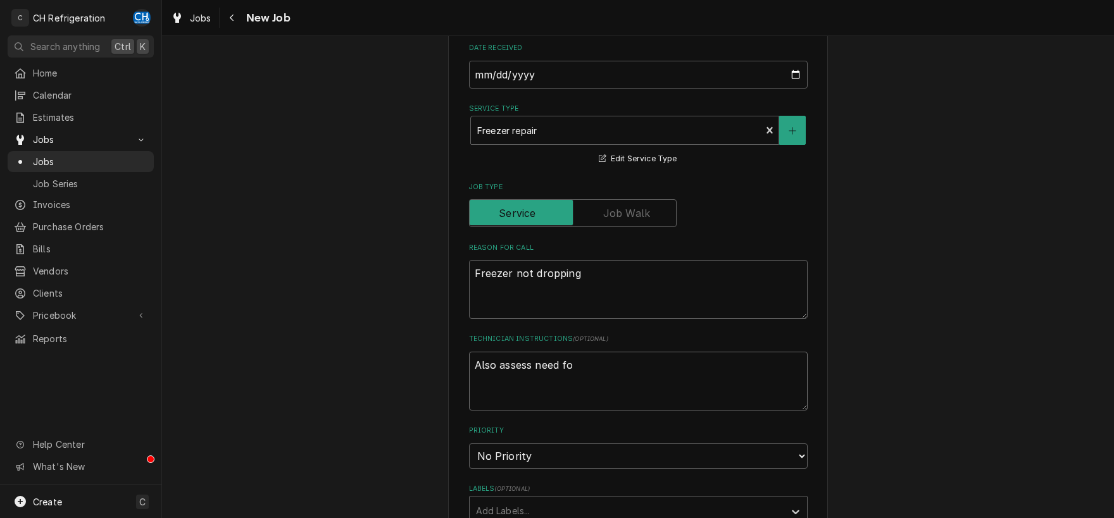
type textarea "Also assess need for"
type textarea "x"
type textarea "Also assess need for"
type textarea "x"
type textarea "Also assess need for f"
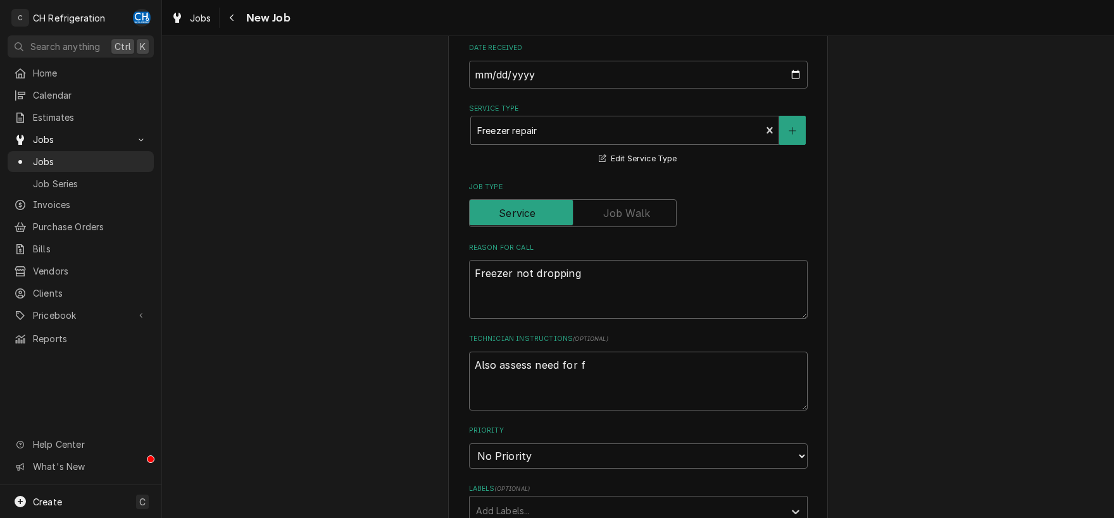
type textarea "x"
type textarea "Also assess need for fu"
type textarea "x"
type textarea "Also assess need for fut"
type textarea "x"
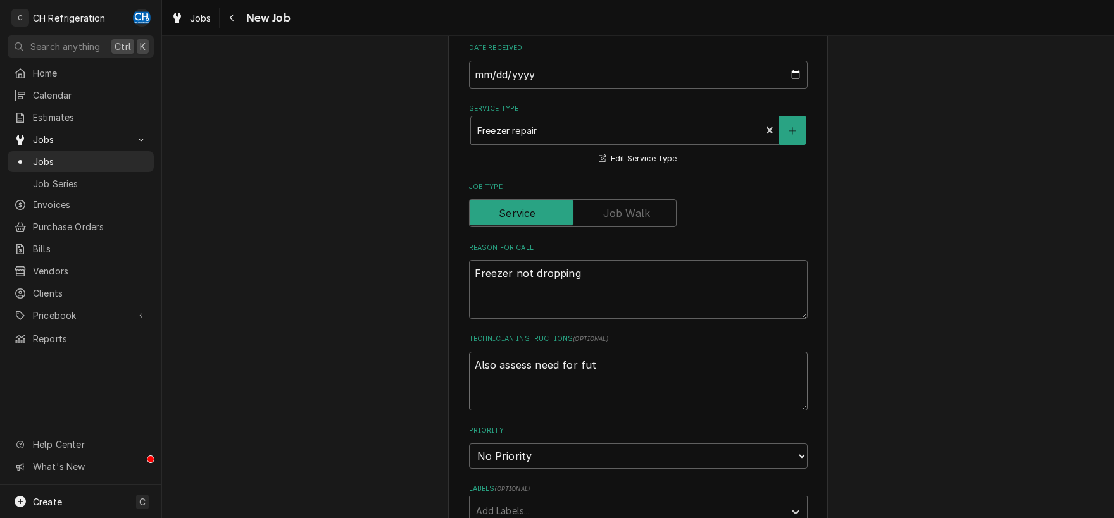
type textarea "Also assess need for futu"
type textarea "x"
type textarea "Also assess need for futur"
type textarea "x"
type textarea "Also assess need for future"
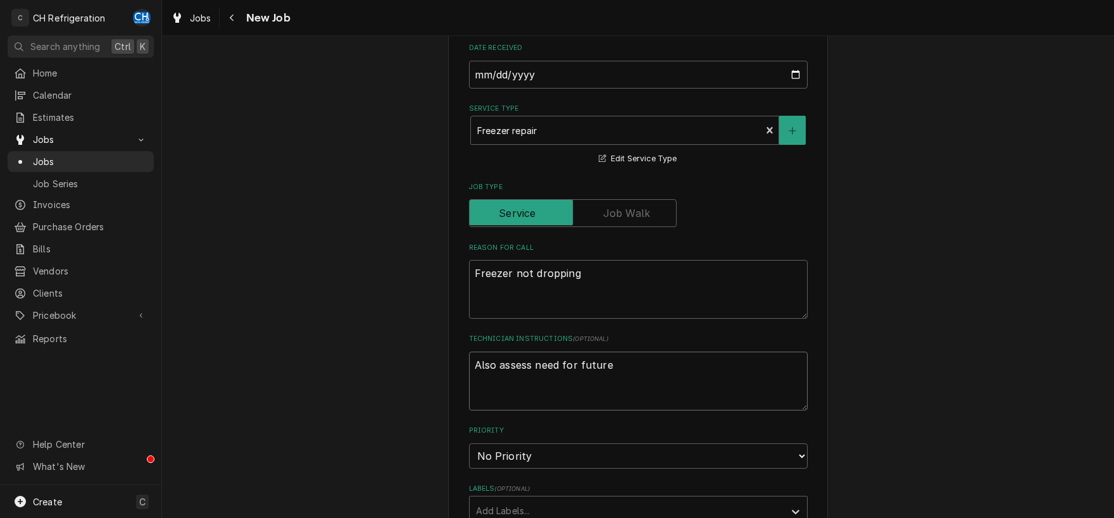
type textarea "x"
type textarea "Also assess need for future"
type textarea "x"
type textarea "Also assess need for future P"
type textarea "x"
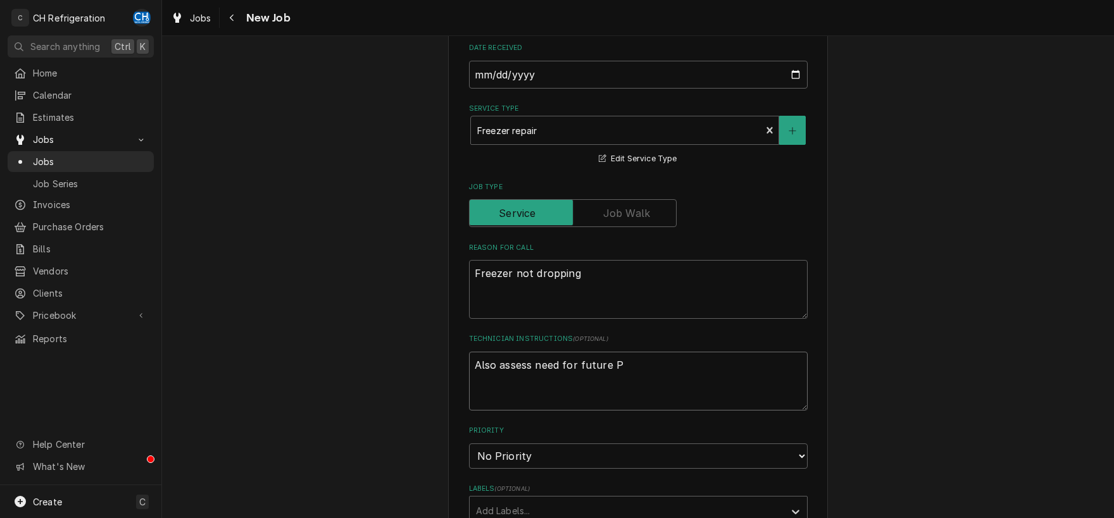
type textarea "Also assess need for future PM"
type textarea "x"
type textarea "Also assess need for future PM -"
type textarea "x"
type textarea "Also assess need for future PM -"
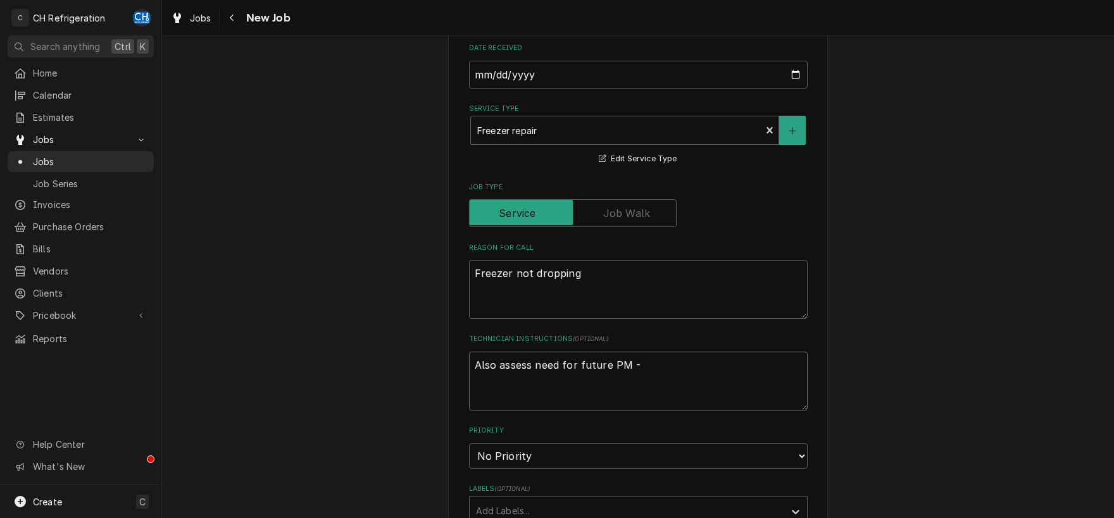
type textarea "x"
type textarea "Also assess need for future PM - a"
type textarea "x"
type textarea "Also assess need for future PM - as"
type textarea "x"
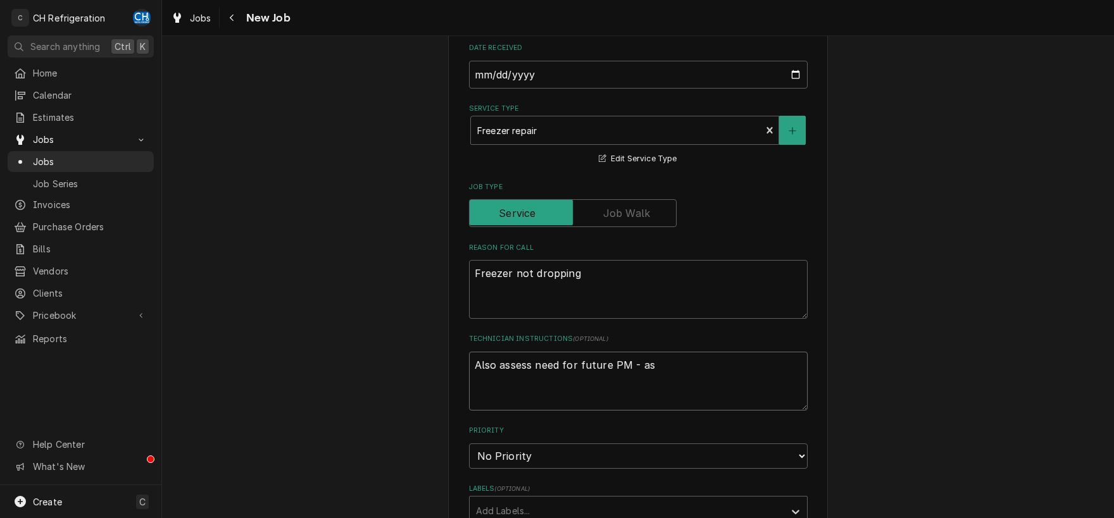
type textarea "Also assess need for future PM - ask"
type textarea "x"
type textarea "Also assess need for future PM - ask"
type textarea "x"
type textarea "Also assess need for future PM - ask C"
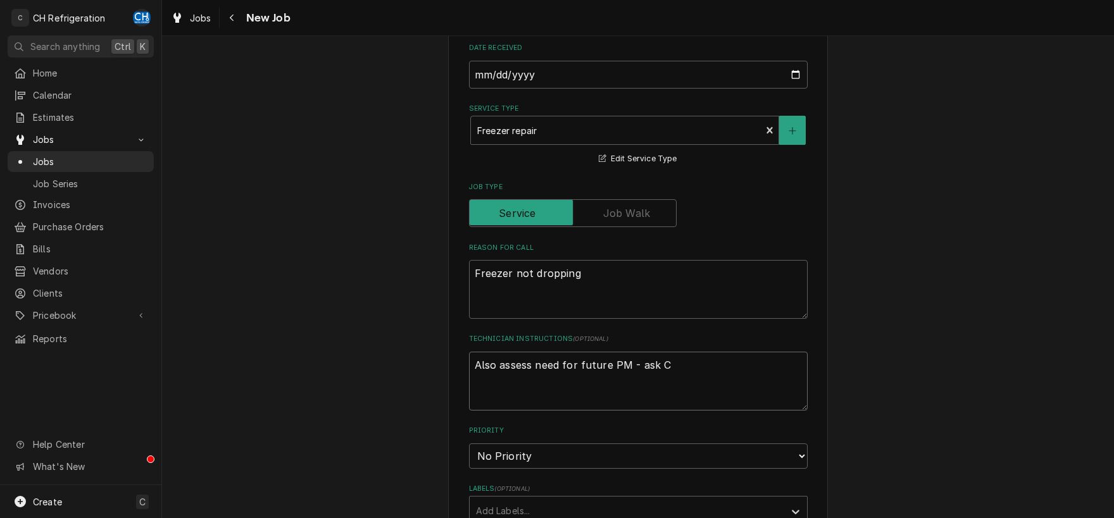
type textarea "x"
type textarea "Also assess need for future PM - ask Ch"
type textarea "x"
type textarea "Also assess need for future PM - ask Chr"
type textarea "x"
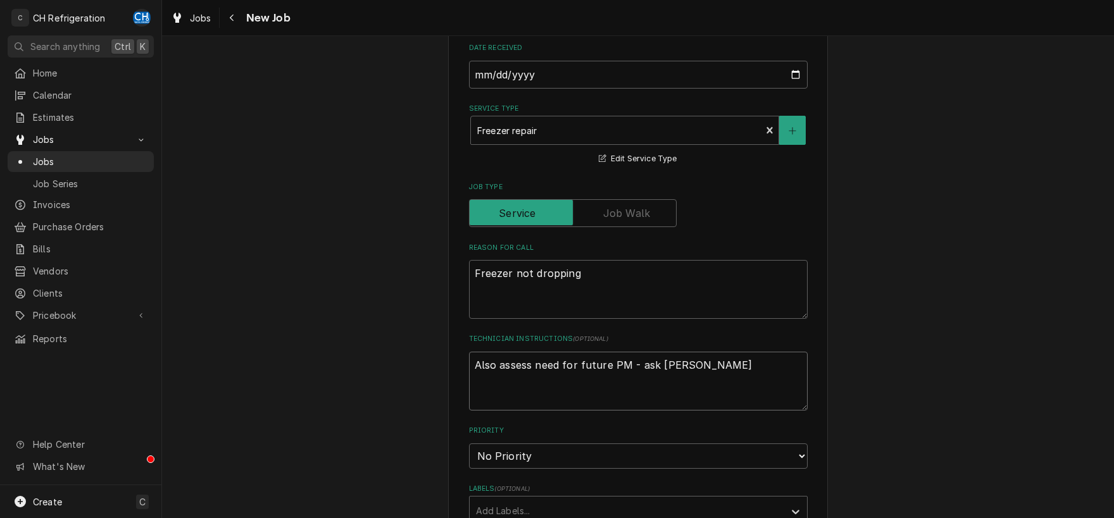
type textarea "Also assess need for future PM - ask Chri"
type textarea "x"
type textarea "Also assess need for future PM - ask Chris"
type textarea "x"
type textarea "Also assess need for future PM - ask Chris"
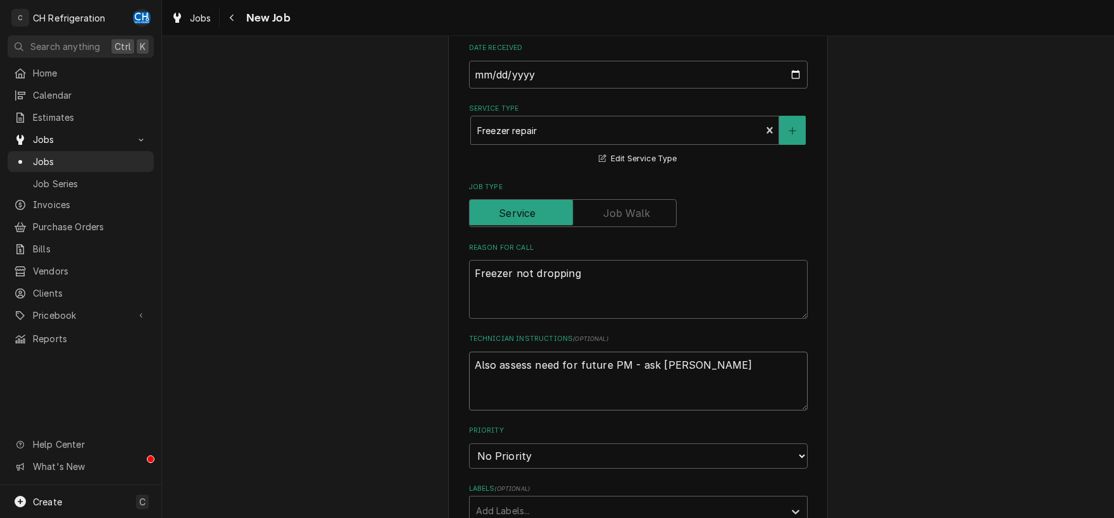
type textarea "x"
type textarea "Also assess need for future PM - ask Chris fo"
type textarea "x"
type textarea "Also assess need for future PM - ask Chris for"
type textarea "x"
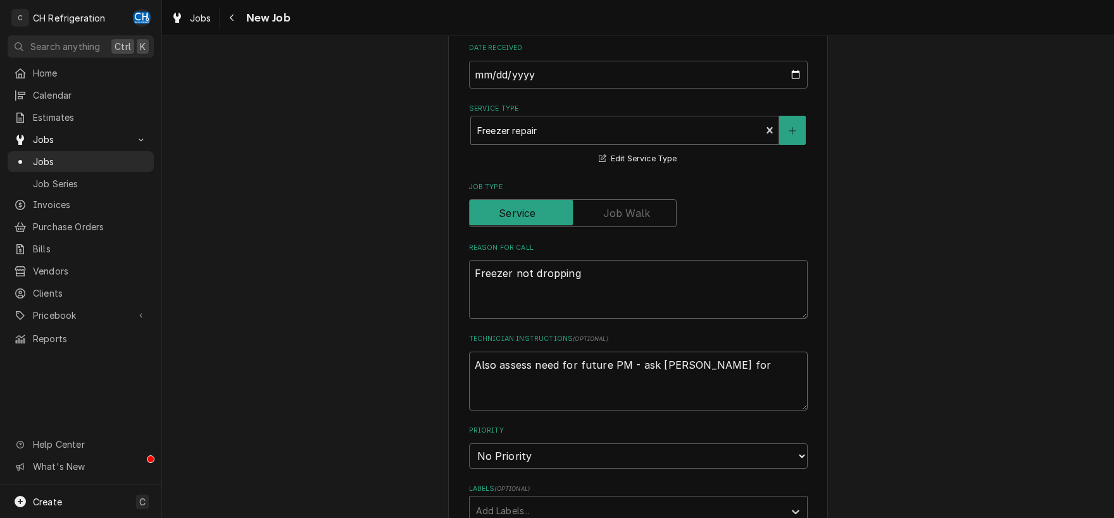
type textarea "Also assess need for future PM - ask Chris for"
type textarea "x"
type textarea "Also assess need for future PM - ask Chris for d"
type textarea "x"
type textarea "Also assess need for future PM - ask Chris for de"
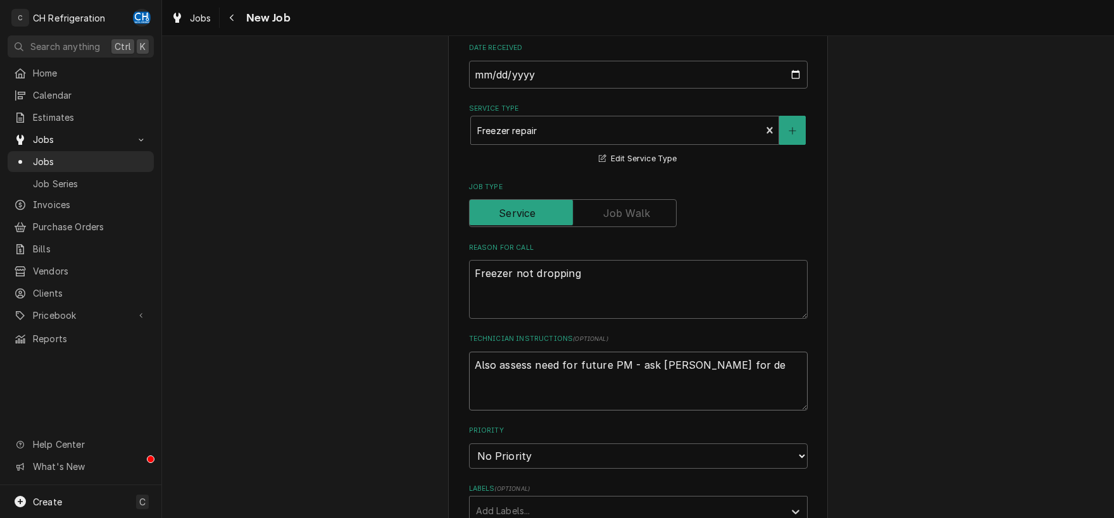
type textarea "x"
type textarea "Also assess need for future PM - ask Chris for dey"
type textarea "x"
type textarea "Also assess need for future PM - ask Chris for deys"
type textarea "x"
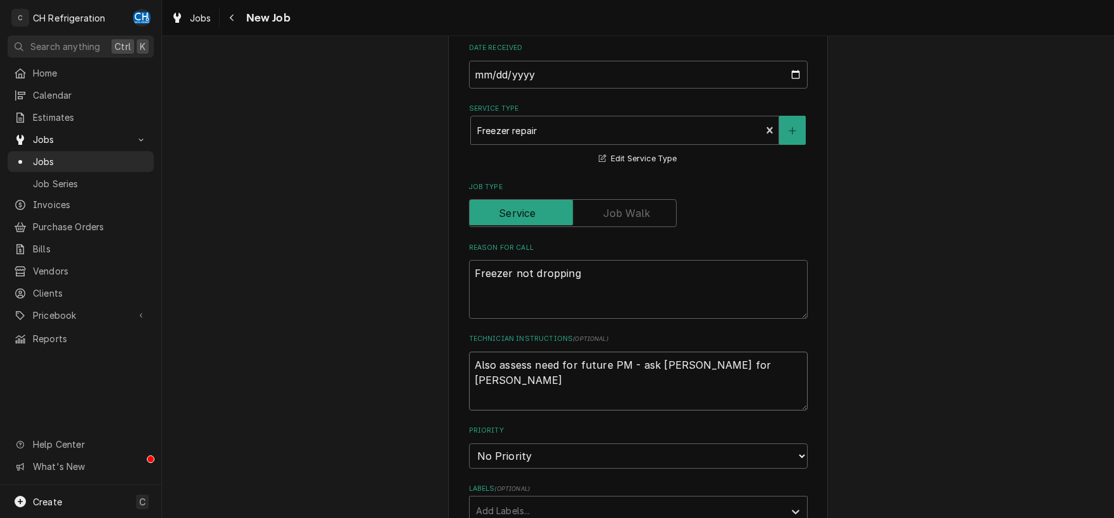
type textarea "Also assess need for future PM - ask Chris for deysi"
type textarea "x"
type textarea "Also assess need for future PM - ask Chris for deysil"
type textarea "x"
type textarea "Also assess need for future PM - ask Chris for deysi"
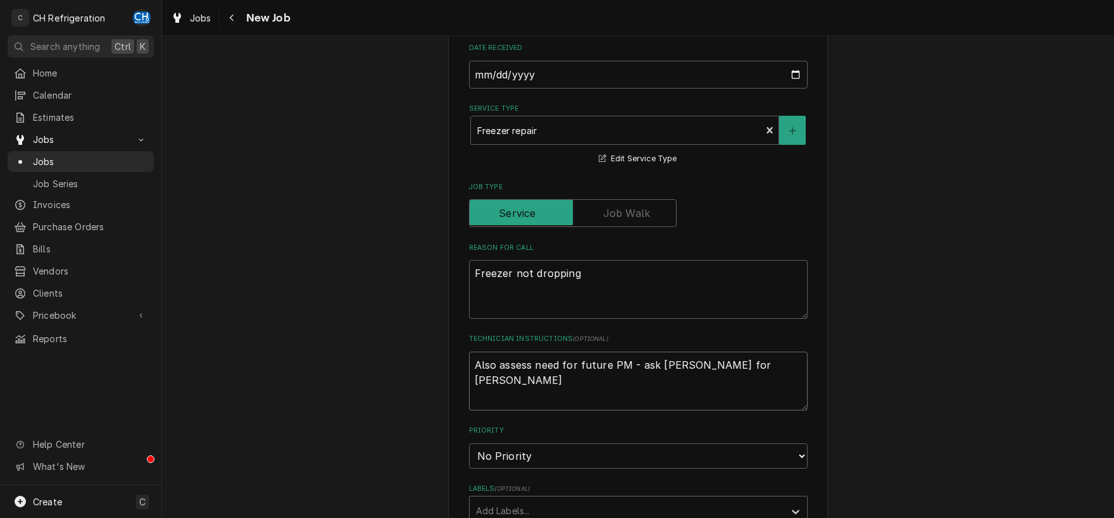
type textarea "x"
type textarea "Also assess need for future PM - ask Chris for deys"
type textarea "x"
type textarea "Also assess need for future PM - ask Chris for dey"
type textarea "x"
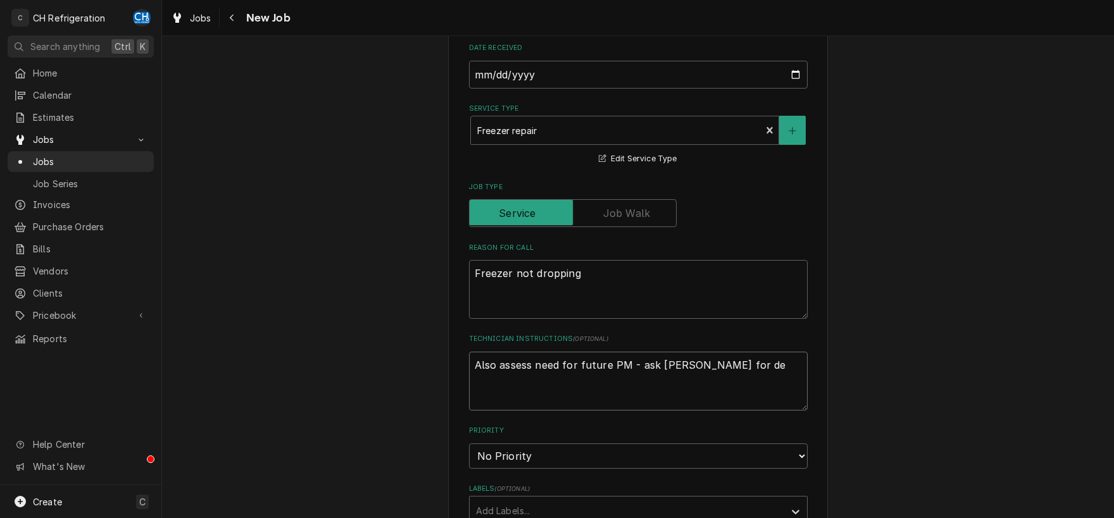
type textarea "Also assess need for future PM - ask Chris for det"
type textarea "x"
type textarea "Also assess need for future PM - ask Chris for dety"
type textarea "x"
type textarea "Also assess need for future PM - ask Chris for det"
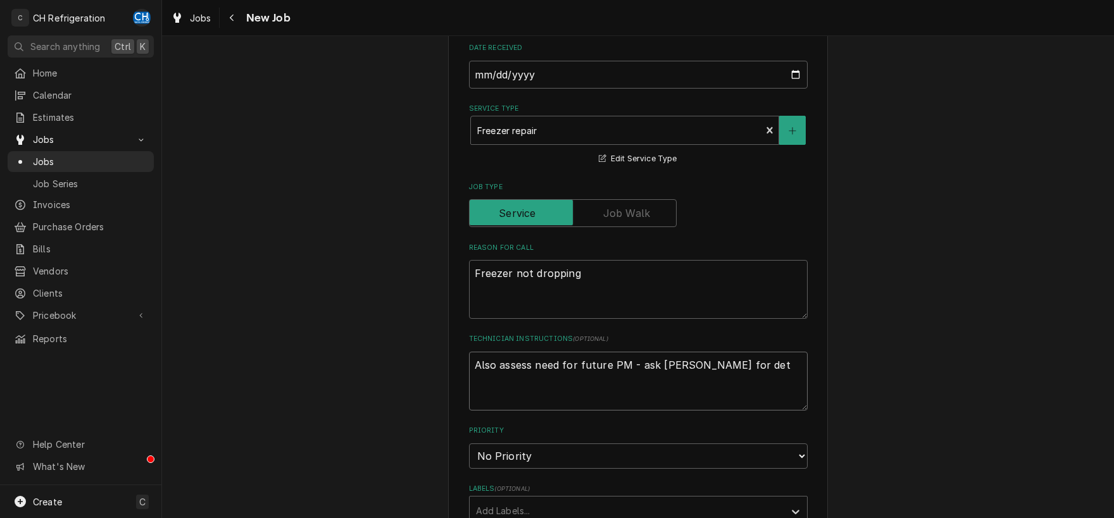
type textarea "x"
type textarea "Also assess need for future PM - ask Chris for deta"
type textarea "x"
type textarea "Also assess need for future PM - ask Chris for detao"
type textarea "x"
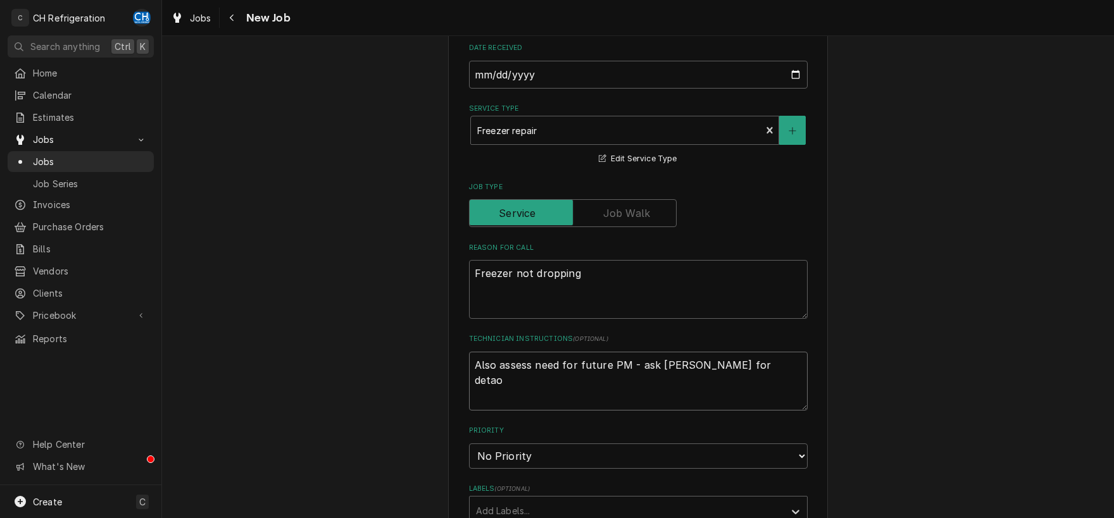
type textarea "Also assess need for future PM - ask Chris for detaoi"
type textarea "x"
type textarea "Also assess need for future PM - ask Chris for detao"
type textarea "x"
type textarea "Also assess need for future PM - ask Chris for deta"
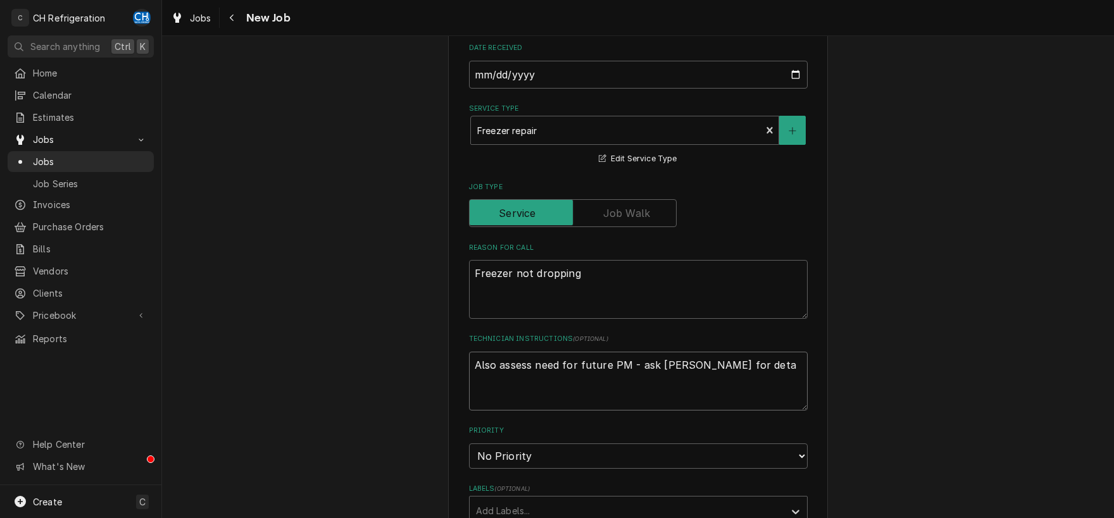
type textarea "x"
type textarea "Also assess need for future PM - ask Chris for detai"
type textarea "x"
type textarea "Also assess need for future PM - ask Chris for detail"
type textarea "x"
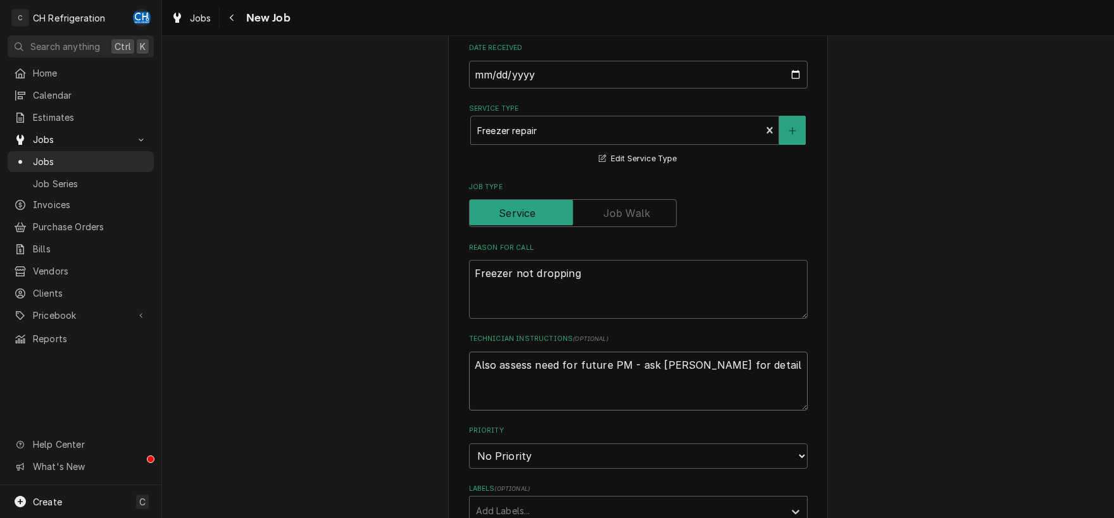
type textarea "Also assess need for future PM - ask Chris for details"
click at [475, 362] on textarea "Also assess need for future PM - ask Chris for details" at bounding box center [638, 381] width 339 height 59
type textarea "x"
type textarea "Also assess need for future PM - ask Chris for details"
type textarea "x"
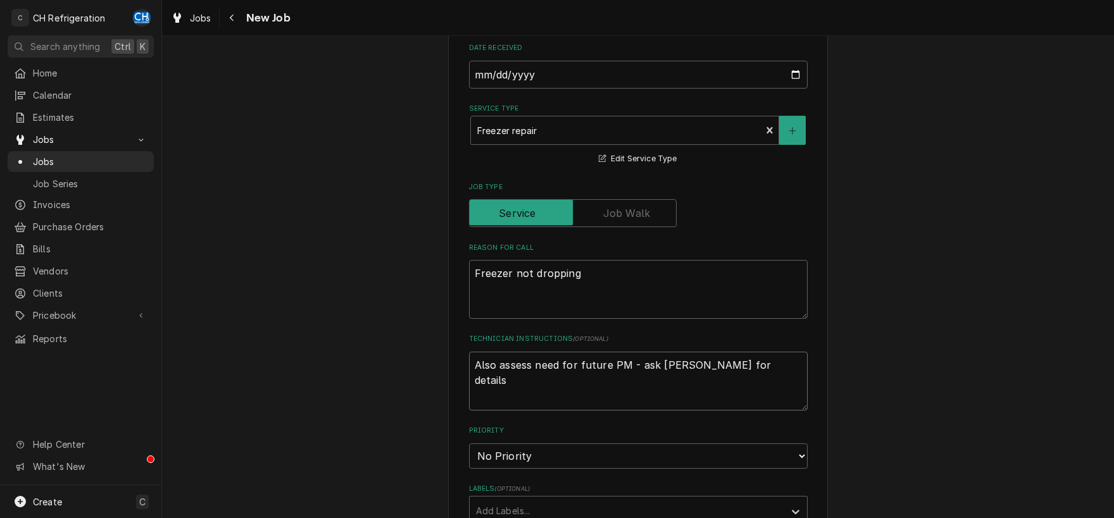
type textarea "L Also assess need for future PM - ask Chris for details"
type textarea "x"
type textarea "Lo Also assess need for future PM - ask Chris for details"
type textarea "x"
type textarea "Log Also assess need for future PM - ask Chris for details"
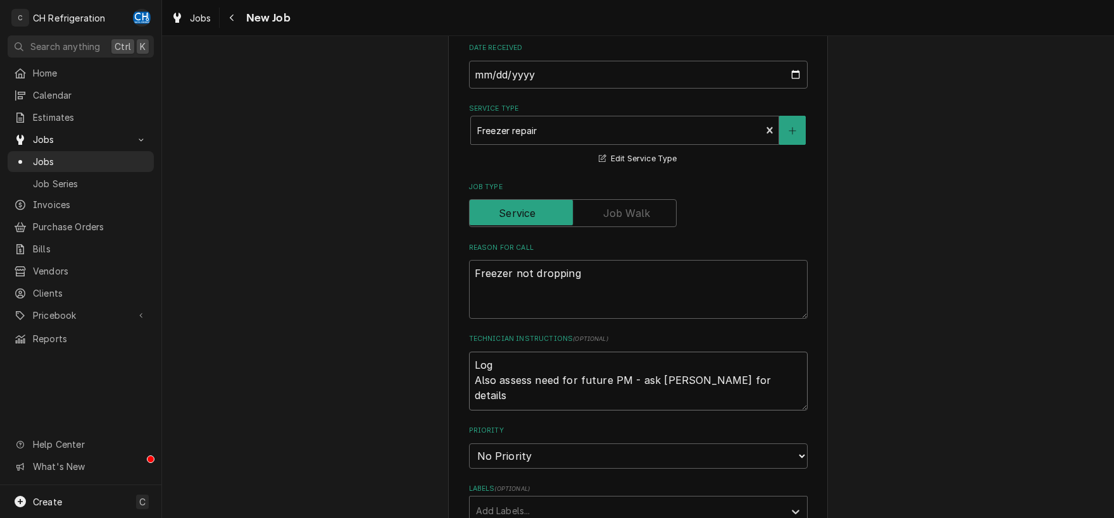
type textarea "x"
type textarea "Log Also assess need for future PM - ask Chris for details"
type textarea "x"
type textarea "Log i Also assess need for future PM - ask Chris for details"
type textarea "x"
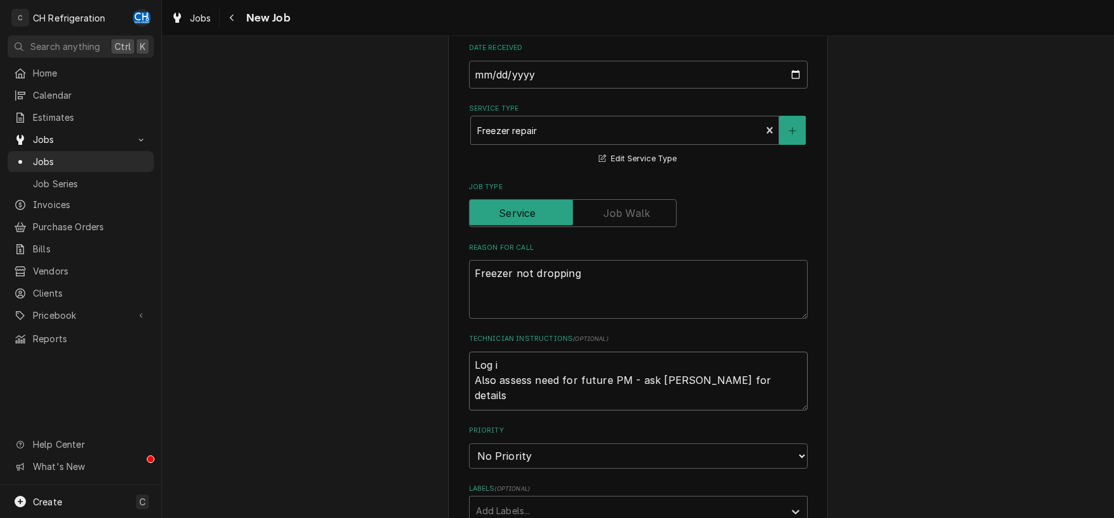
type textarea "Log in Also assess need for future PM - ask Chris for details"
paste textarea "R0734791"
click at [658, 269] on textarea "Freezer not dropping" at bounding box center [638, 289] width 339 height 59
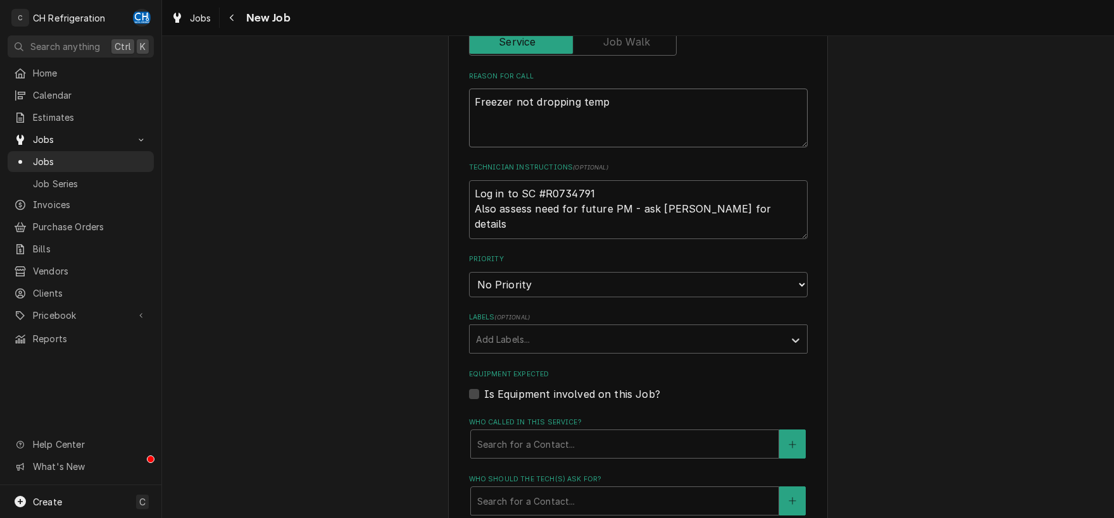
scroll to position [595, 0]
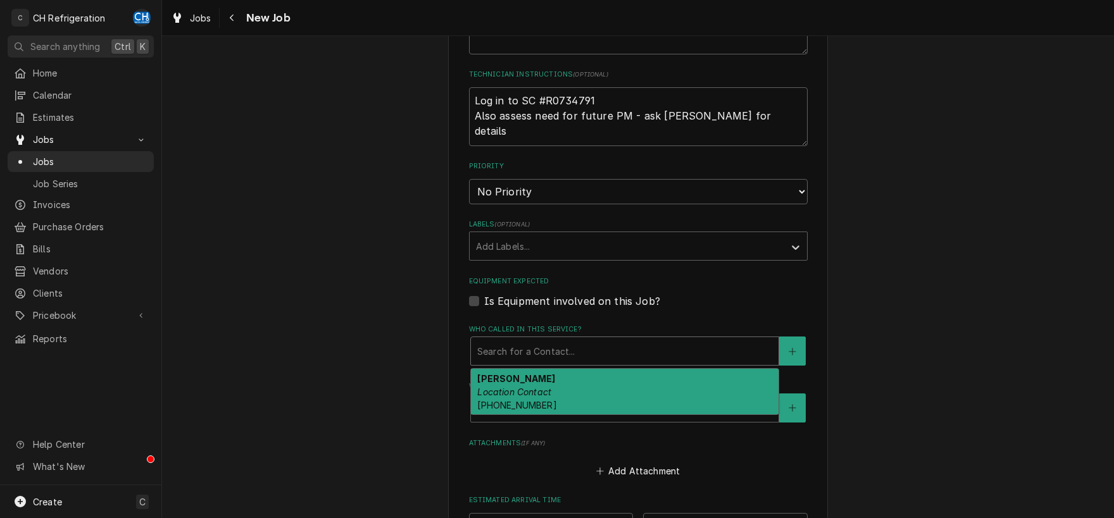
click at [672, 354] on div "Who called in this service?" at bounding box center [624, 351] width 295 height 23
click at [625, 394] on div "Omar Location Contact (310) 486-6267" at bounding box center [625, 392] width 308 height 46
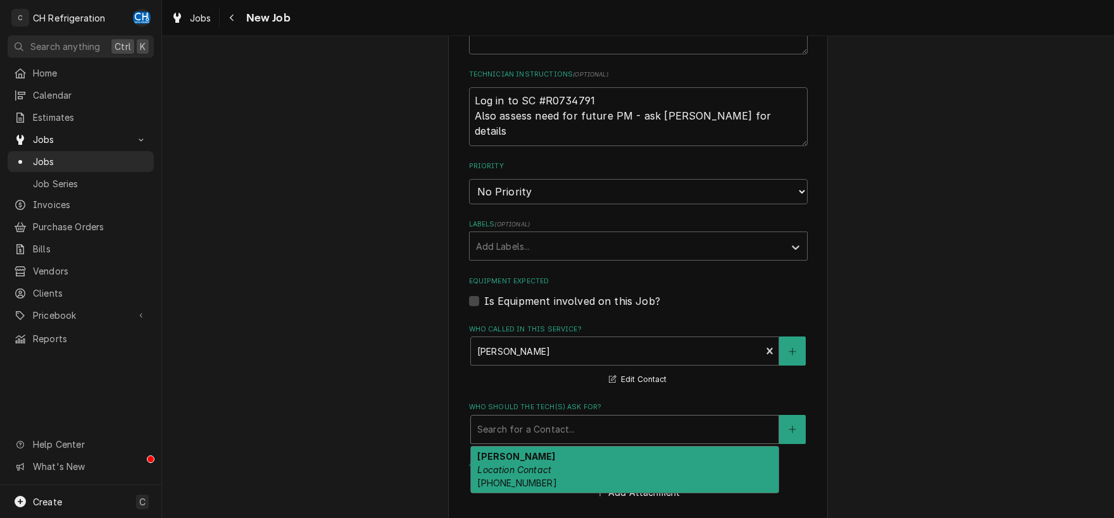
click at [607, 422] on div "Who should the tech(s) ask for?" at bounding box center [624, 429] width 295 height 23
click at [575, 473] on div "Omar Location Contact (310) 486-6267" at bounding box center [625, 470] width 308 height 46
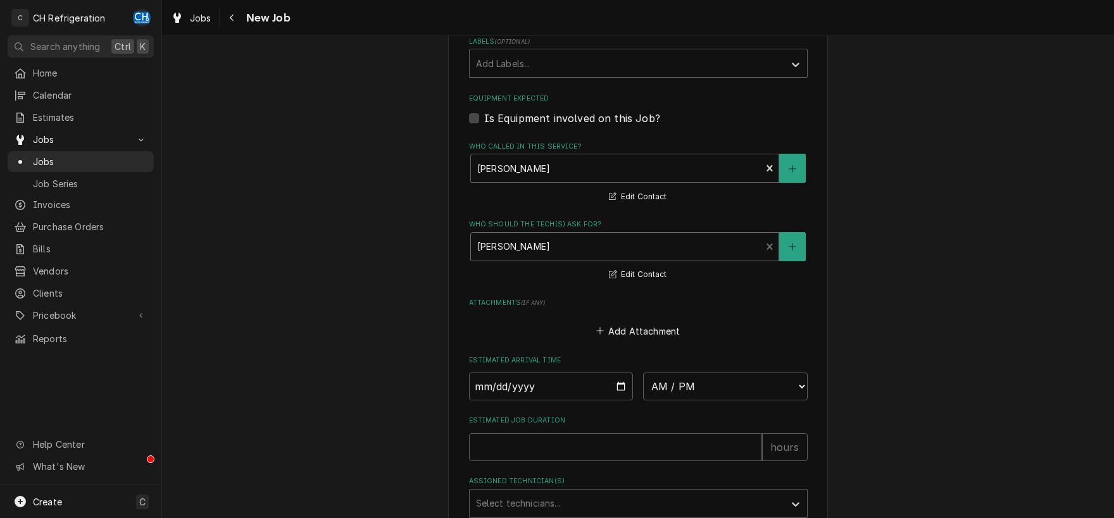
scroll to position [859, 0]
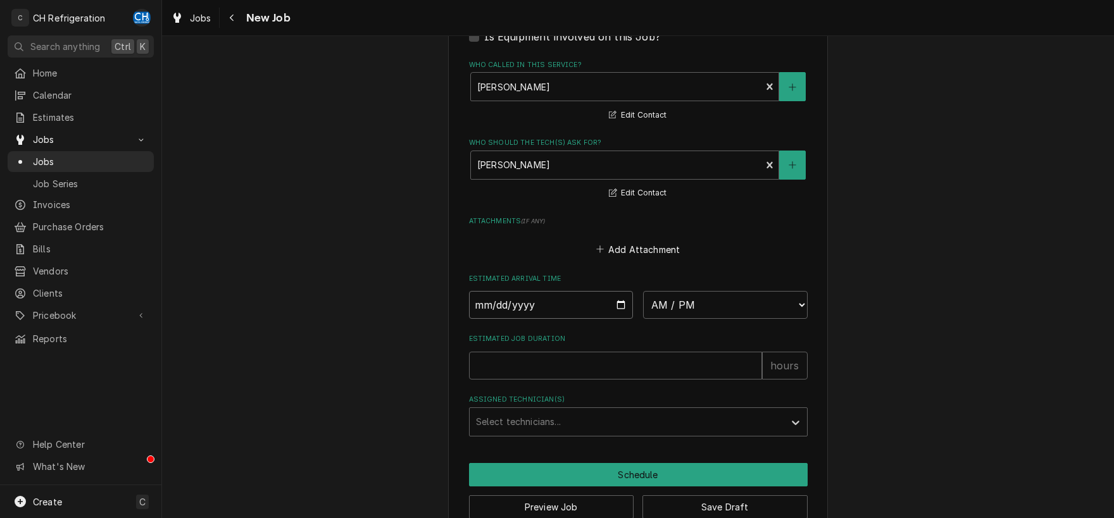
click at [582, 301] on input "Date" at bounding box center [551, 305] width 165 height 28
click at [618, 301] on input "Date" at bounding box center [551, 305] width 165 height 28
click at [643, 291] on select "AM / PM 6:00 AM 6:15 AM 6:30 AM 6:45 AM 7:00 AM 7:15 AM 7:30 AM 7:45 AM 8:00 AM…" at bounding box center [725, 305] width 165 height 28
click option "10:00 AM" at bounding box center [0, 0] width 0 height 0
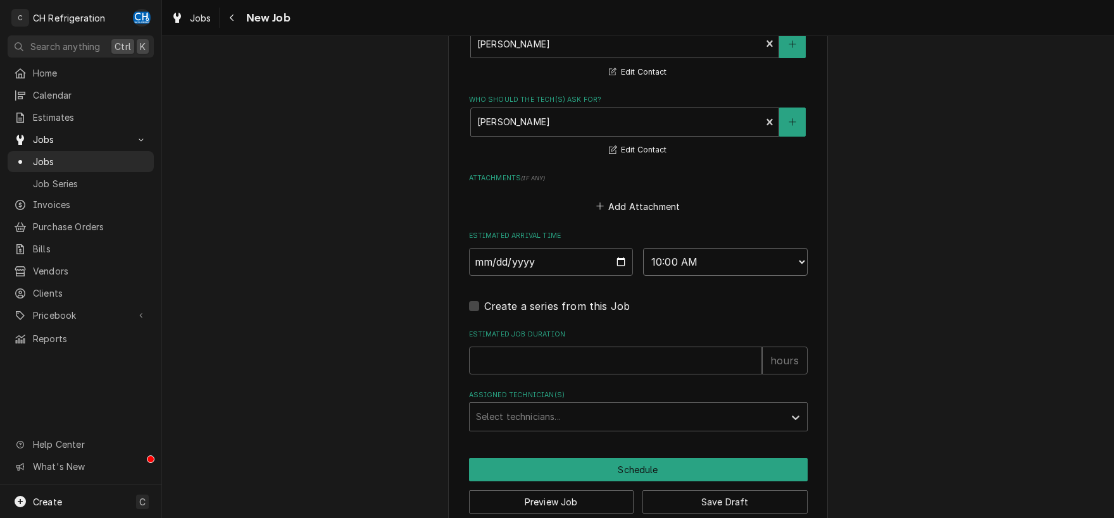
scroll to position [0, 0]
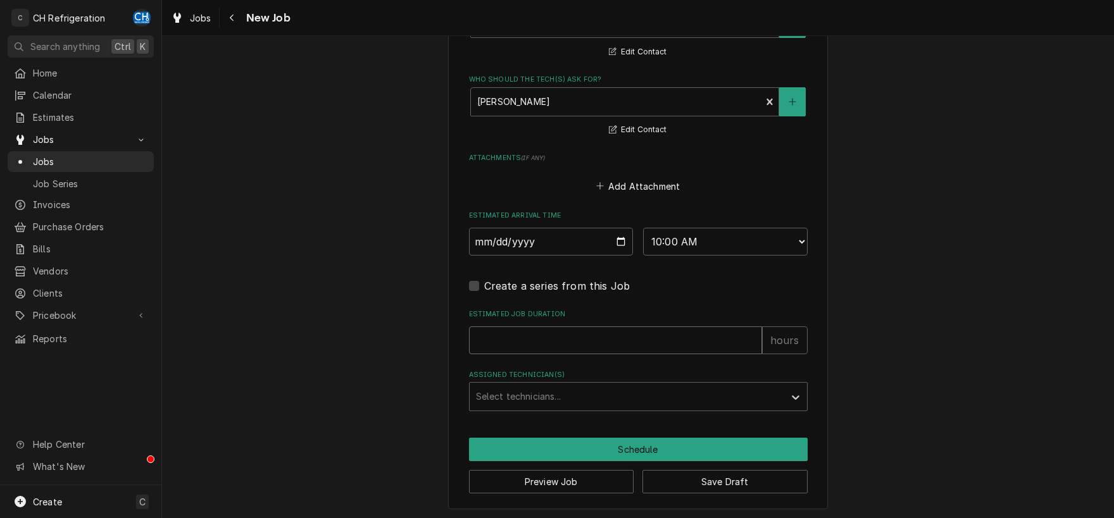
click at [613, 344] on input "Estimated Job Duration" at bounding box center [615, 341] width 293 height 28
click at [617, 405] on div "Assigned Technician(s)" at bounding box center [627, 396] width 302 height 23
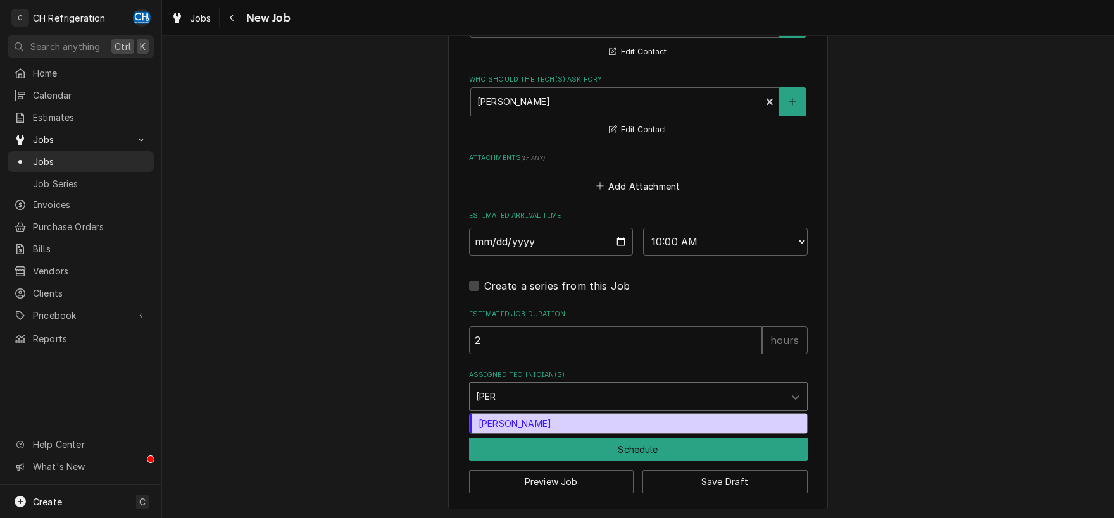
click at [632, 420] on div "Josh Galindo" at bounding box center [638, 424] width 337 height 20
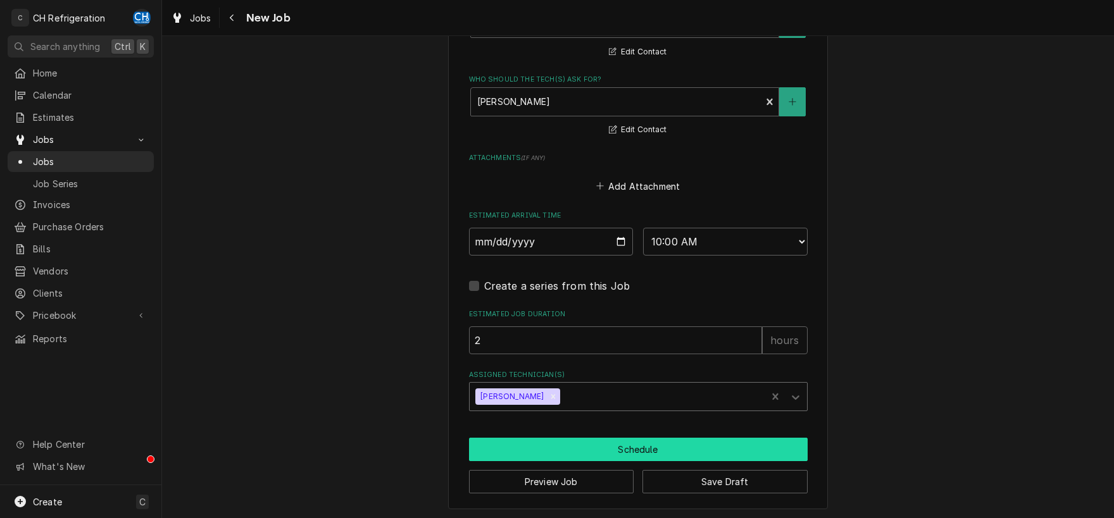
click at [670, 445] on button "Schedule" at bounding box center [638, 449] width 339 height 23
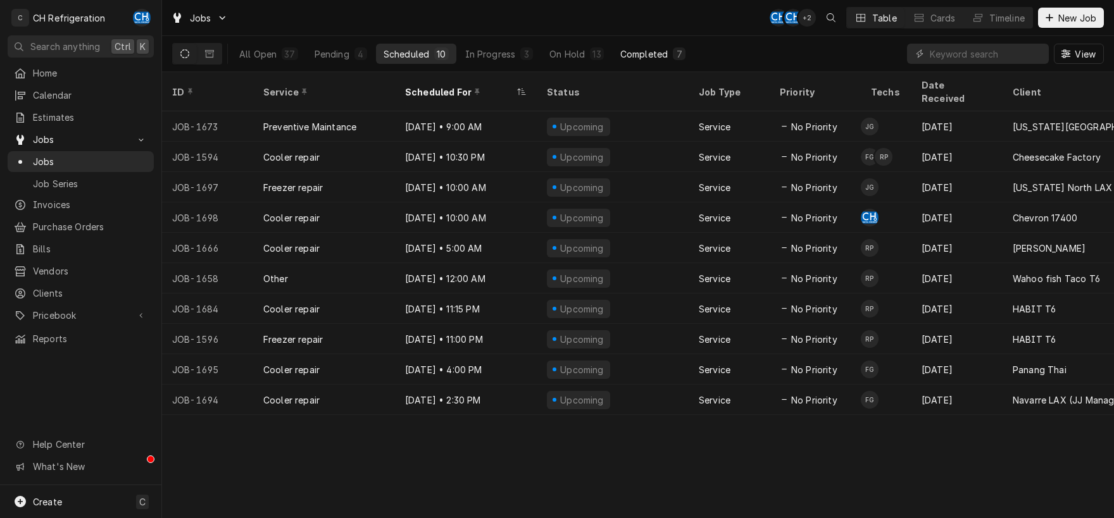
click at [636, 53] on div "Completed" at bounding box center [643, 53] width 47 height 13
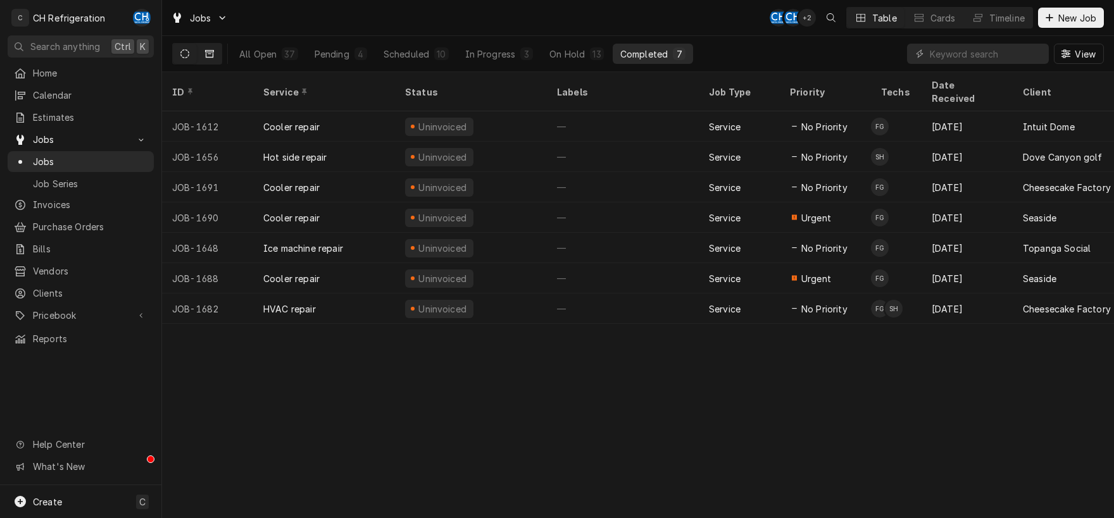
click at [207, 58] on icon "Dynamic Content Wrapper" at bounding box center [209, 54] width 9 height 8
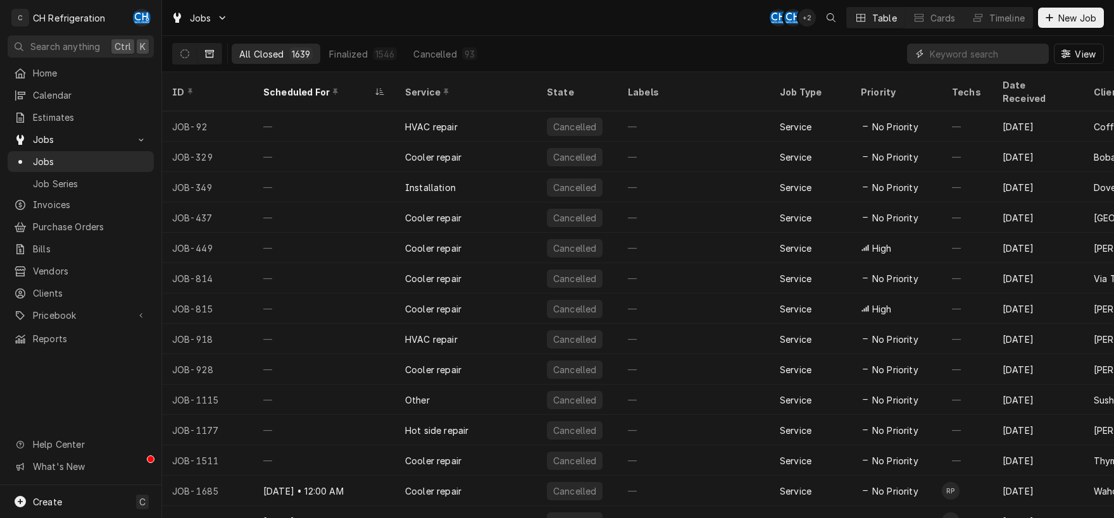
click at [964, 55] on input "Dynamic Content Wrapper" at bounding box center [986, 54] width 113 height 20
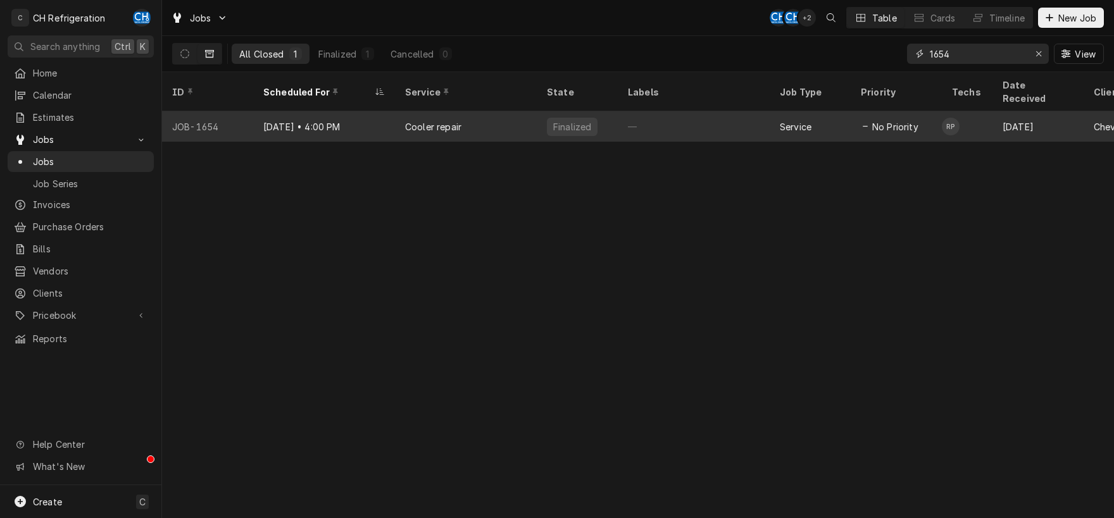
type input "1654"
click at [654, 116] on div "—" at bounding box center [694, 126] width 152 height 30
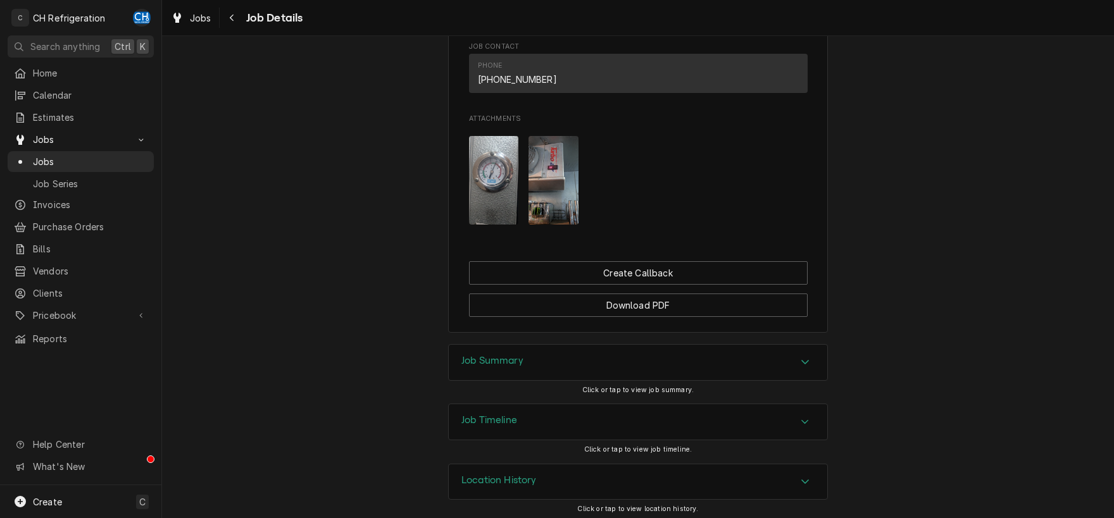
scroll to position [718, 0]
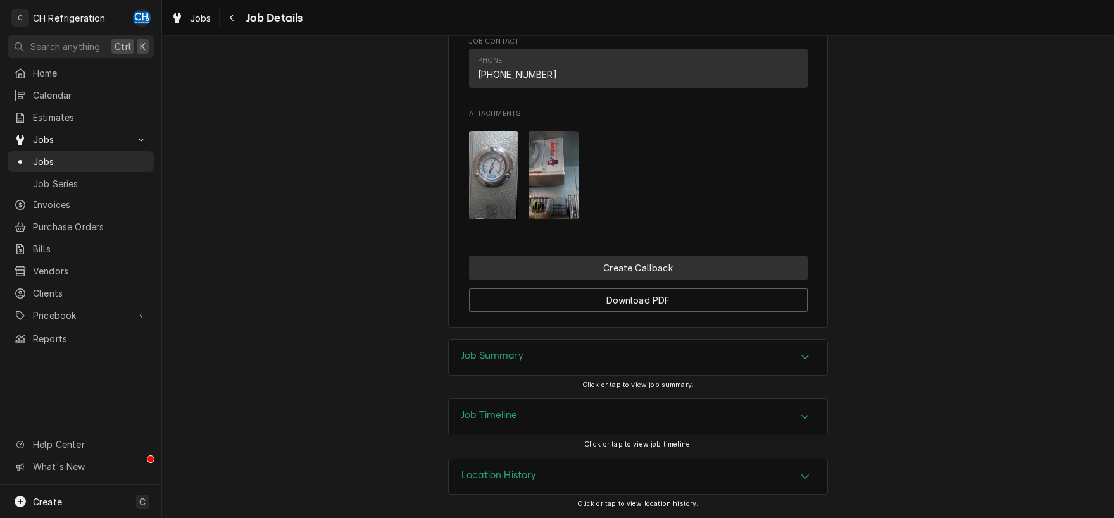
click at [638, 267] on button "Create Callback" at bounding box center [638, 267] width 339 height 23
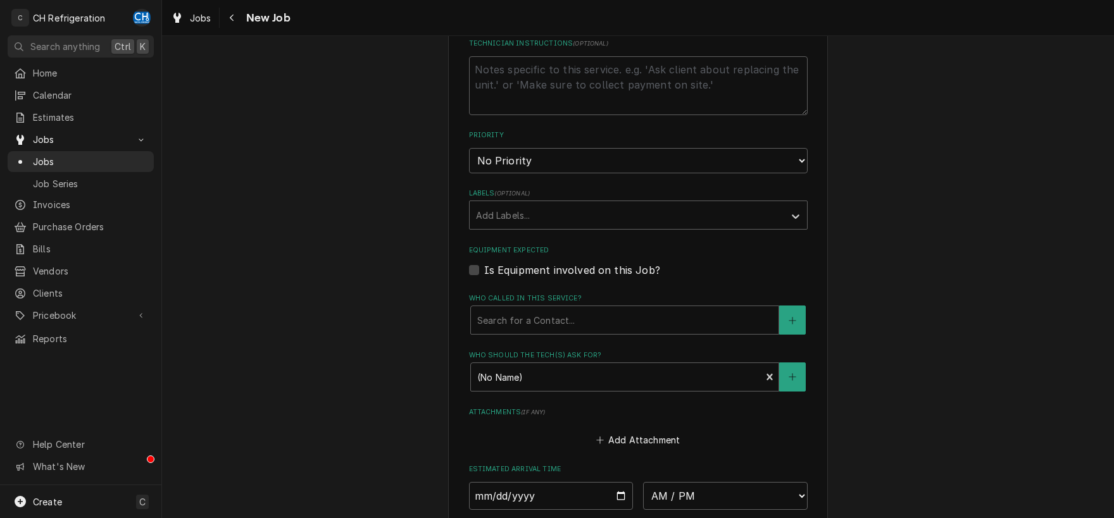
scroll to position [529, 0]
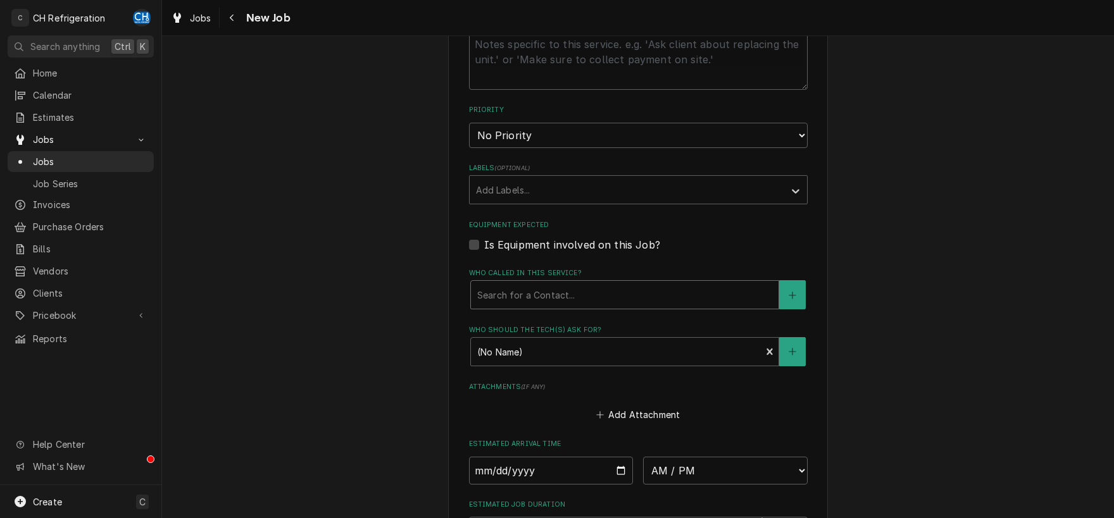
click at [604, 293] on div "Who called in this service?" at bounding box center [624, 295] width 295 height 23
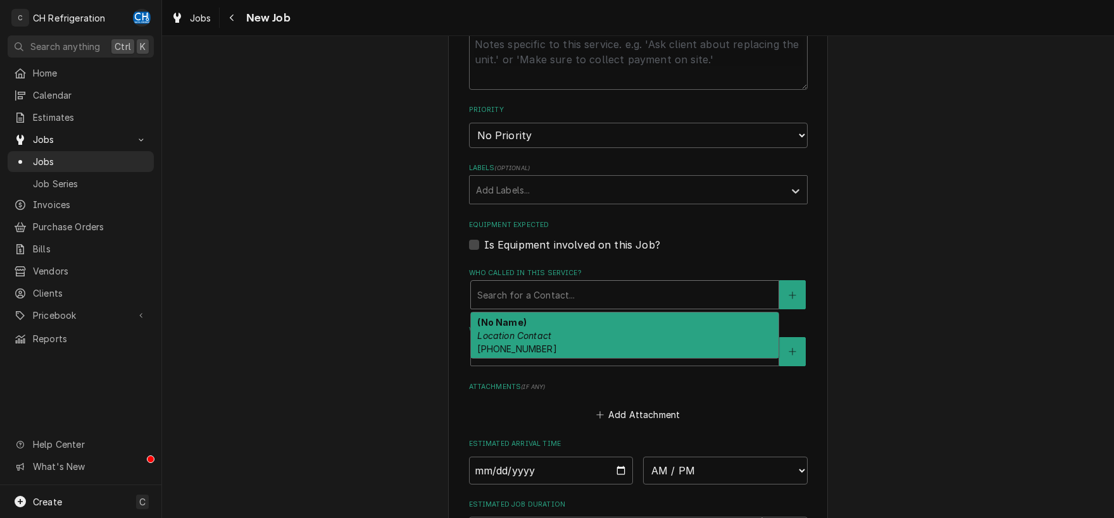
click at [585, 331] on div "(No Name) Location Contact [PHONE_NUMBER]" at bounding box center [625, 336] width 308 height 46
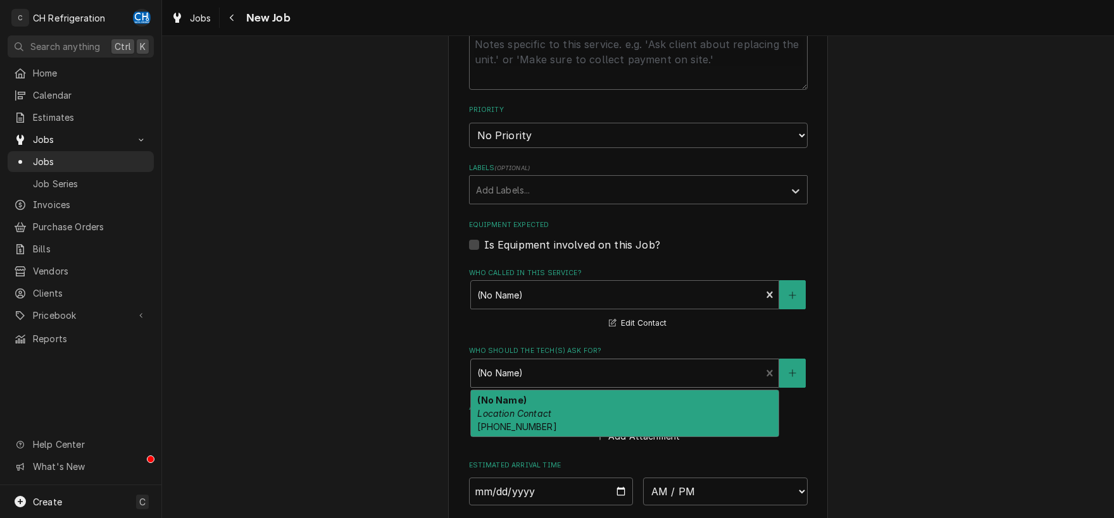
click at [583, 375] on div "Who should the tech(s) ask for?" at bounding box center [616, 373] width 278 height 23
click at [572, 401] on div "(No Name) Location Contact [PHONE_NUMBER]" at bounding box center [625, 413] width 308 height 46
type textarea "x"
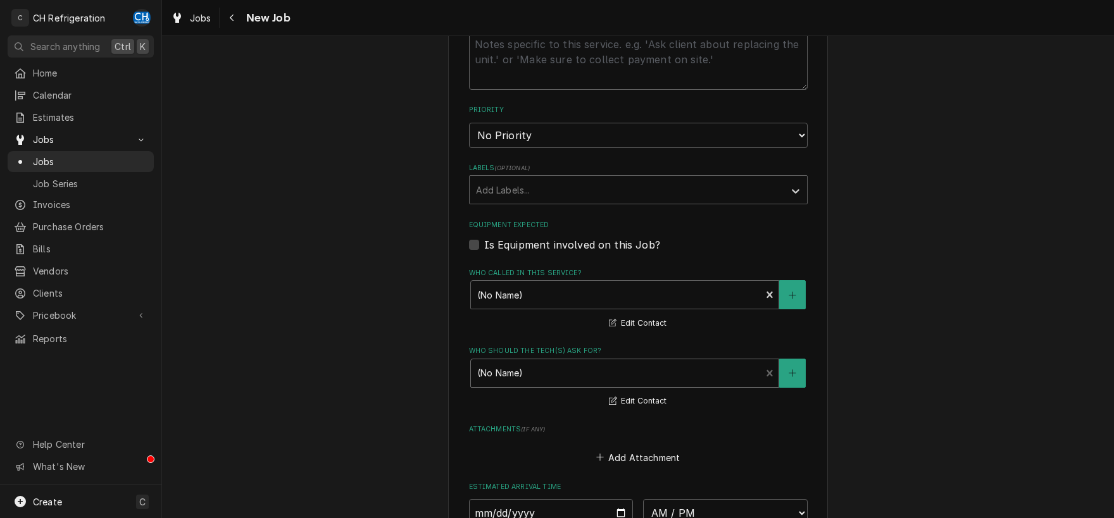
scroll to position [762, 0]
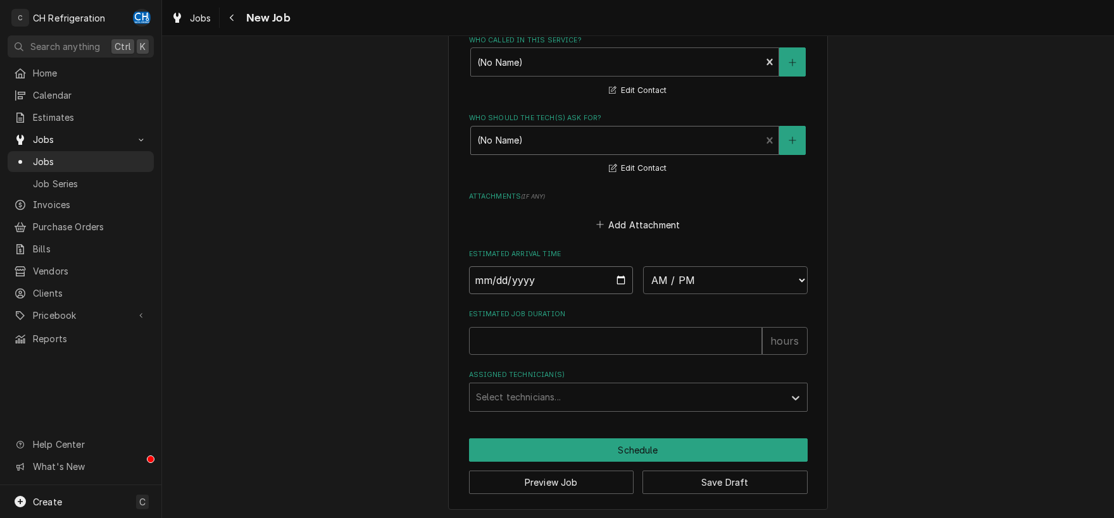
click at [615, 278] on input "Date" at bounding box center [551, 280] width 165 height 28
type input "[DATE]"
type textarea "x"
click at [643, 266] on select "AM / PM 6:00 AM 6:15 AM 6:30 AM 6:45 AM 7:00 AM 7:15 AM 7:30 AM 7:45 AM 8:00 AM…" at bounding box center [725, 280] width 165 height 28
select select "09:00:00"
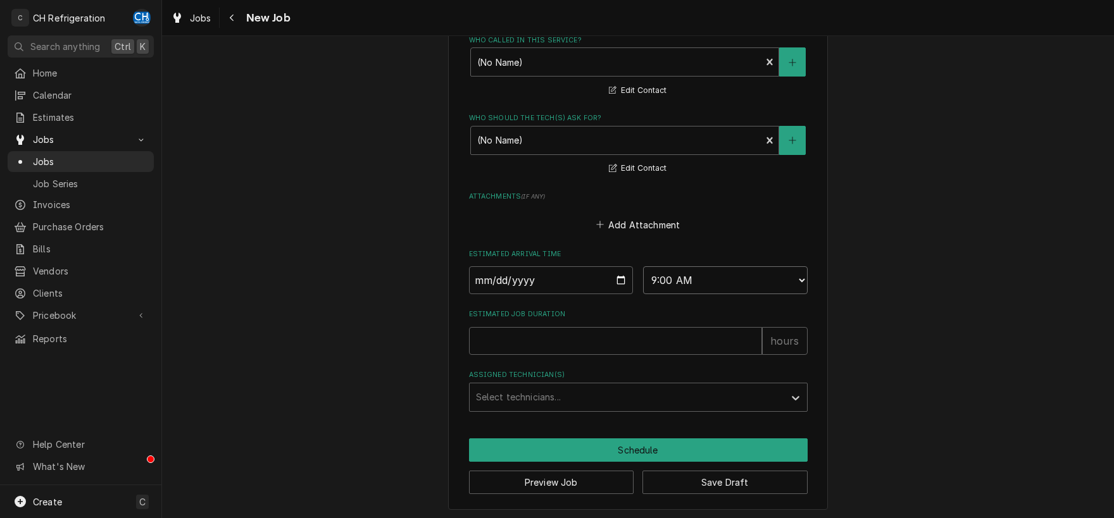
click option "9:00 AM" at bounding box center [0, 0] width 0 height 0
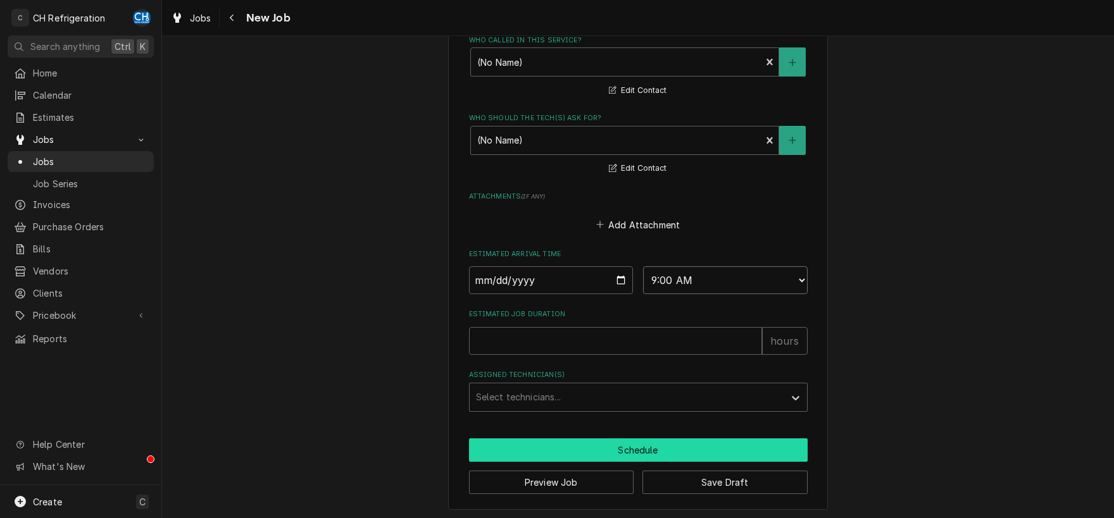
type textarea "x"
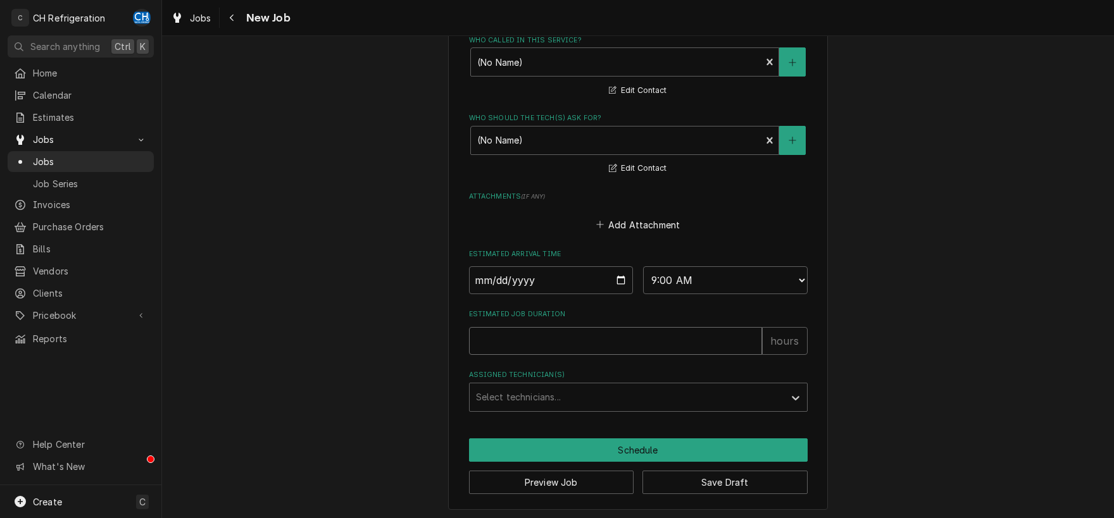
click at [597, 339] on input "Estimated Job Duration" at bounding box center [615, 341] width 293 height 28
type input "2"
type textarea "x"
type input "2"
click at [600, 392] on div "Assigned Technician(s)" at bounding box center [627, 397] width 302 height 23
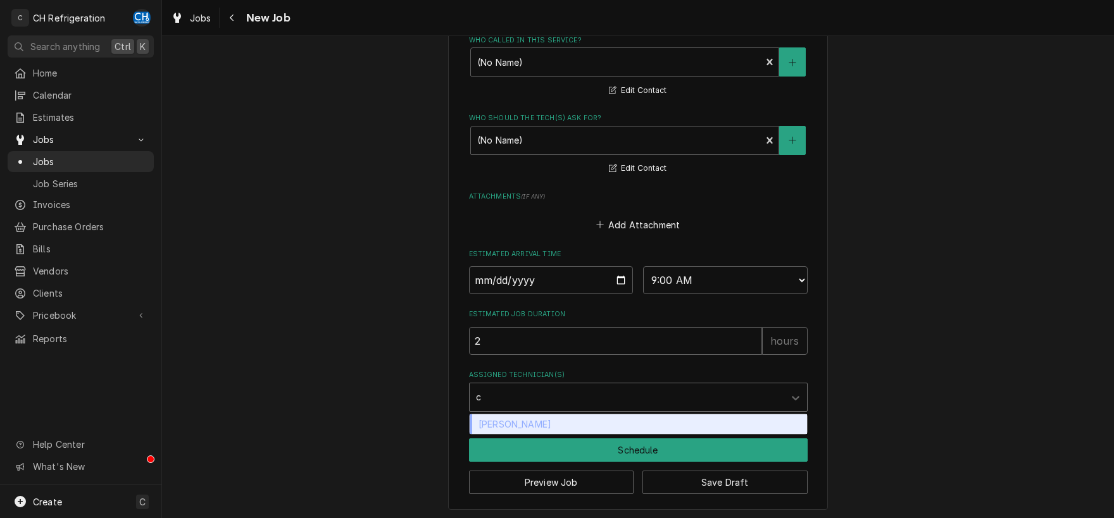
type input "ch"
click at [607, 421] on div "[PERSON_NAME]" at bounding box center [638, 425] width 337 height 20
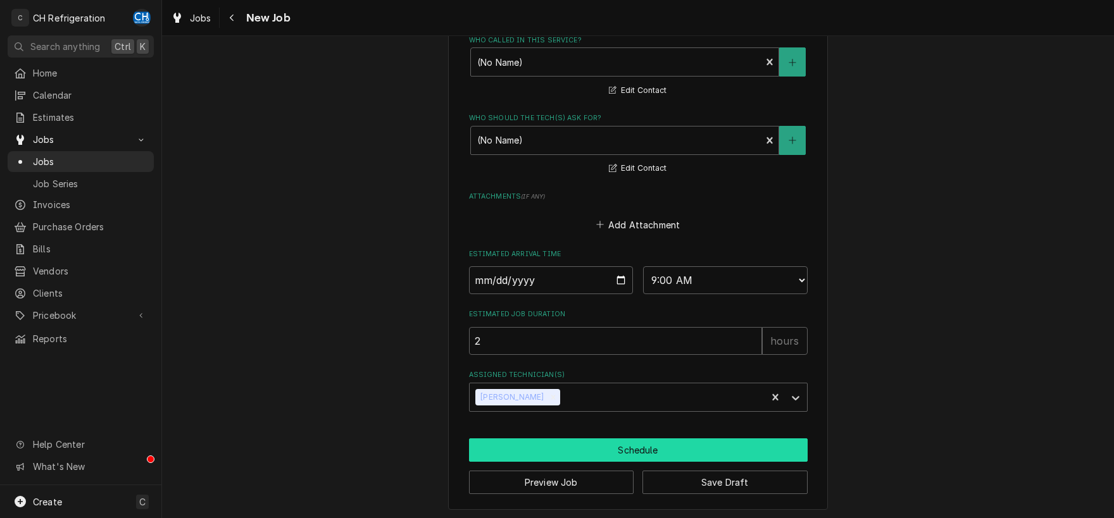
click at [602, 448] on button "Schedule" at bounding box center [638, 450] width 339 height 23
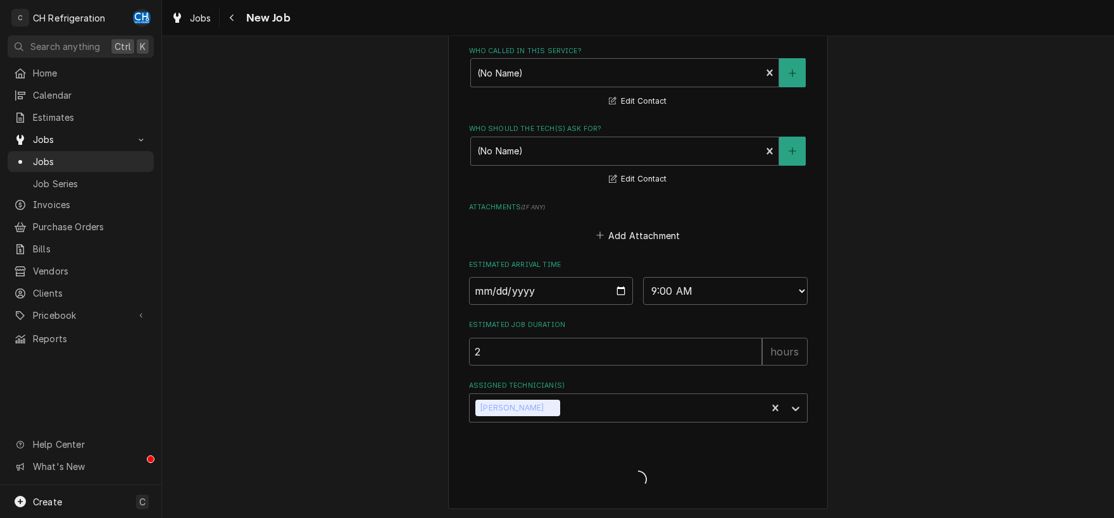
type textarea "x"
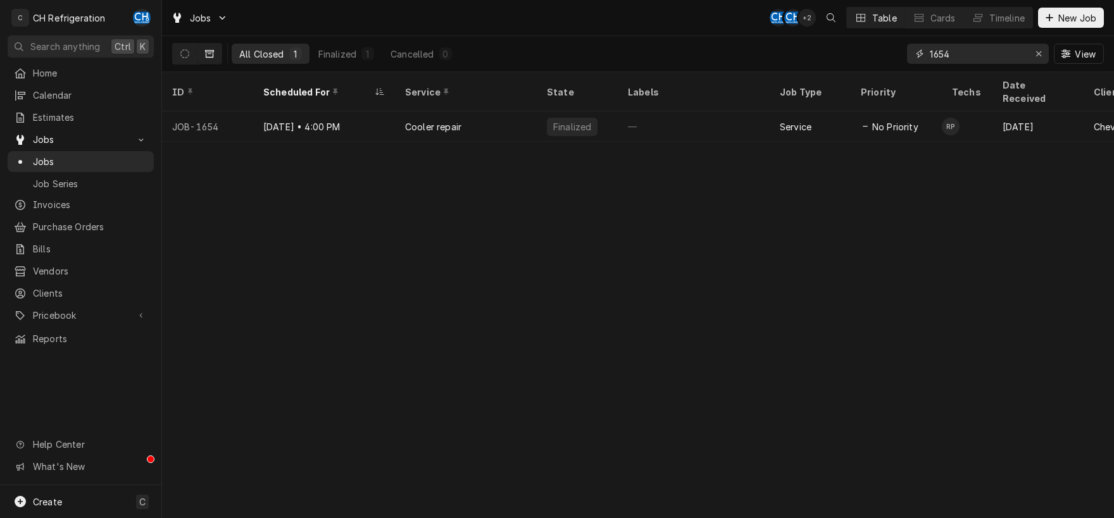
drag, startPoint x: 990, startPoint y: 45, endPoint x: 894, endPoint y: 50, distance: 96.3
click at [930, 50] on input "1654" at bounding box center [977, 54] width 95 height 20
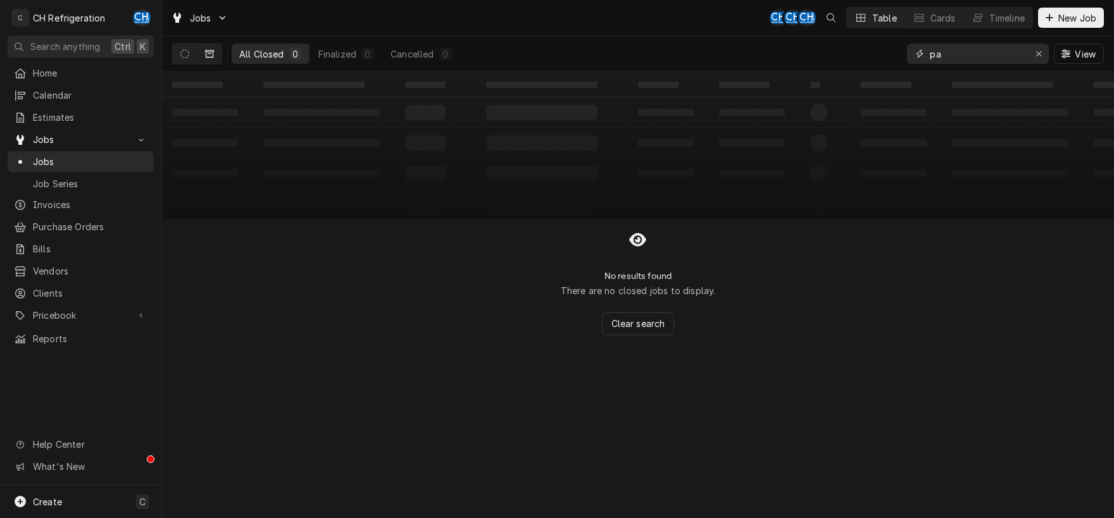
type input "p"
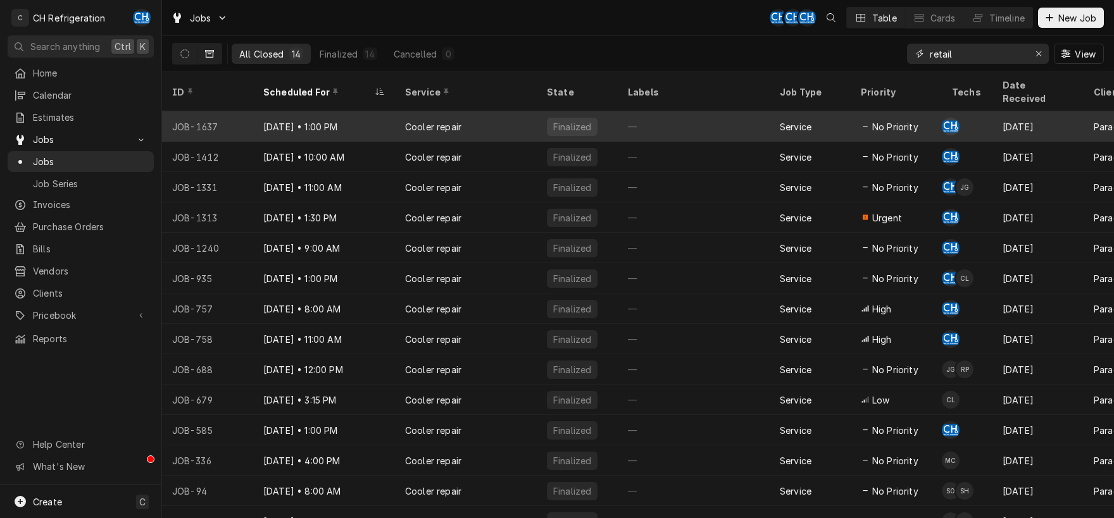
type input "retail"
click at [642, 115] on div "—" at bounding box center [694, 126] width 152 height 30
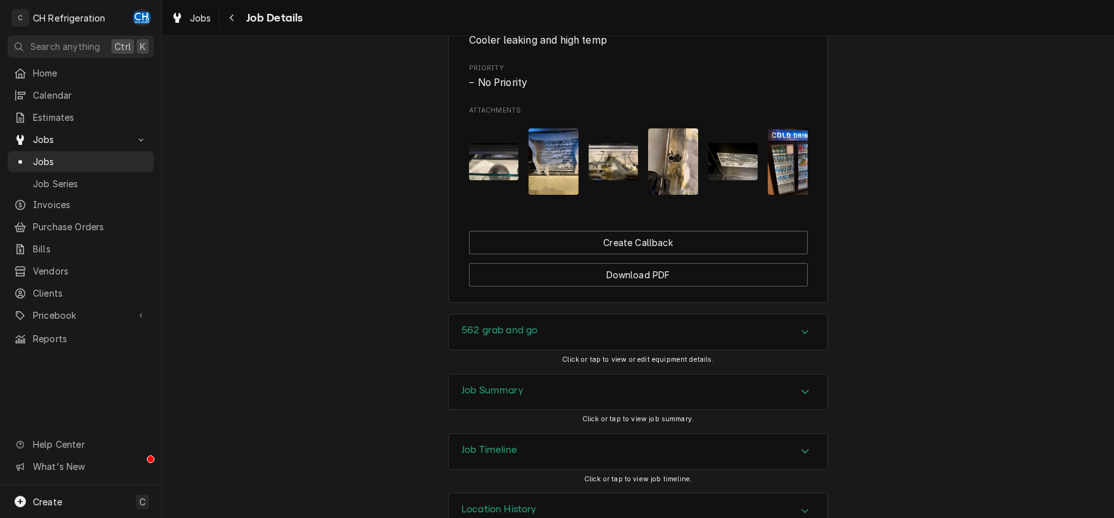
scroll to position [727, 0]
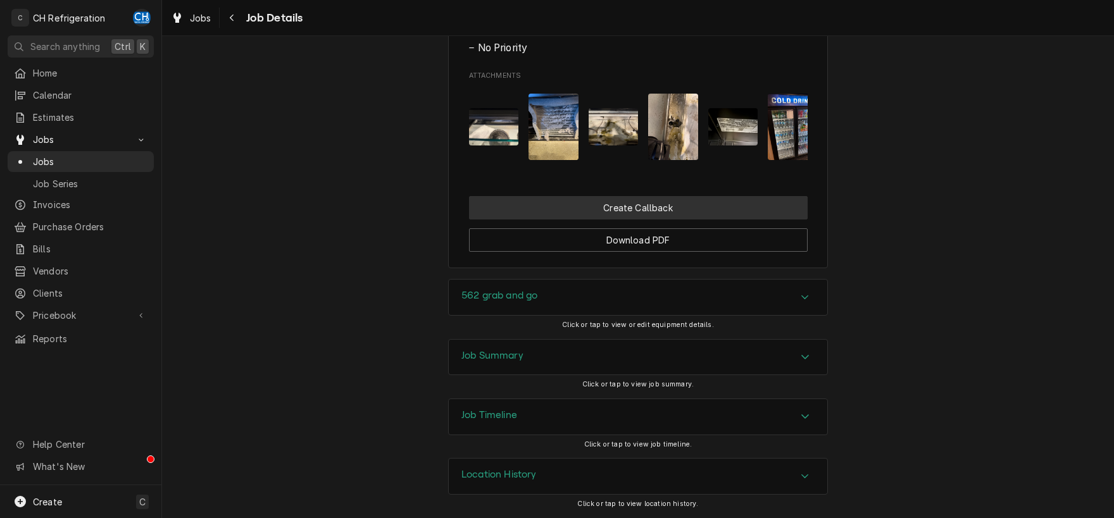
click at [630, 213] on button "Create Callback" at bounding box center [638, 207] width 339 height 23
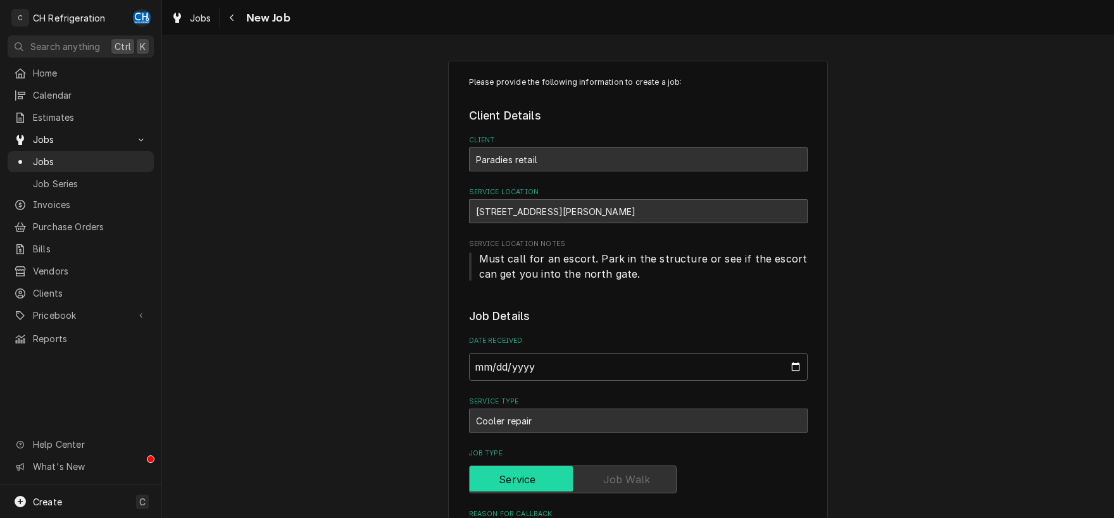
type textarea "x"
click at [230, 16] on icon "Navigate back" at bounding box center [232, 17] width 6 height 9
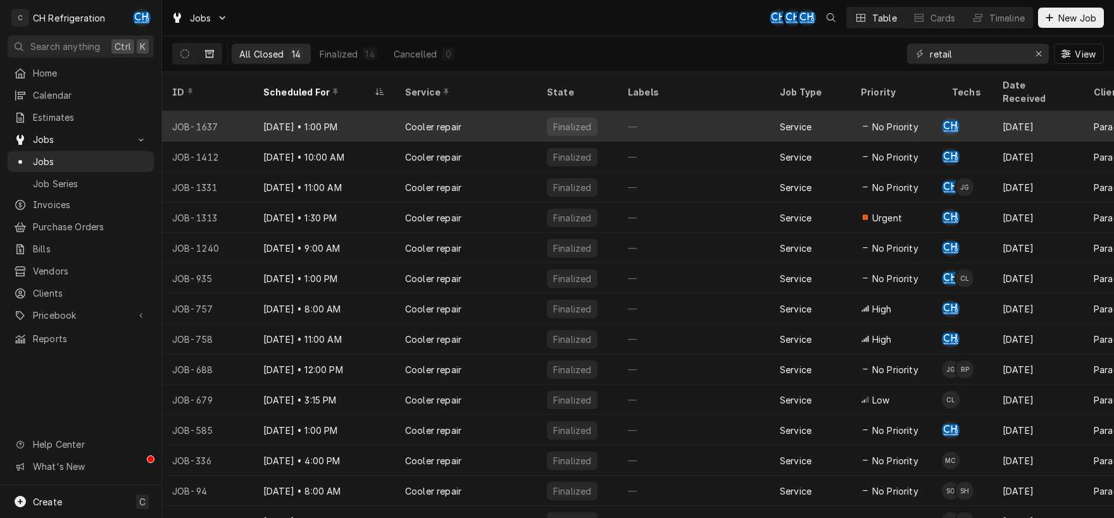
click at [620, 115] on div "—" at bounding box center [694, 126] width 152 height 30
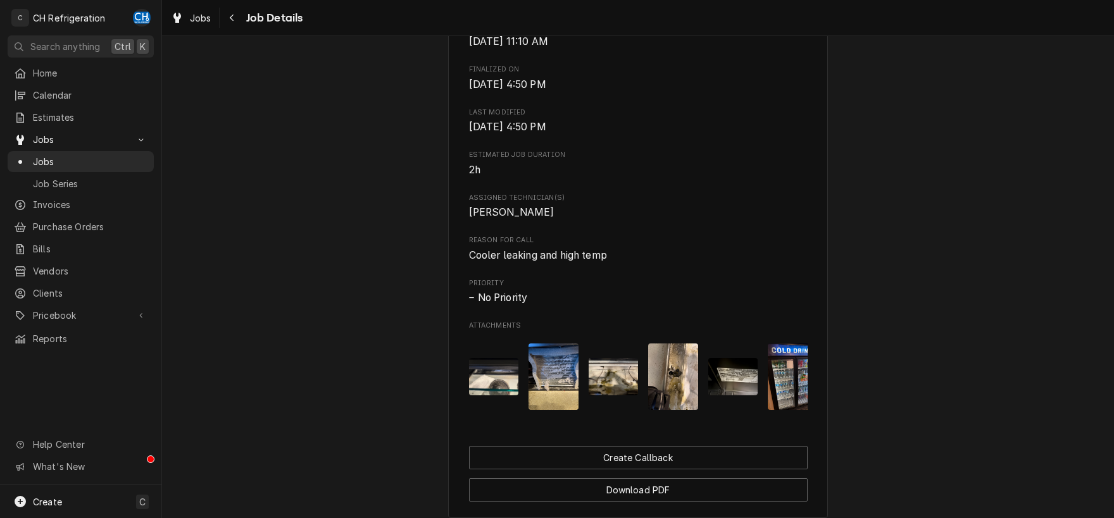
scroll to position [727, 0]
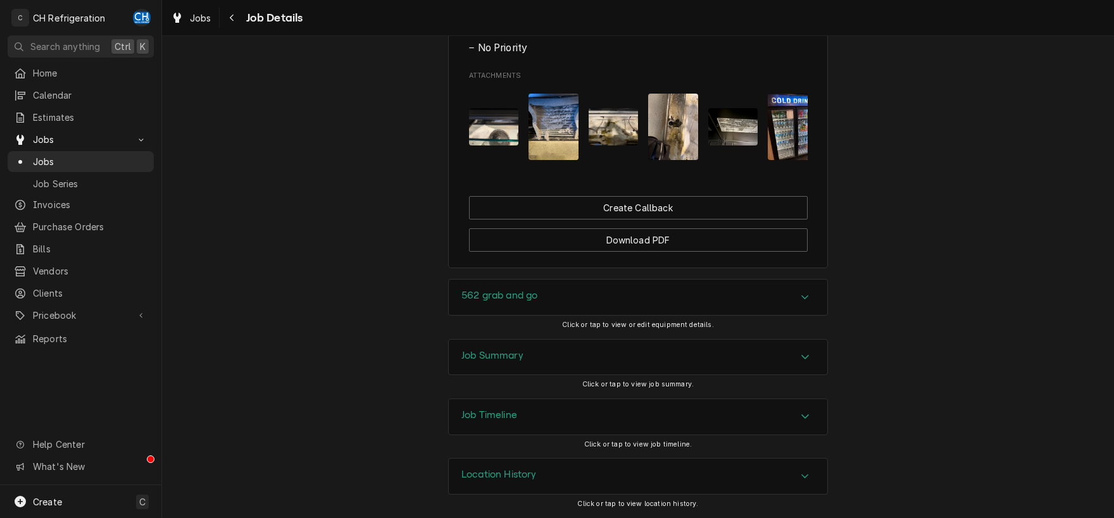
click at [816, 303] on div "562 grab and go" at bounding box center [638, 297] width 378 height 35
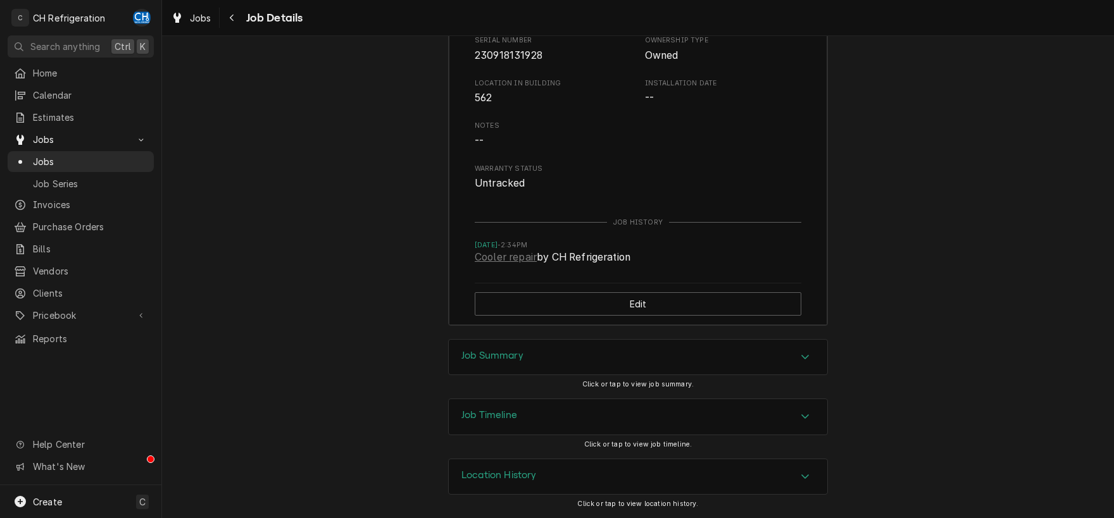
scroll to position [1106, 0]
click at [791, 361] on div "Job Summary" at bounding box center [638, 357] width 378 height 35
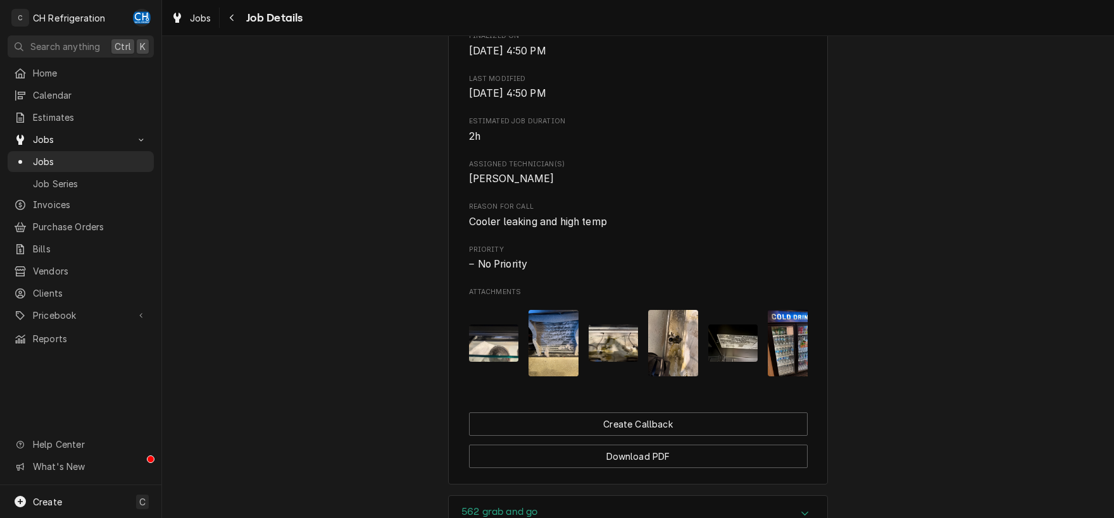
scroll to position [0, 0]
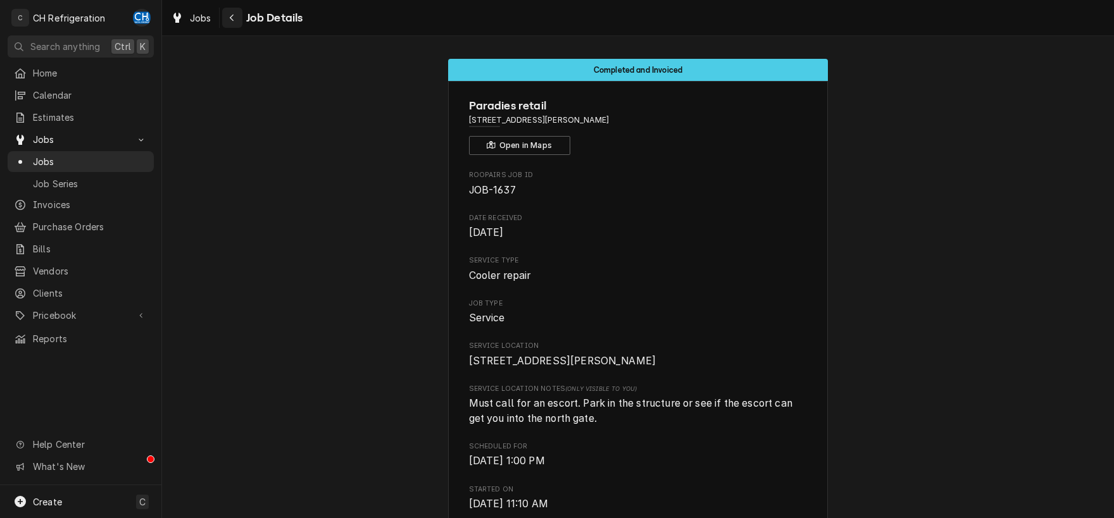
click at [232, 11] on button "Navigate back" at bounding box center [232, 18] width 20 height 20
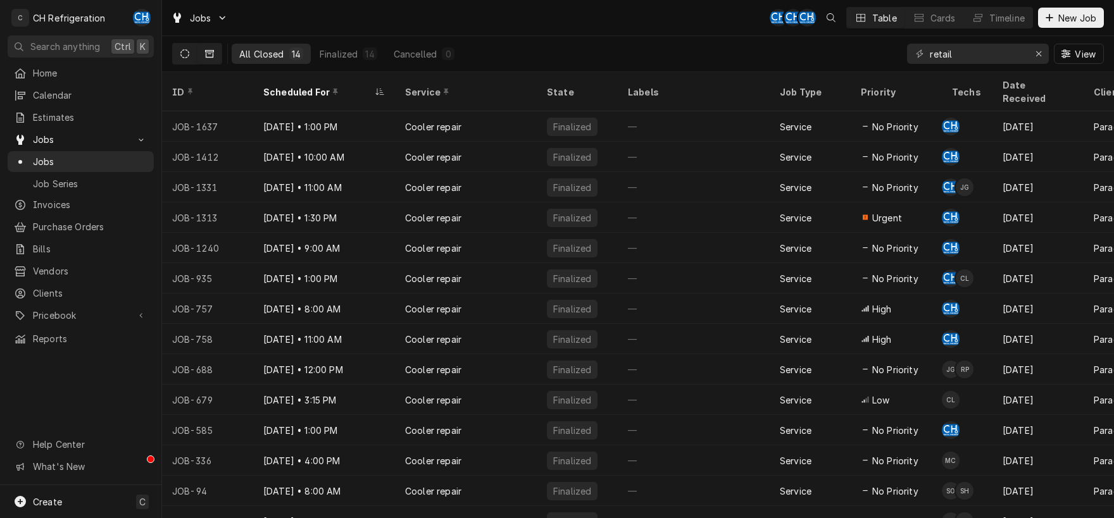
click at [184, 56] on icon "Dynamic Content Wrapper" at bounding box center [184, 53] width 9 height 9
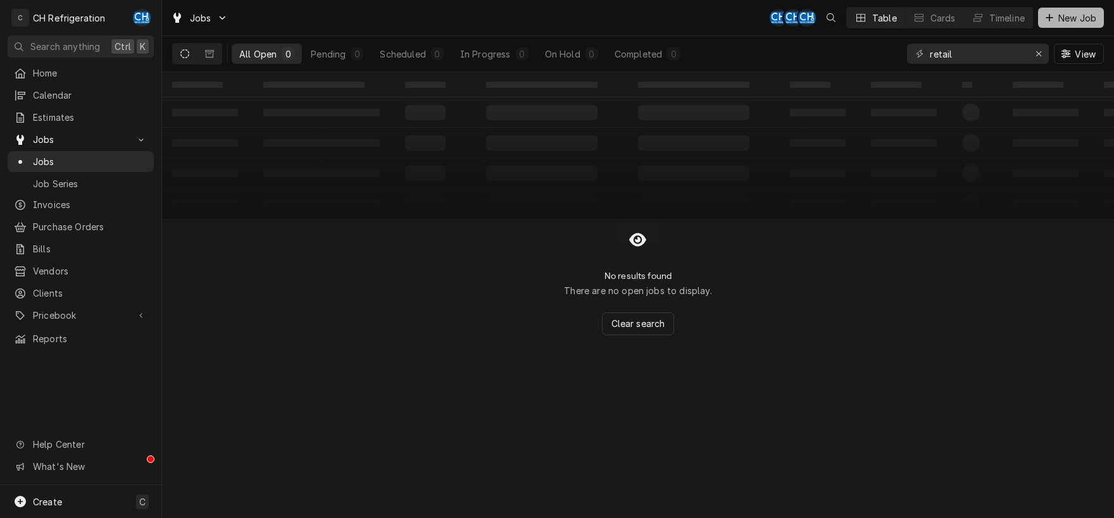
click at [1048, 23] on div "Dynamic Content Wrapper" at bounding box center [1049, 17] width 13 height 13
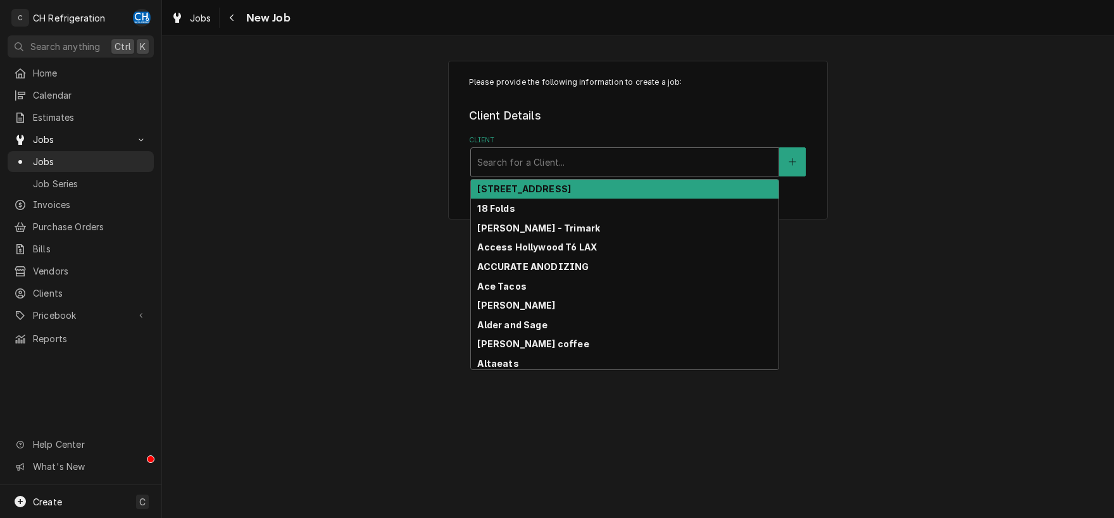
click at [529, 168] on div "Client" at bounding box center [624, 162] width 295 height 23
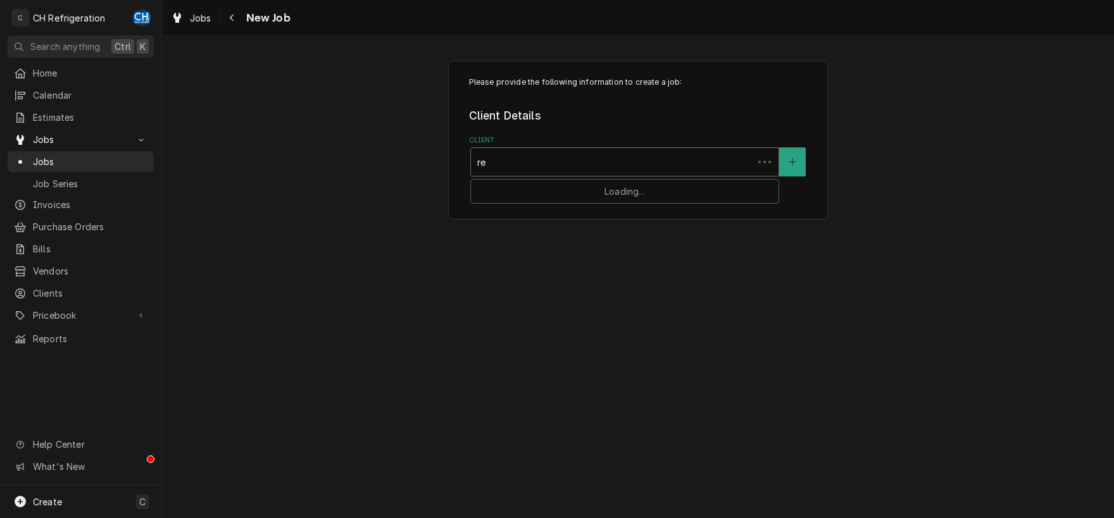
type input "ret"
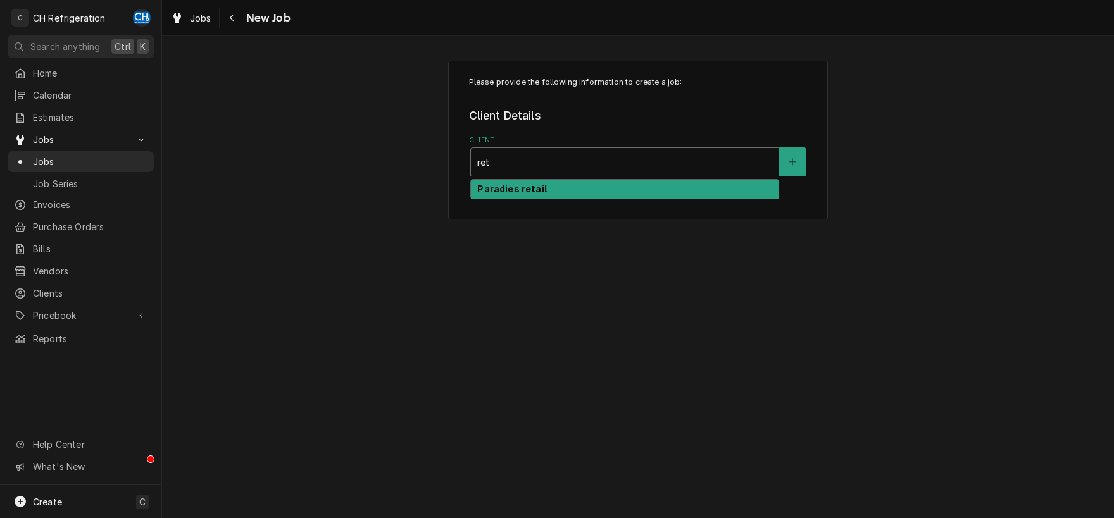
click at [539, 189] on strong "Paradies retail" at bounding box center [511, 189] width 69 height 11
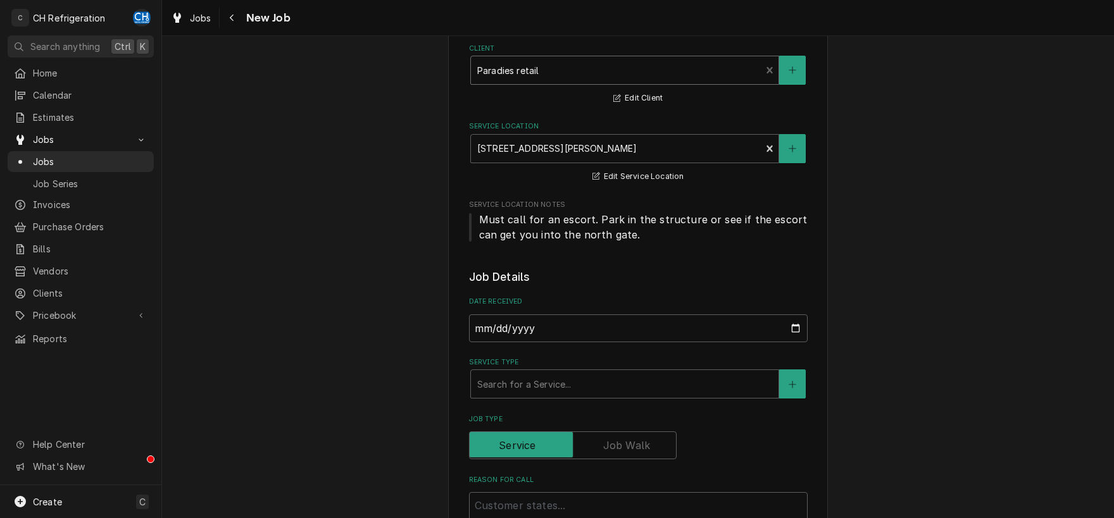
scroll to position [132, 0]
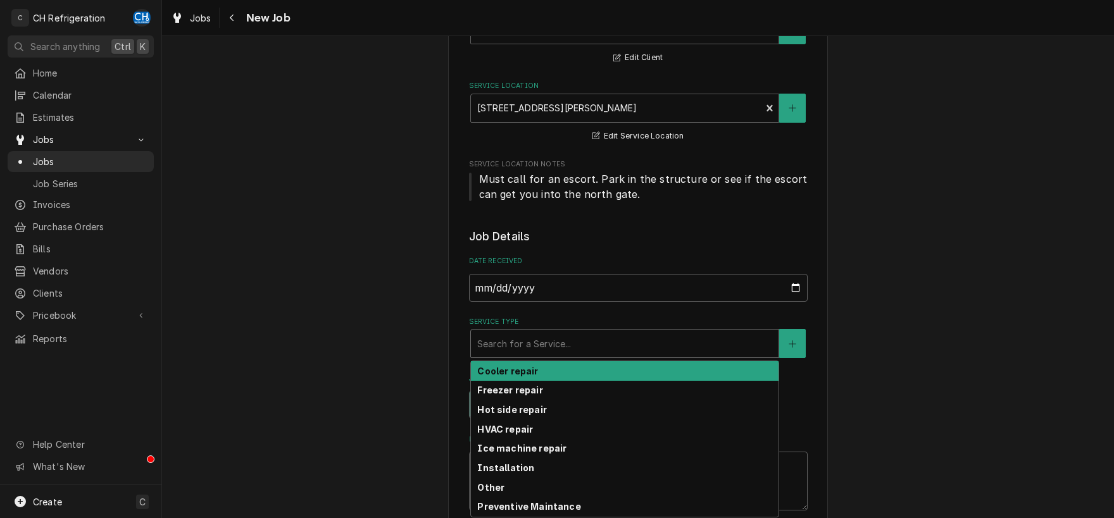
click at [613, 344] on div "Service Type" at bounding box center [624, 343] width 295 height 23
click at [551, 373] on div "Cooler repair" at bounding box center [625, 371] width 308 height 20
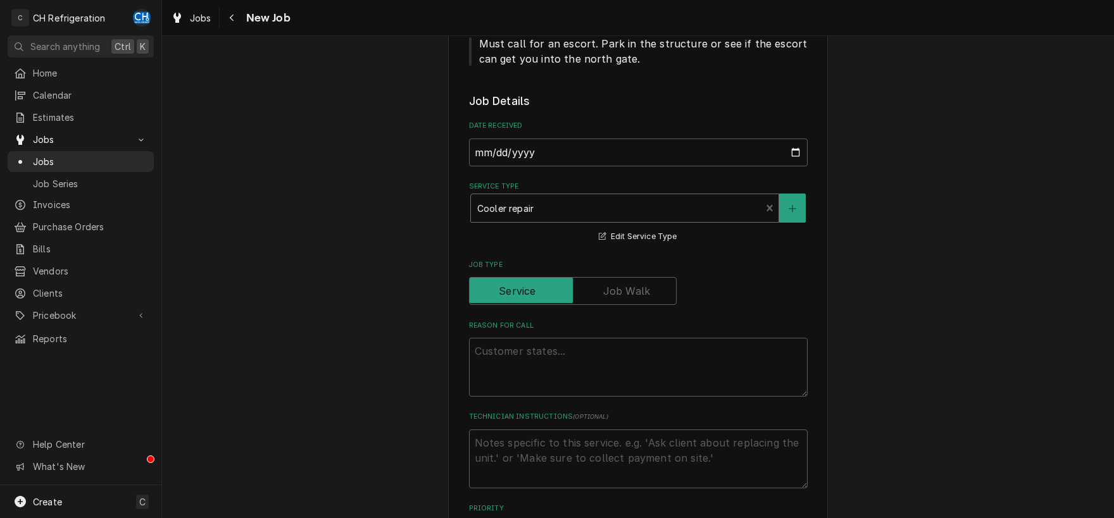
scroll to position [463, 0]
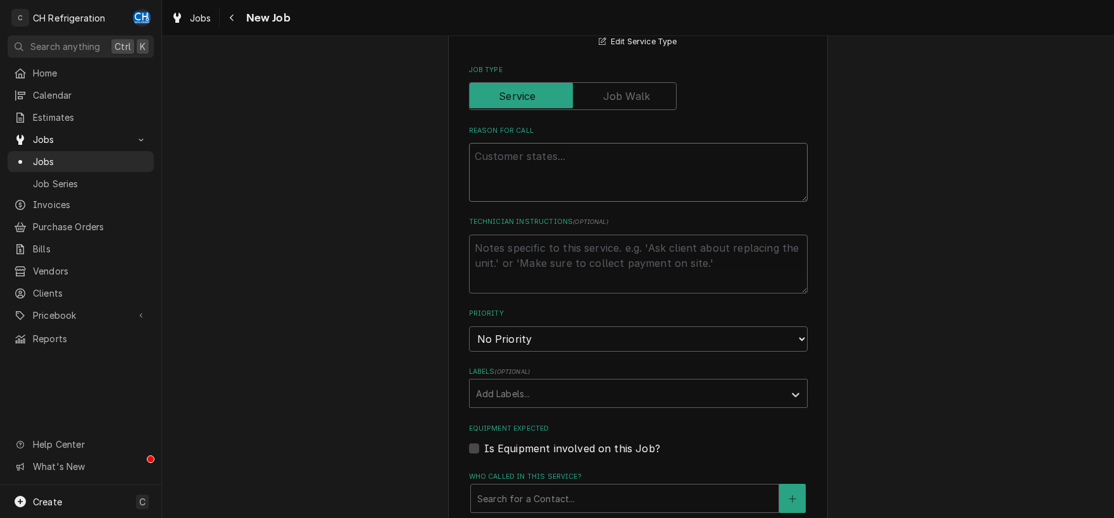
click at [582, 159] on textarea "Reason For Call" at bounding box center [638, 172] width 339 height 59
type textarea "x"
type textarea "g"
type textarea "x"
type textarea "gr"
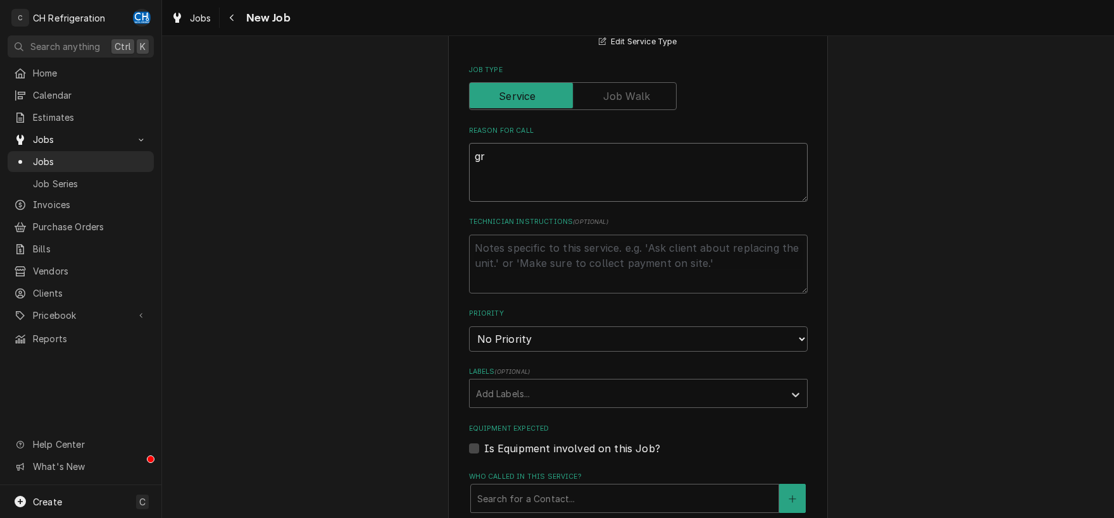
type textarea "x"
type textarea "gra"
type textarea "x"
type textarea "gr"
type textarea "x"
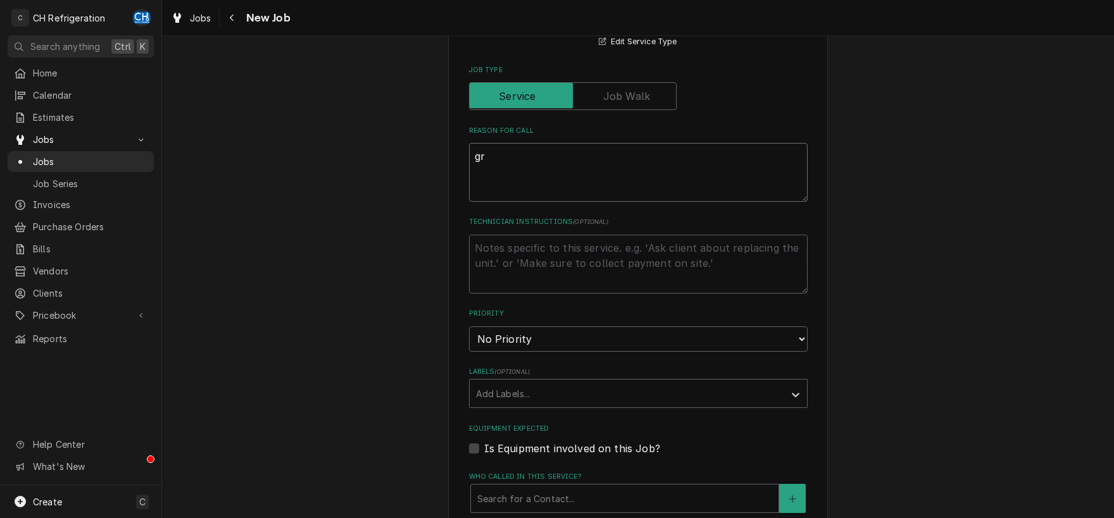
type textarea "g"
type textarea "x"
type textarea "5"
type textarea "x"
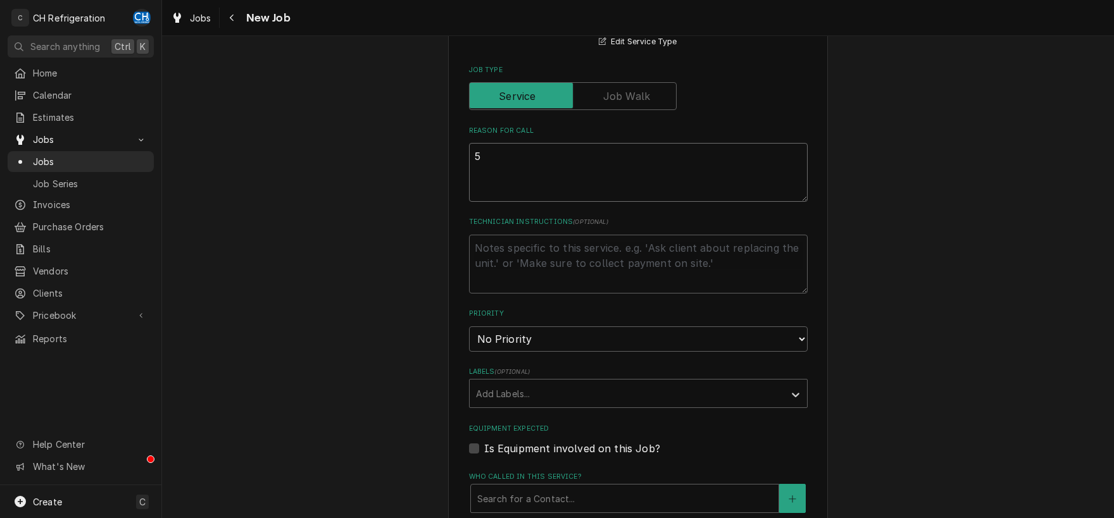
type textarea "56"
type textarea "x"
type textarea "562"
type textarea "x"
type textarea "562"
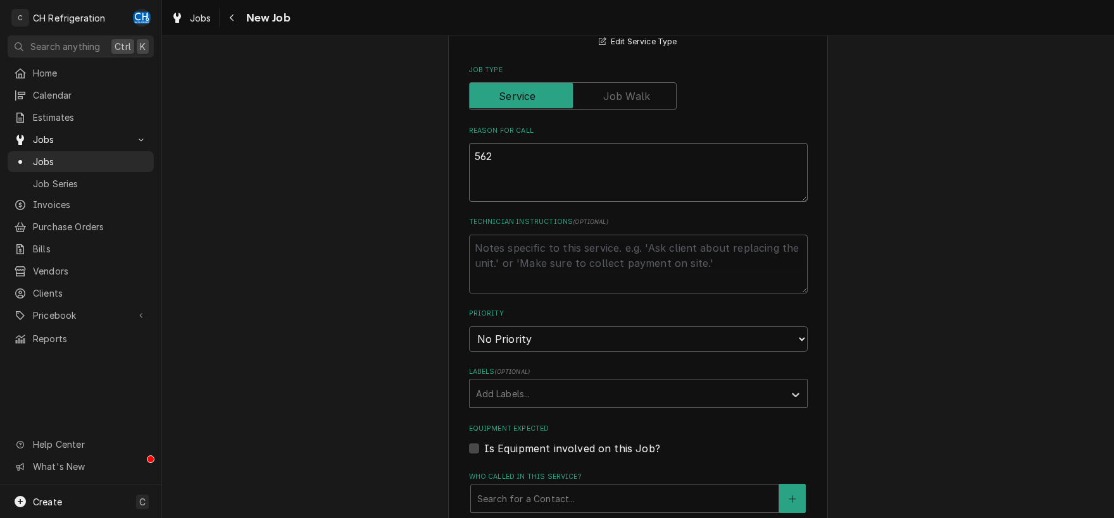
type textarea "x"
type textarea "562 t"
type textarea "x"
type textarea "562 tr"
type textarea "x"
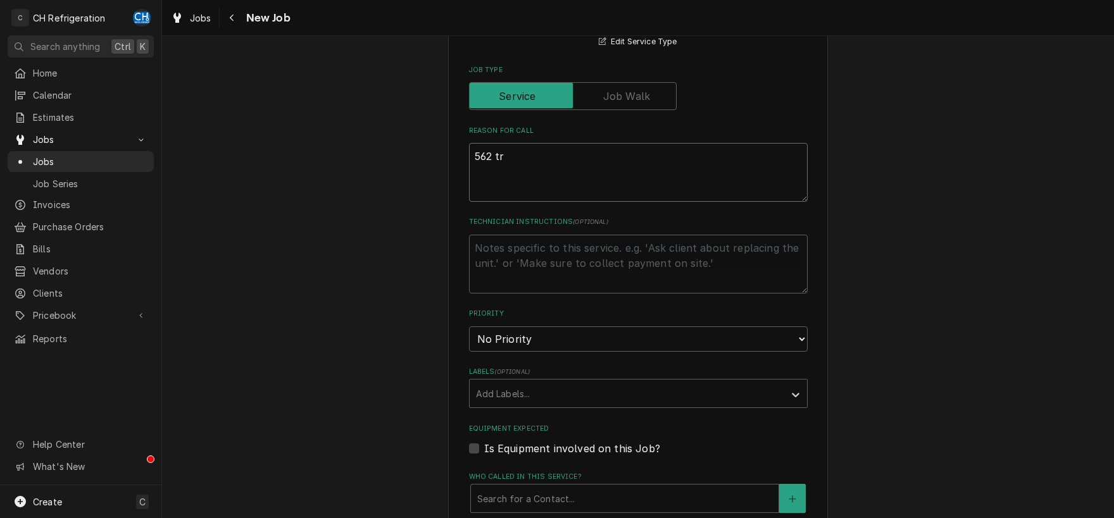
type textarea "562 t"
type textarea "x"
type textarea "562"
type textarea "x"
type textarea "562 g"
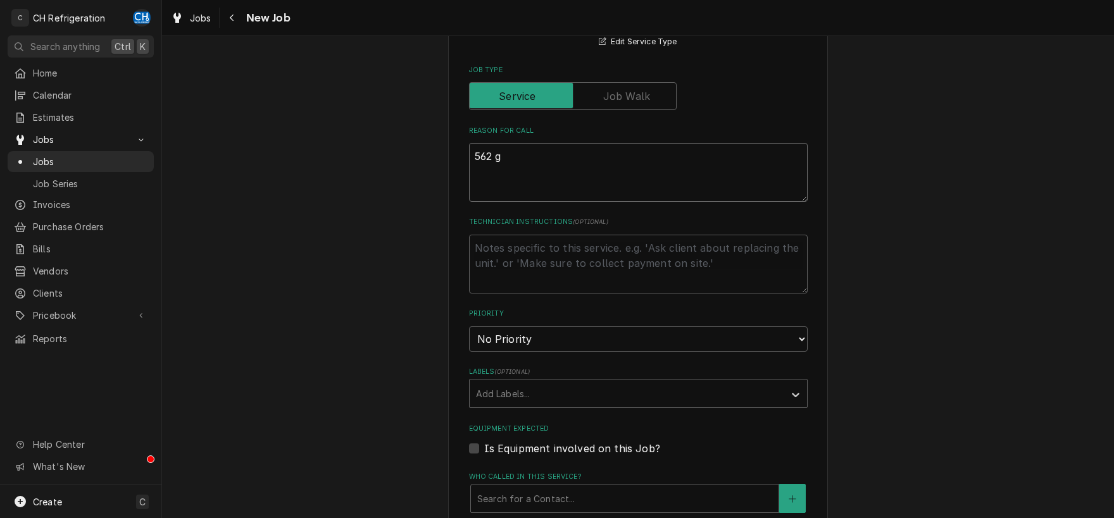
type textarea "x"
type textarea "562 gr"
type textarea "x"
type textarea "562 gra"
type textarea "x"
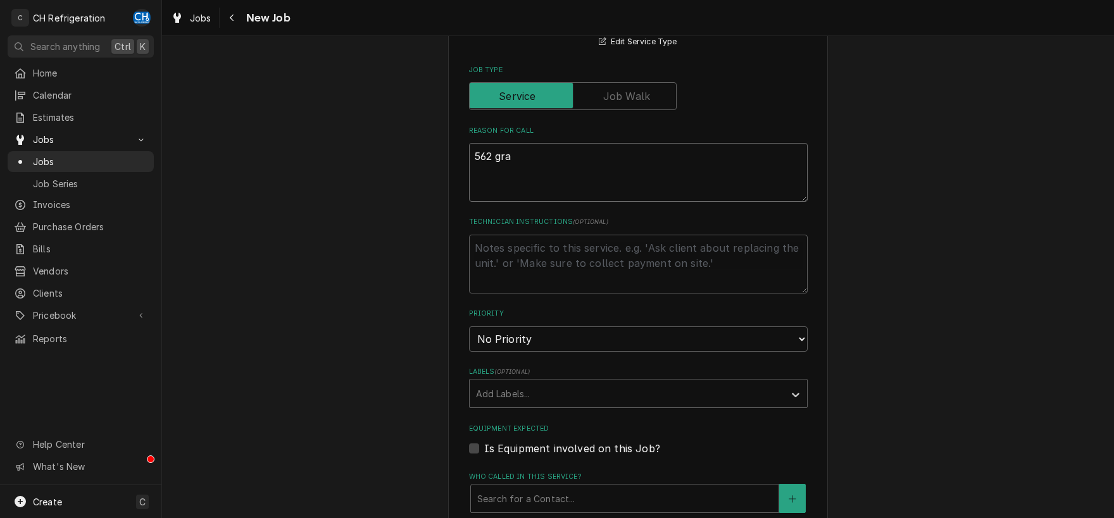
type textarea "562 grab"
type textarea "x"
type textarea "562 grab"
type textarea "x"
type textarea "562 grab"
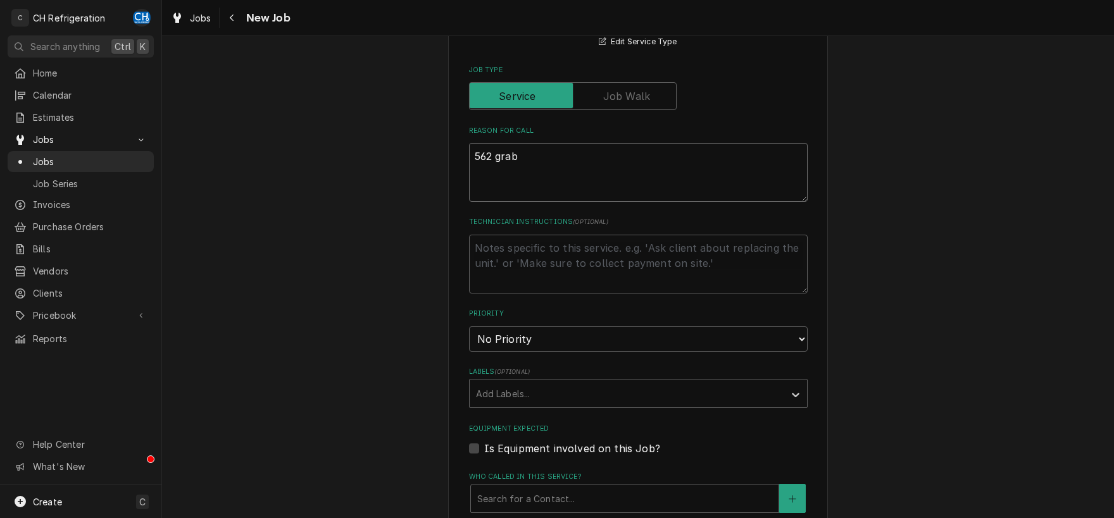
type textarea "x"
type textarea "562 gra"
type textarea "x"
type textarea "562 gr"
type textarea "x"
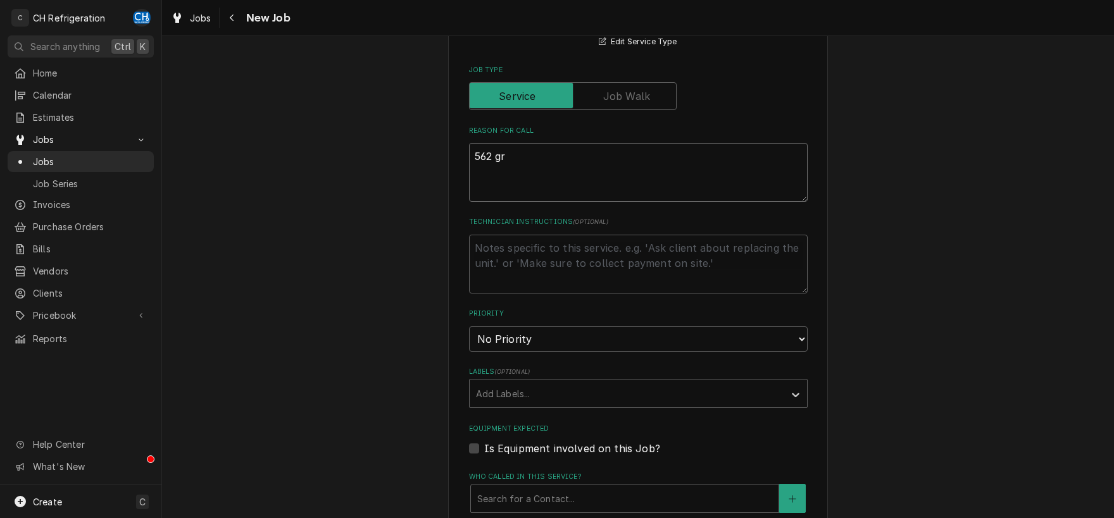
type textarea "562 g"
type textarea "x"
type textarea "562"
type textarea "x"
type textarea "562"
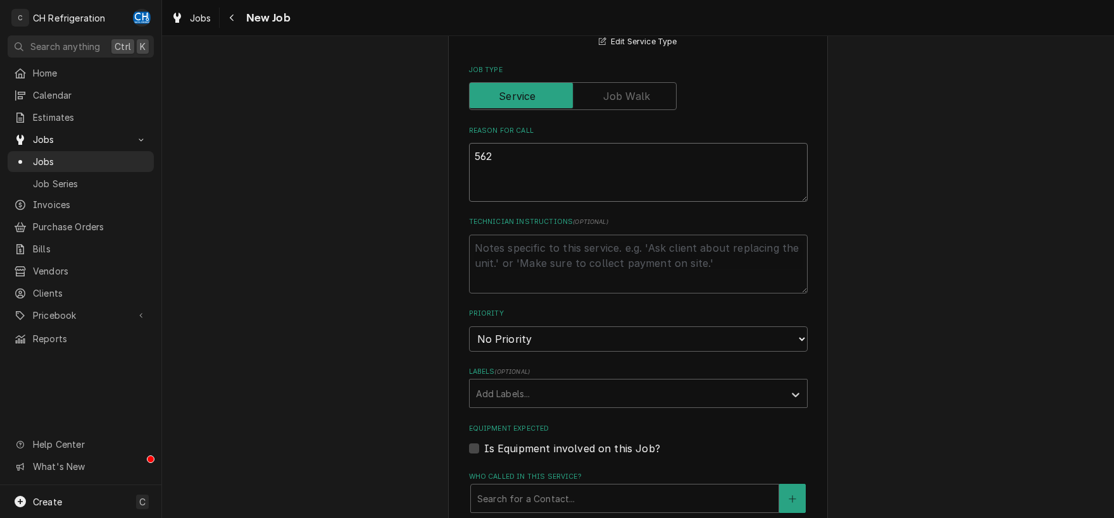
type textarea "x"
type textarea "56"
type textarea "x"
type textarea "5"
type textarea "x"
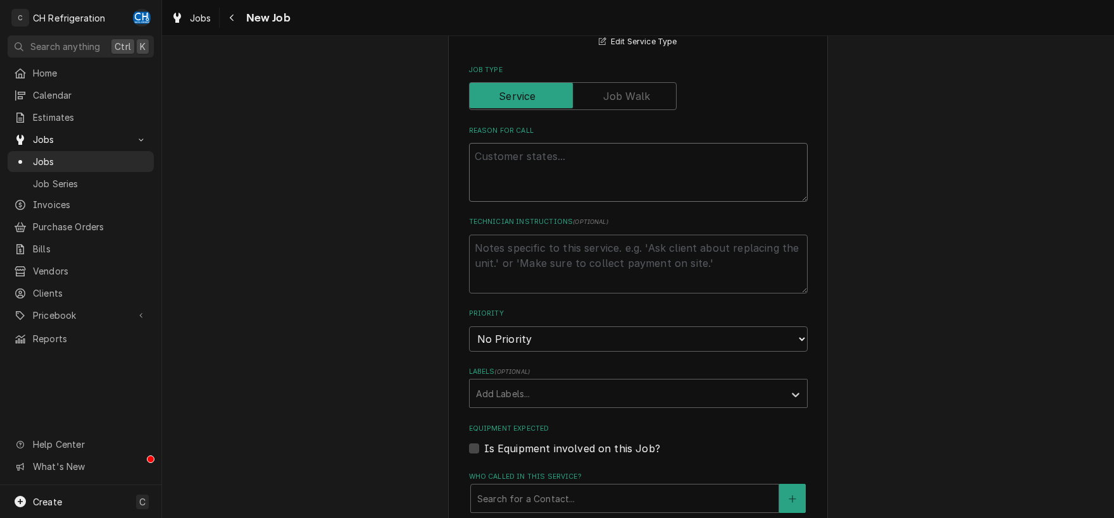
type textarea "x"
type textarea "c"
type textarea "x"
type textarea "co"
type textarea "x"
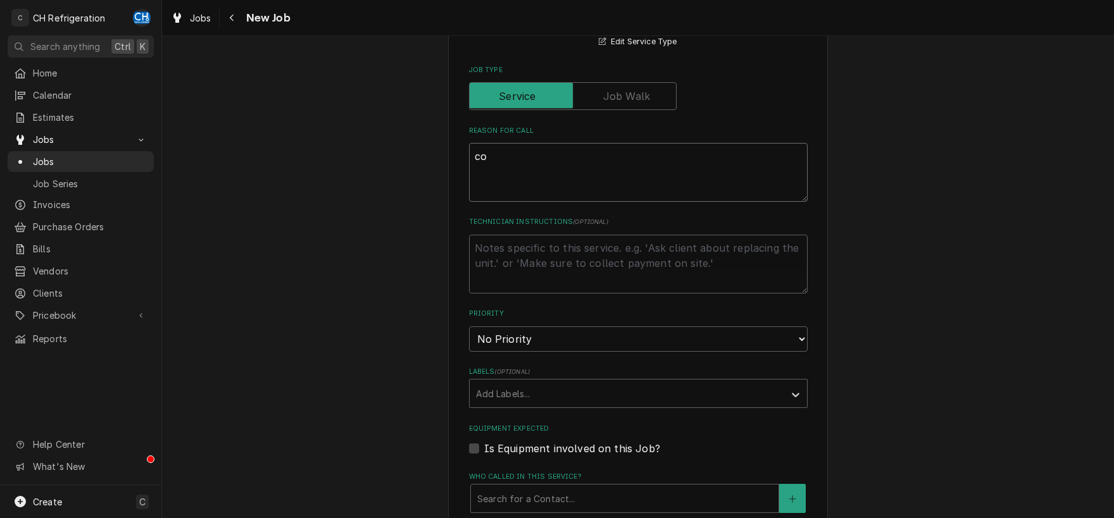
type textarea "coo"
type textarea "x"
type textarea "cool"
type textarea "x"
type textarea "coole"
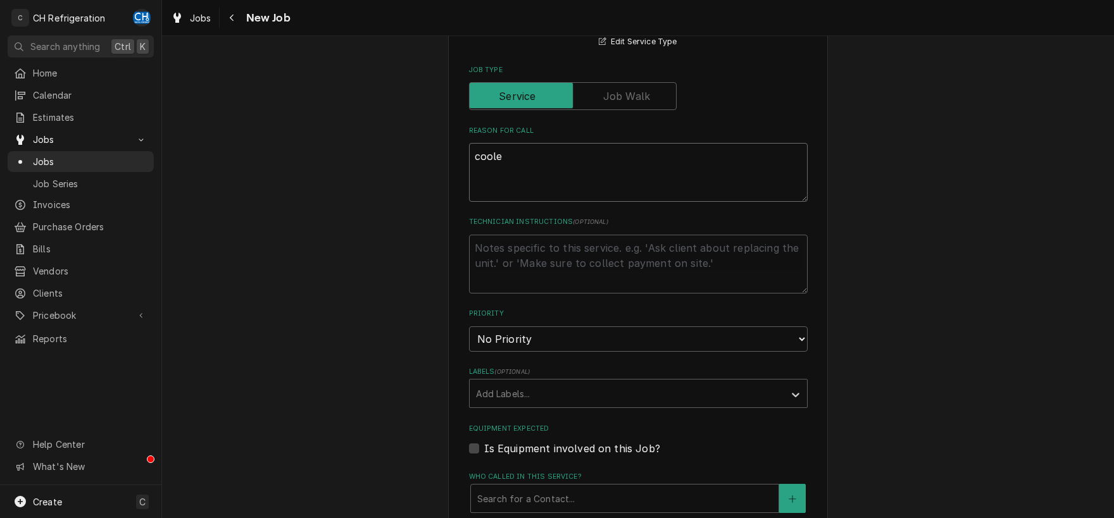
type textarea "x"
type textarea "cooler"
type textarea "x"
type textarea "cooler"
type textarea "x"
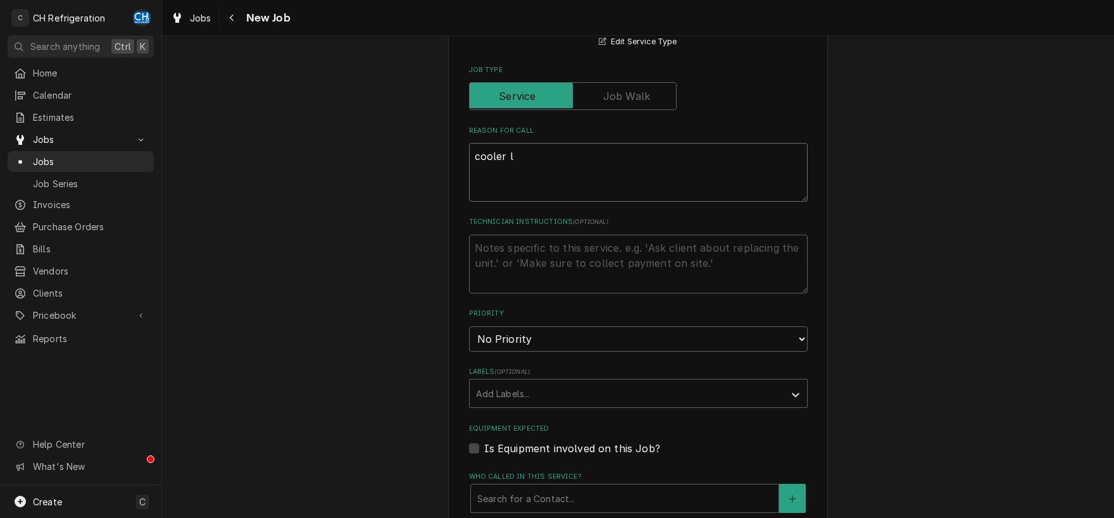
type textarea "cooler le"
type textarea "x"
type textarea "cooler lea"
type textarea "x"
type textarea "cooler leak"
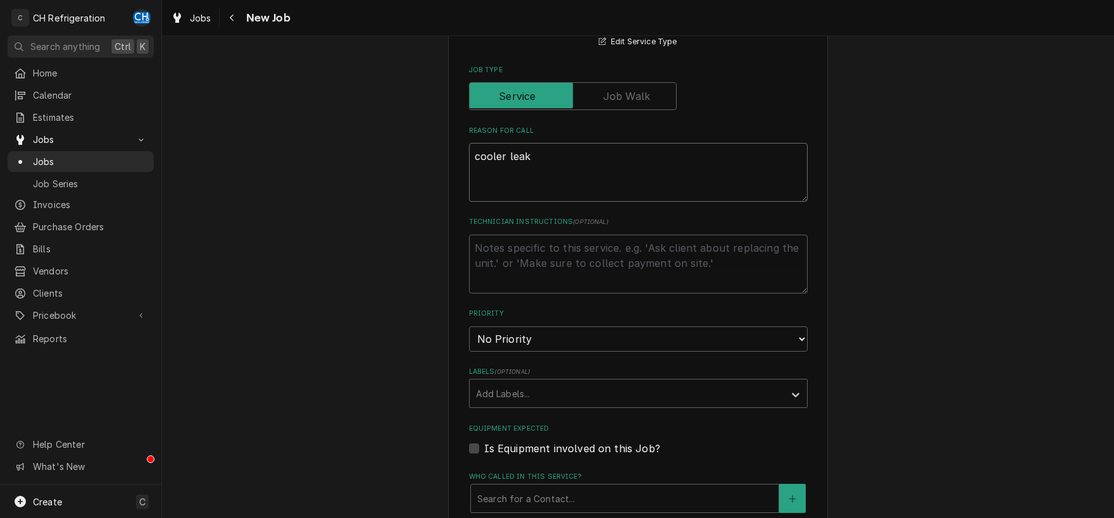
type textarea "x"
type textarea "cooler leaki"
type textarea "x"
type textarea "cooler leaking"
type textarea "x"
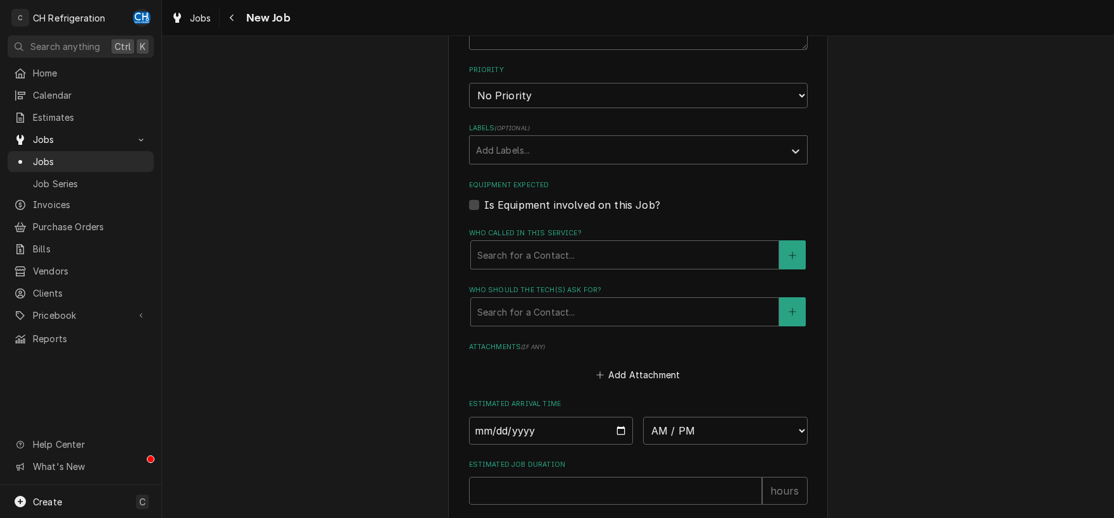
scroll to position [727, 0]
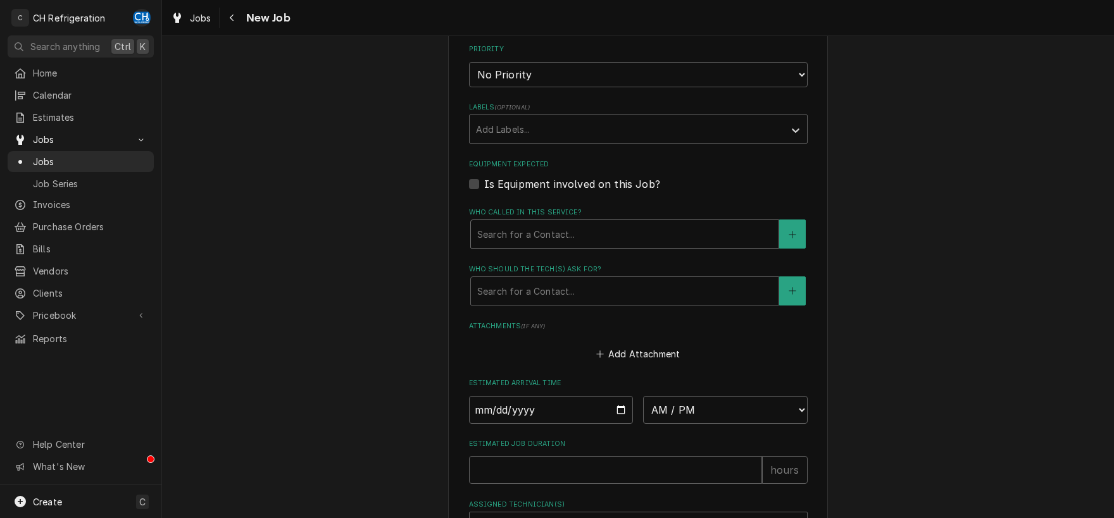
type textarea "cooler leaking"
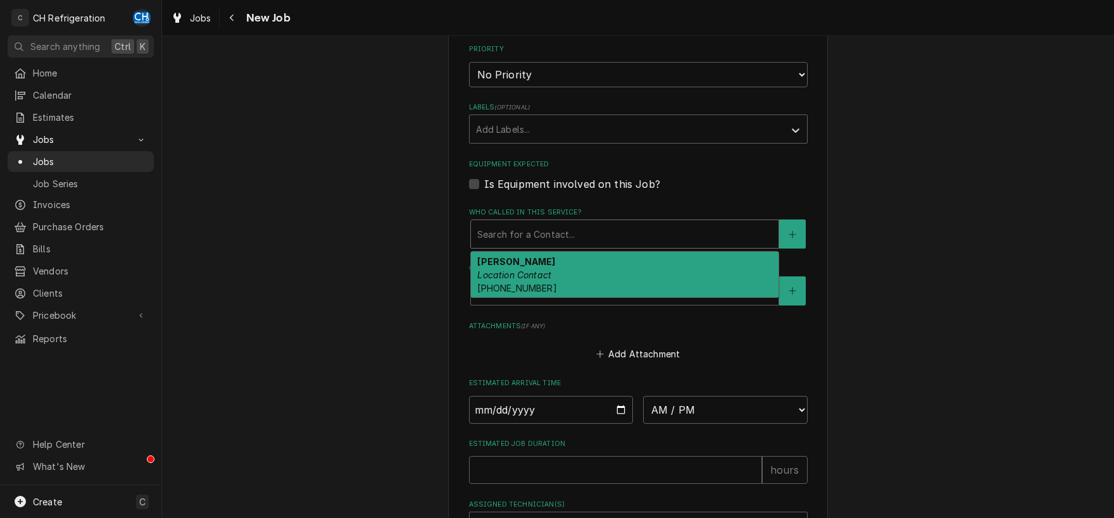
click at [604, 236] on div "Who called in this service?" at bounding box center [624, 234] width 295 height 23
click at [594, 281] on div "Johnny Foster Location Contact (678) 551-8009" at bounding box center [625, 275] width 308 height 46
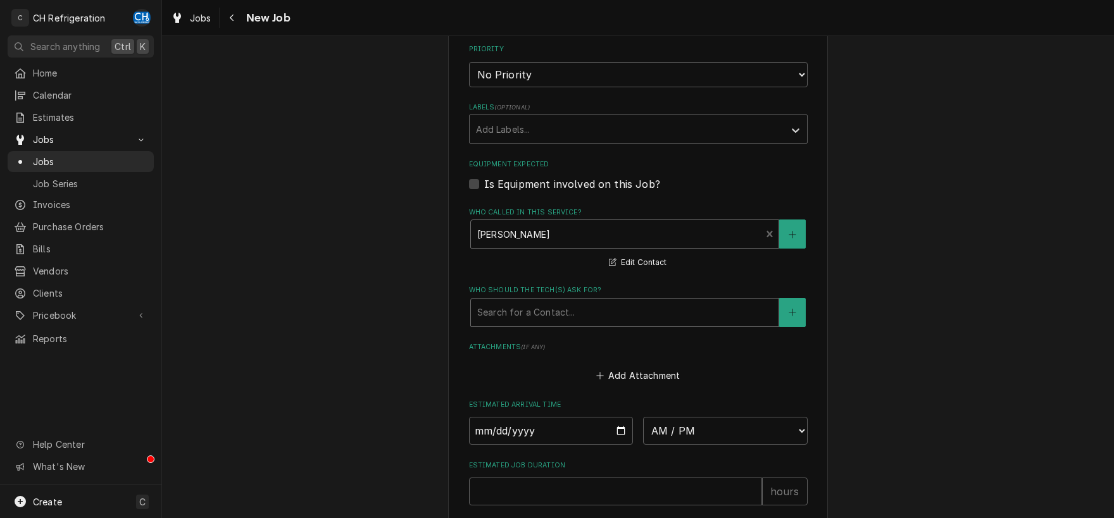
click at [581, 307] on div "Who should the tech(s) ask for?" at bounding box center [624, 312] width 295 height 23
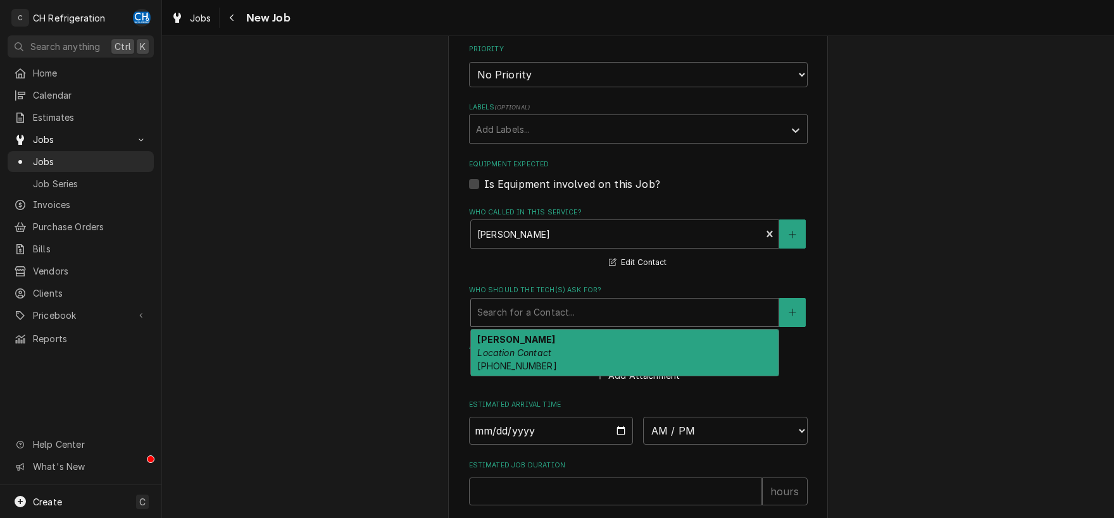
click at [570, 352] on div "Johnny Foster Location Contact (678) 551-8009" at bounding box center [625, 353] width 308 height 46
type textarea "x"
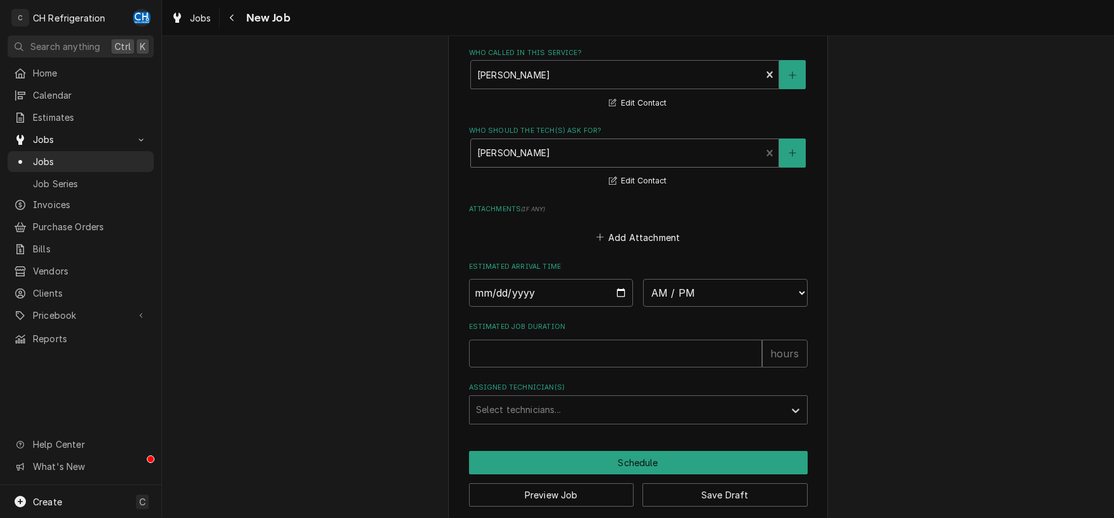
scroll to position [899, 0]
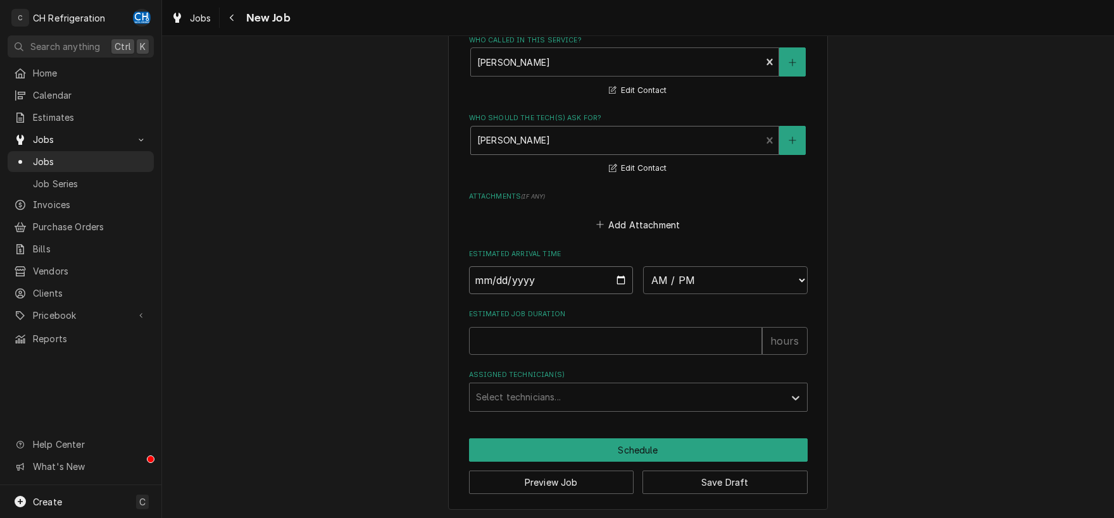
click at [620, 280] on input "Date" at bounding box center [551, 280] width 165 height 28
type input "2025-08-12"
type textarea "x"
click at [643, 266] on select "AM / PM 6:00 AM 6:15 AM 6:30 AM 6:45 AM 7:00 AM 7:15 AM 7:30 AM 7:45 AM 8:00 AM…" at bounding box center [725, 280] width 165 height 28
select select "12:00:00"
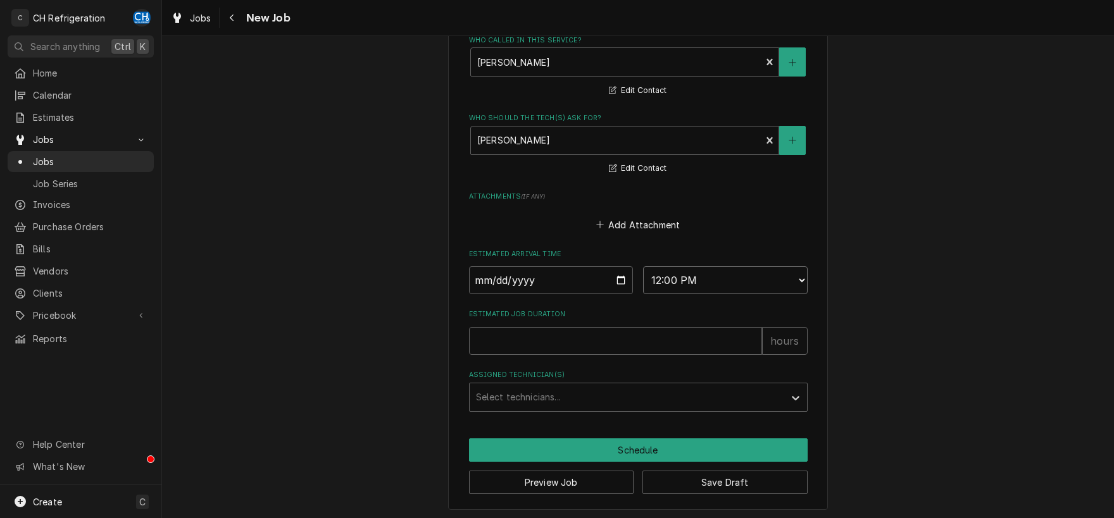
click option "12:00 PM" at bounding box center [0, 0] width 0 height 0
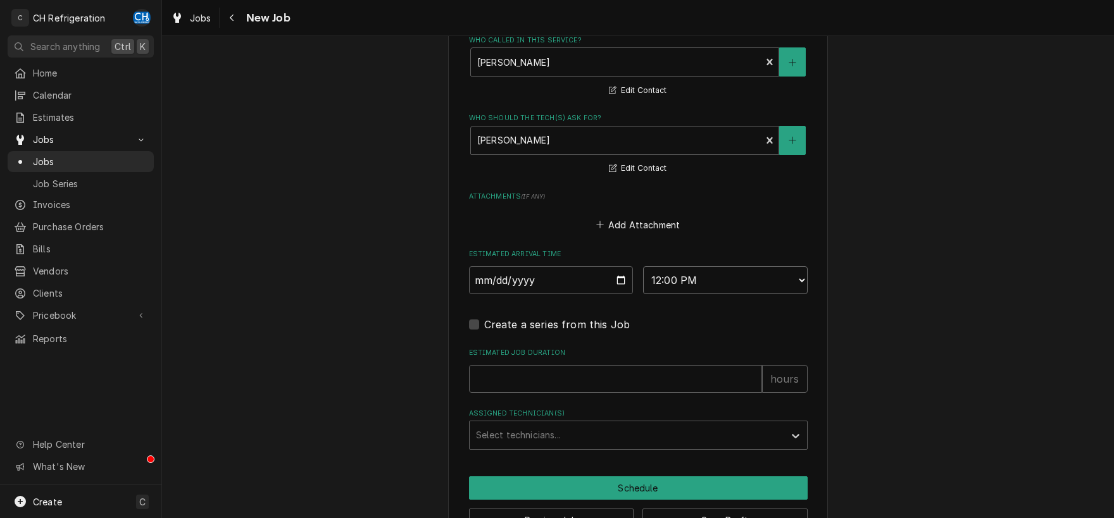
scroll to position [0, 0]
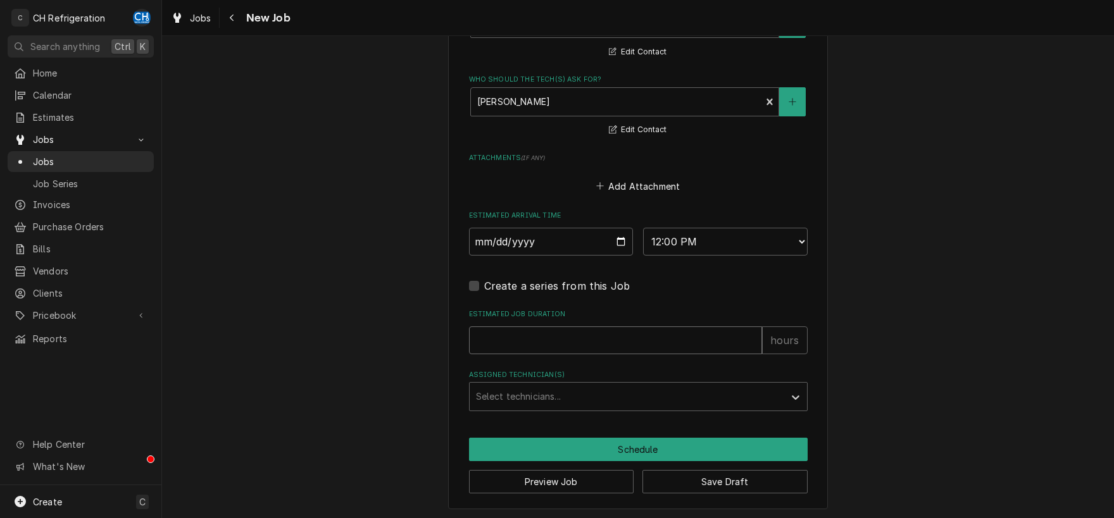
click at [657, 334] on input "Estimated Job Duration" at bounding box center [615, 341] width 293 height 28
type textarea "x"
type input "2"
type textarea "x"
type input "2"
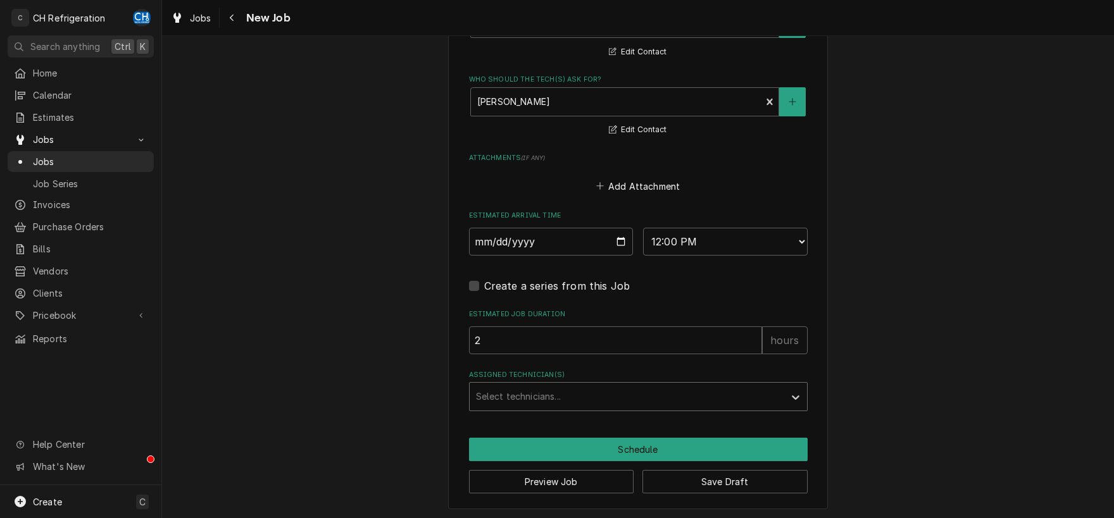
click at [554, 400] on div "Assigned Technician(s)" at bounding box center [627, 396] width 302 height 23
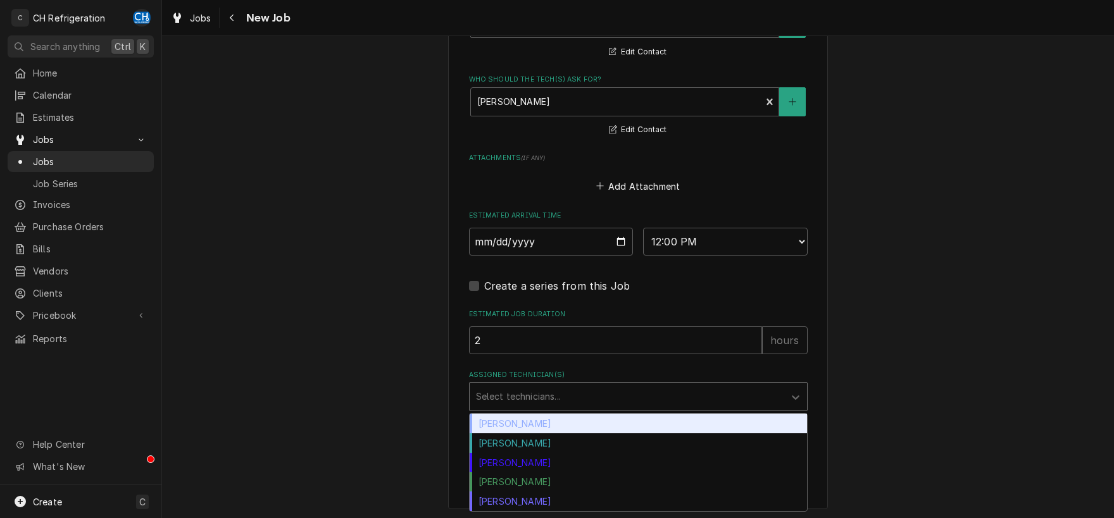
click at [537, 424] on div "[PERSON_NAME]" at bounding box center [638, 424] width 337 height 20
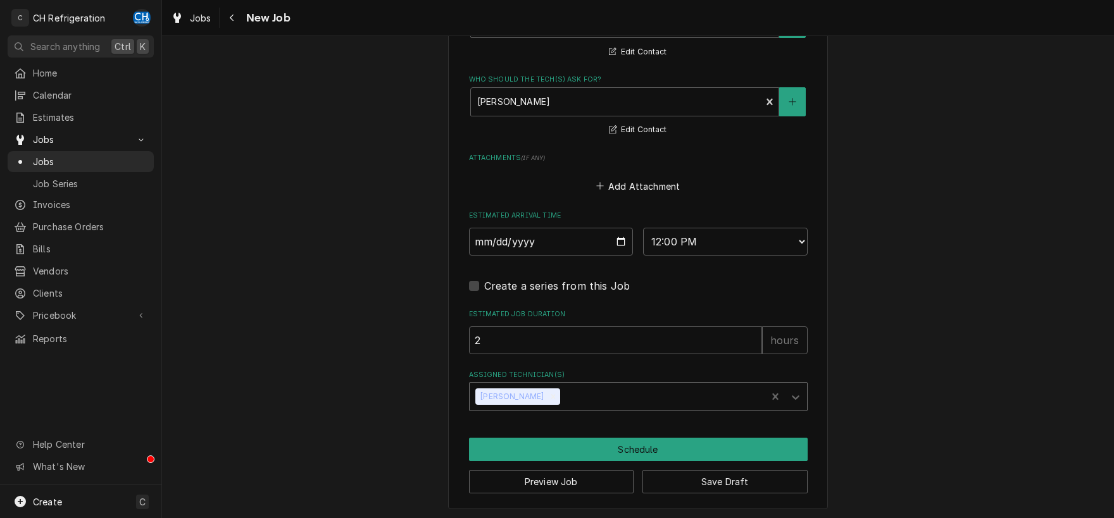
type textarea "x"
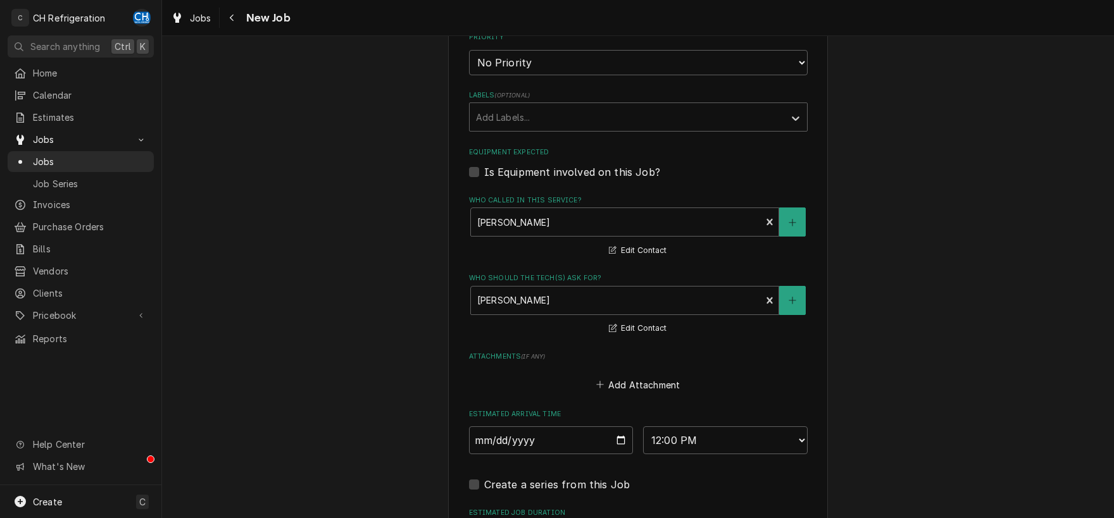
click at [484, 171] on label "Is Equipment involved on this Job?" at bounding box center [572, 172] width 176 height 15
click at [484, 171] on input "Equipment Expected" at bounding box center [653, 179] width 339 height 28
checkbox input "true"
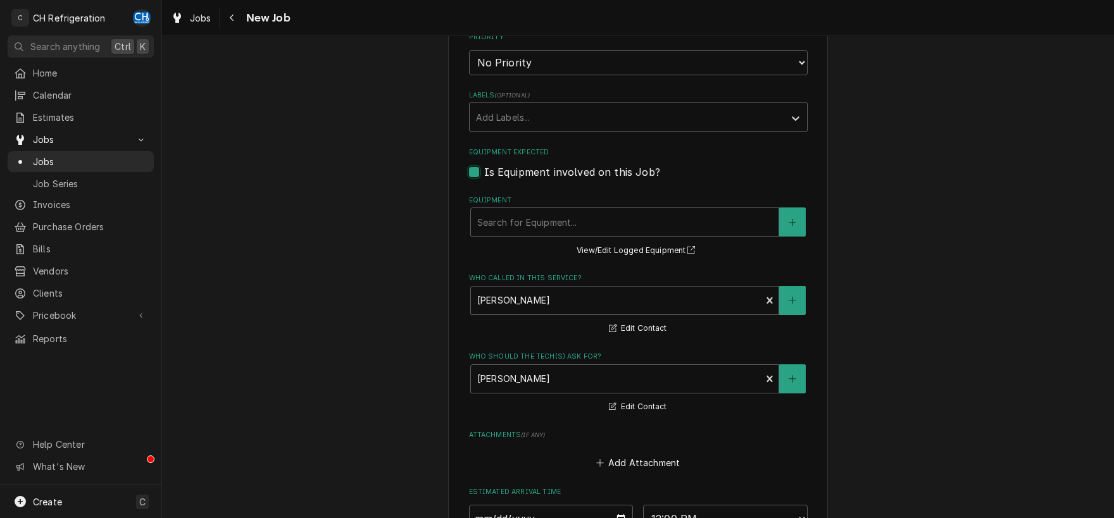
type textarea "x"
click at [802, 220] on button "Equipment" at bounding box center [792, 222] width 27 height 29
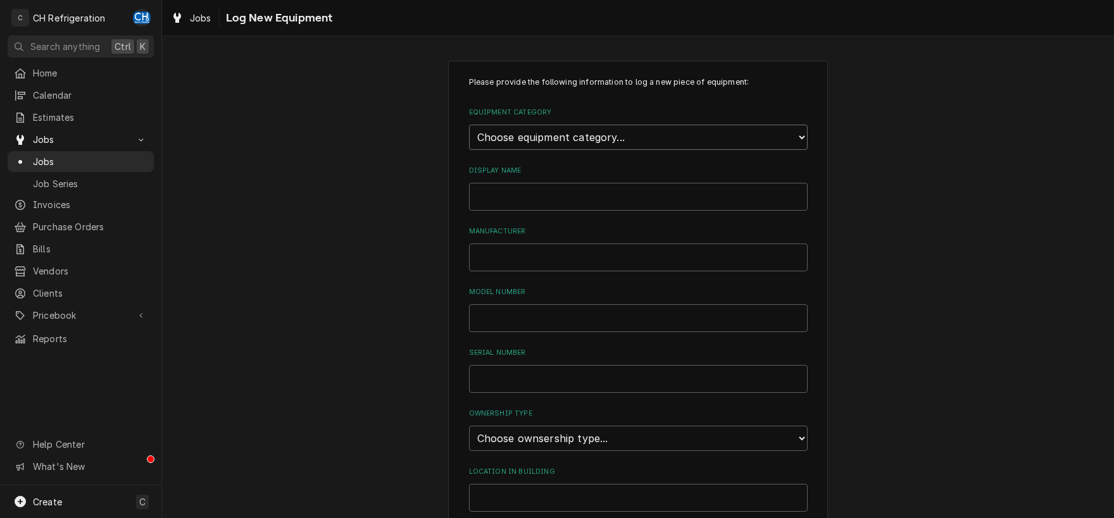
click at [469, 125] on select "Choose equipment category... Cooking Equipment Fryers Ice Machines Ovens and Ra…" at bounding box center [638, 137] width 339 height 25
select select "8"
click option "Refrigeration" at bounding box center [0, 0] width 0 height 0
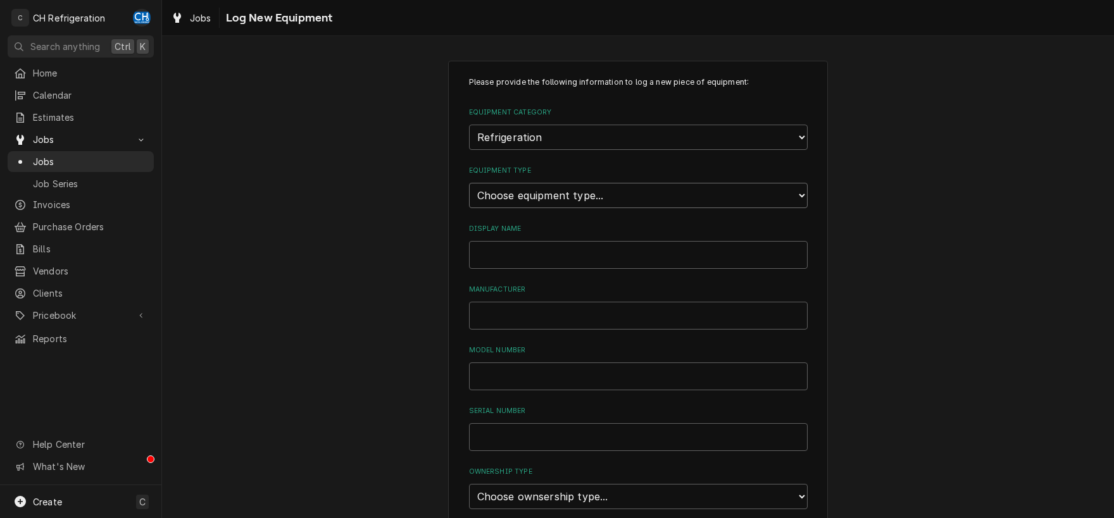
click at [469, 183] on select "Choose equipment type... Bar Refrigeration Blast Chiller Chef Base Freezer Chef…" at bounding box center [638, 195] width 339 height 25
click at [1037, 189] on div "Please provide the following information to log a new piece of equipment: Equip…" at bounding box center [638, 453] width 952 height 808
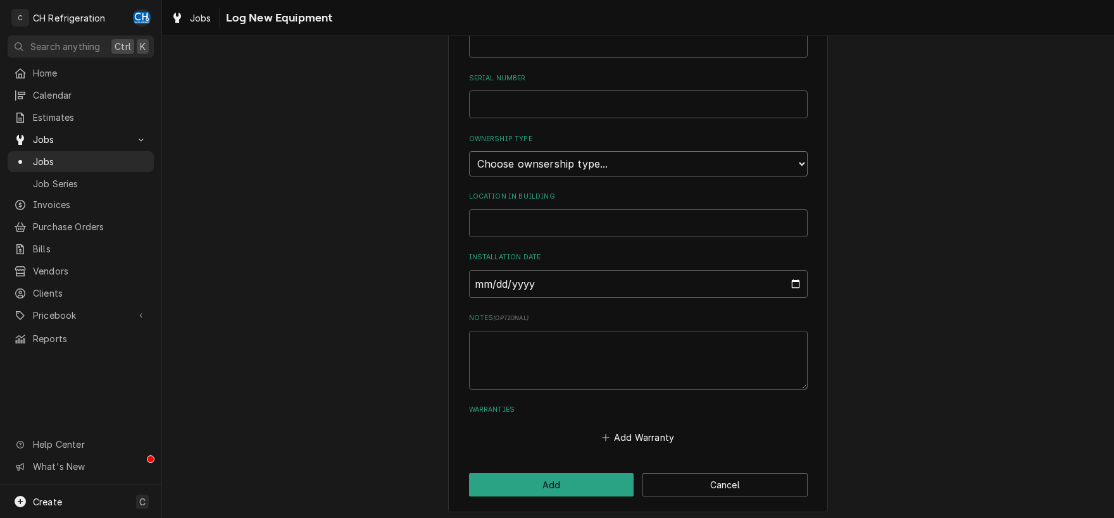
click at [469, 151] on select "Choose ownsership type... Unknown Owned Leased Rented" at bounding box center [638, 163] width 339 height 25
click at [600, 156] on select "Choose ownsership type... Unknown Owned Leased Rented" at bounding box center [638, 163] width 339 height 25
click at [723, 482] on button "Cancel" at bounding box center [724, 484] width 165 height 23
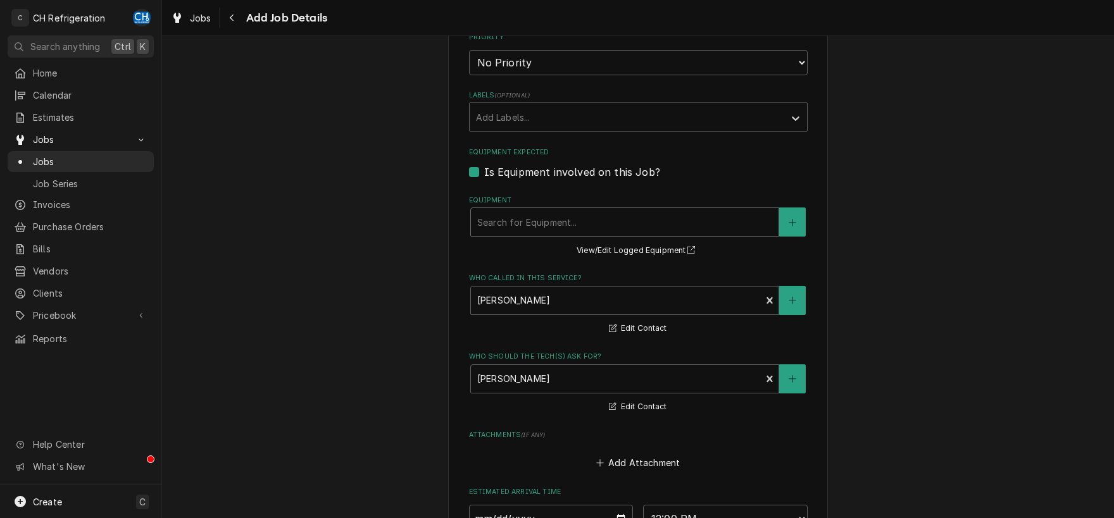
click at [586, 219] on div "Equipment" at bounding box center [624, 222] width 295 height 23
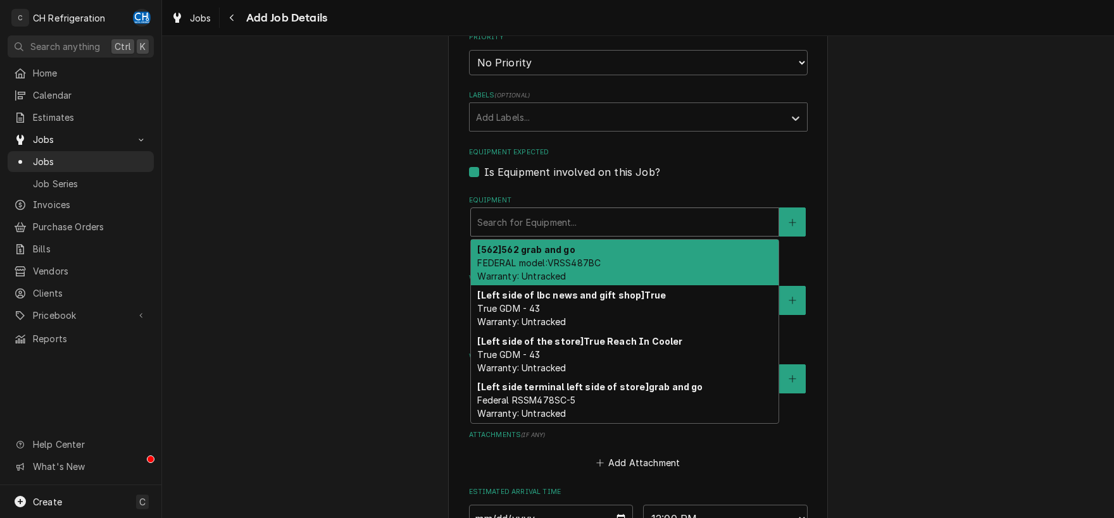
click at [588, 246] on div "[562] 562 grab and go FEDERAL model:VRSS487BC Warranty: Untracked" at bounding box center [625, 263] width 308 height 46
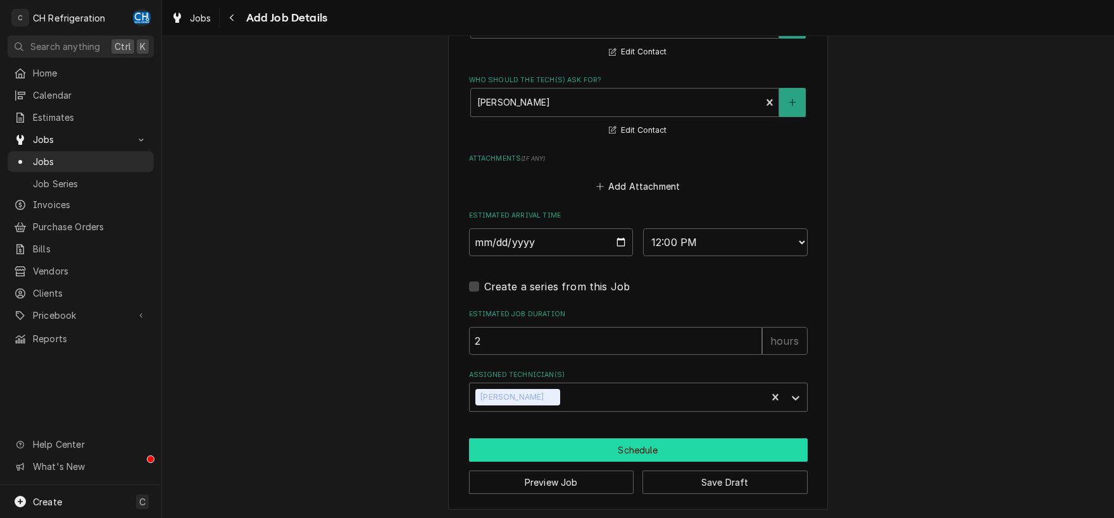
click at [628, 449] on button "Schedule" at bounding box center [638, 450] width 339 height 23
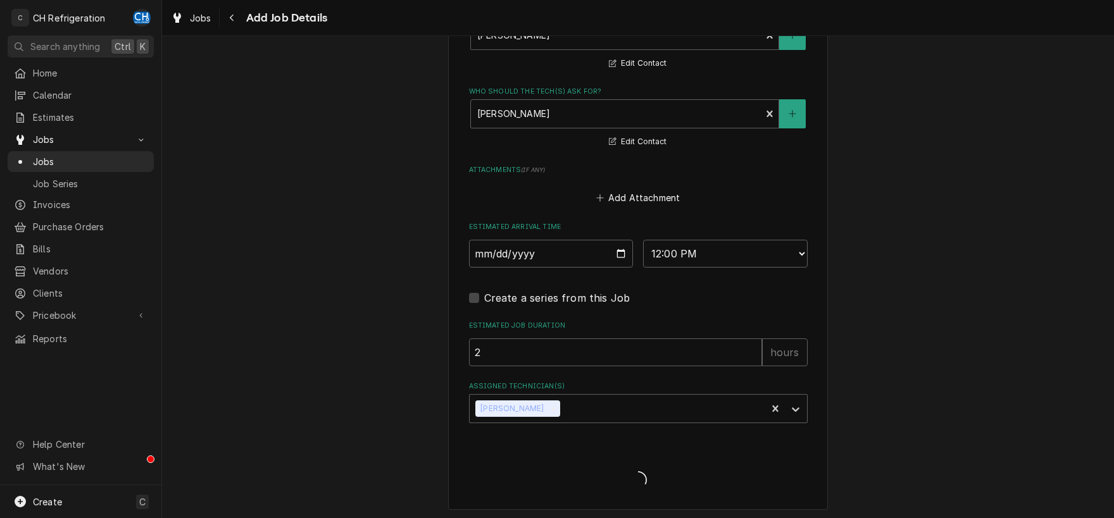
type textarea "x"
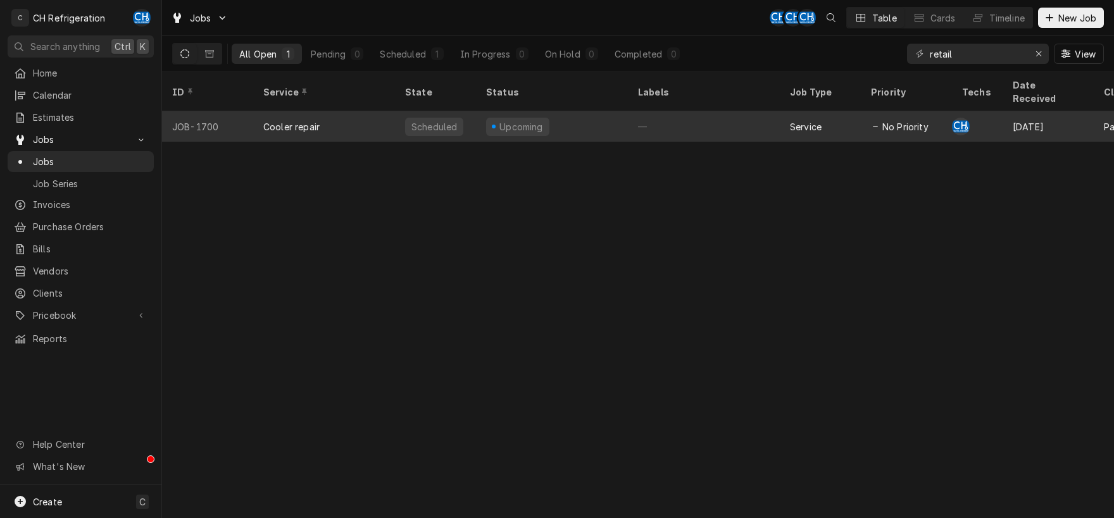
click at [586, 111] on div "Upcoming" at bounding box center [552, 126] width 152 height 30
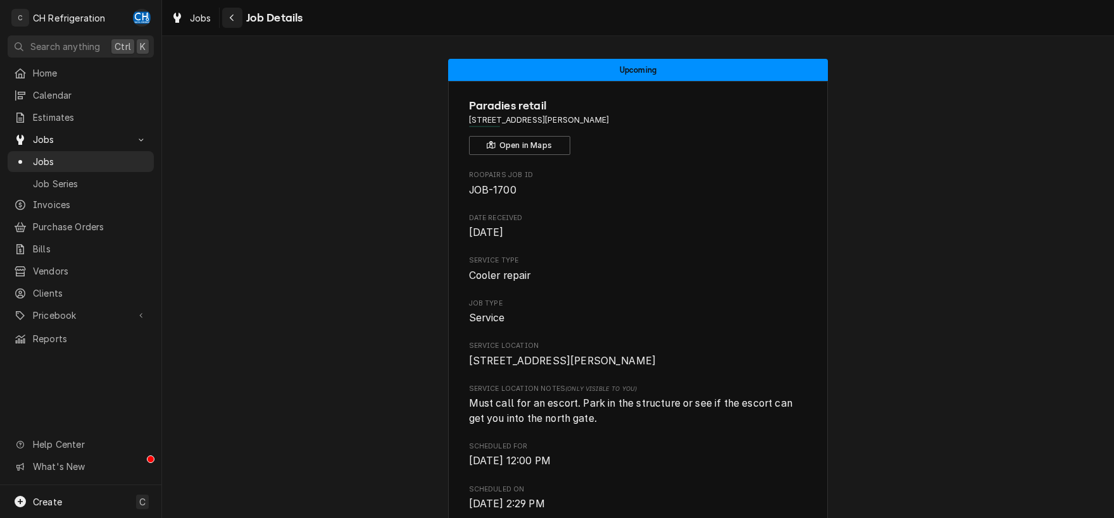
click at [233, 16] on icon "Navigate back" at bounding box center [232, 18] width 4 height 7
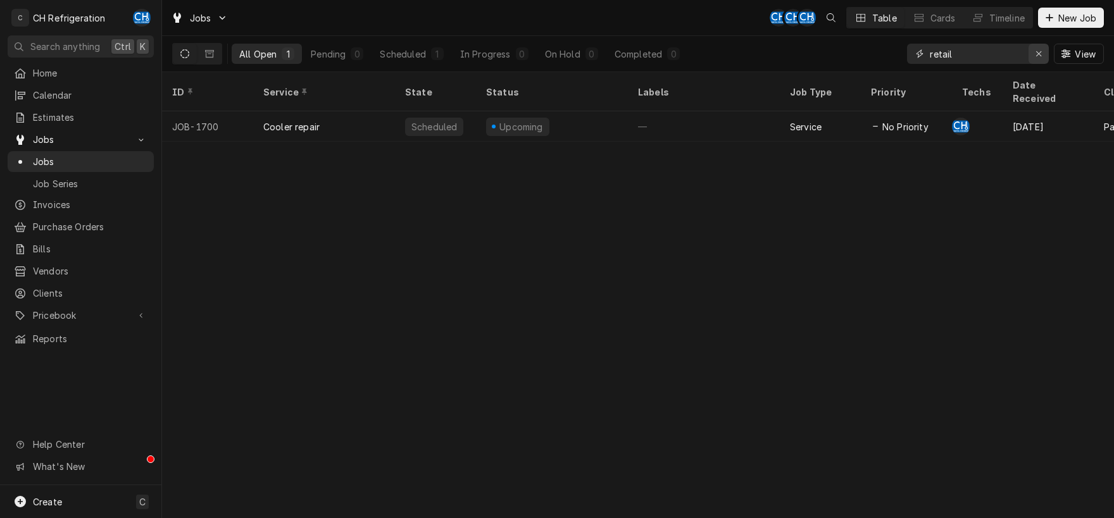
click at [1036, 54] on icon "Erase input" at bounding box center [1038, 53] width 7 height 9
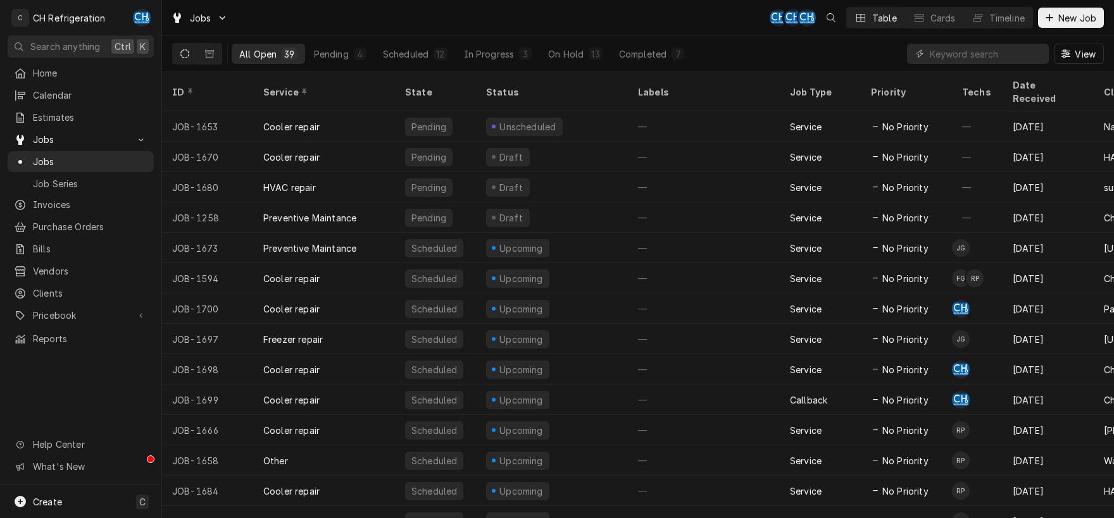
click at [408, 65] on div "All Open 39 Pending 4 Scheduled 12 In Progress 3 On Hold 13 Completed 7" at bounding box center [462, 53] width 460 height 35
click at [406, 59] on div "Scheduled" at bounding box center [406, 53] width 46 height 13
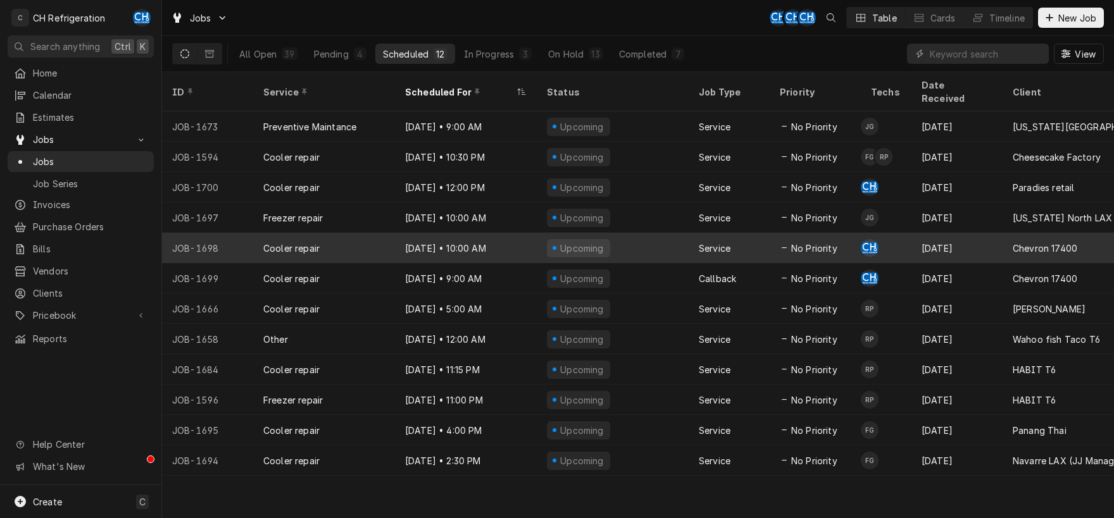
click at [661, 233] on div "Upcoming" at bounding box center [613, 248] width 152 height 30
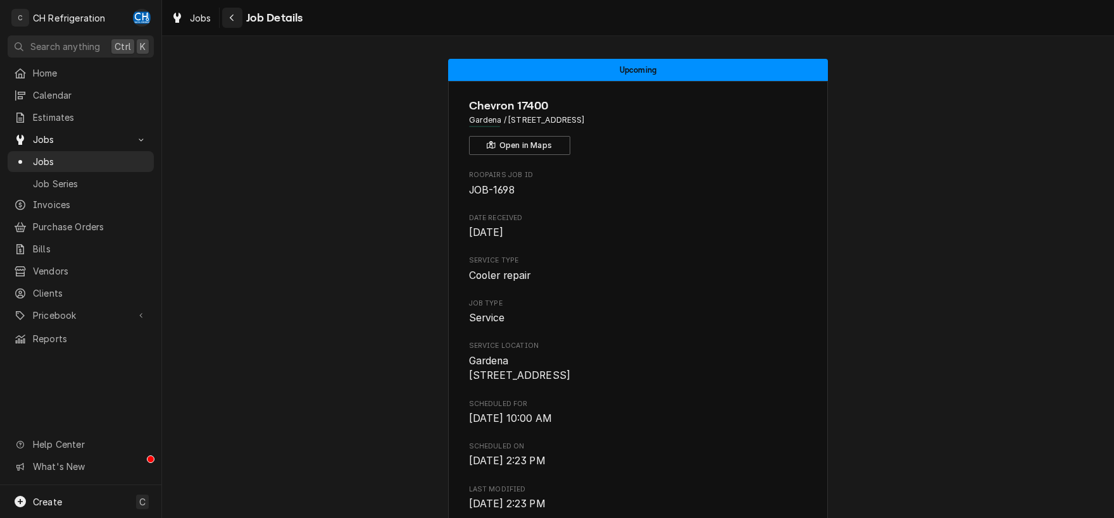
click at [236, 22] on div "Navigate back" at bounding box center [232, 17] width 13 height 13
